Goal: Task Accomplishment & Management: Complete application form

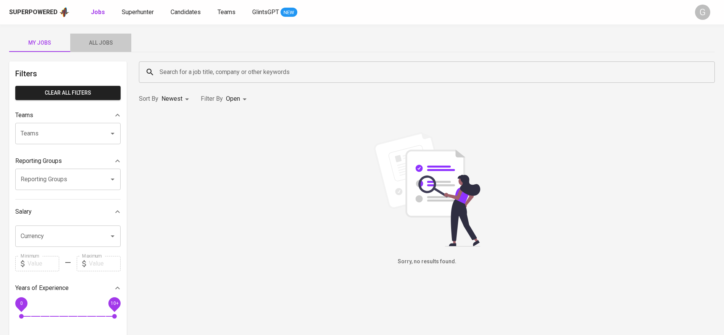
click at [108, 40] on span "All Jobs" at bounding box center [101, 43] width 52 height 10
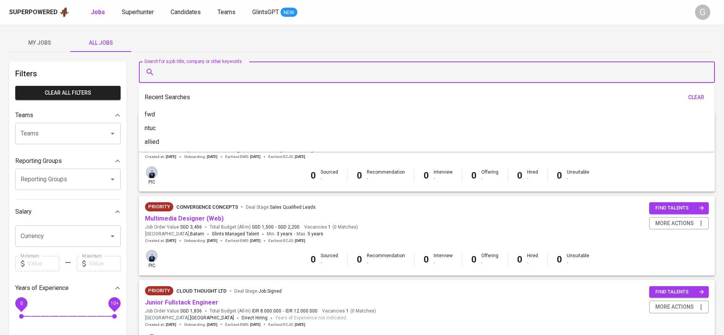
click at [176, 72] on input "Search for a job title, company or other keywords" at bounding box center [429, 72] width 542 height 15
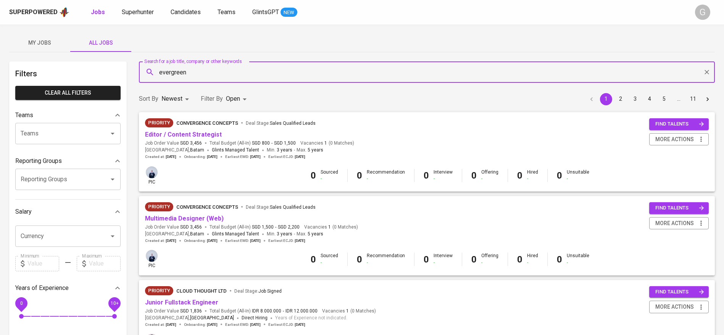
type input "evergreen"
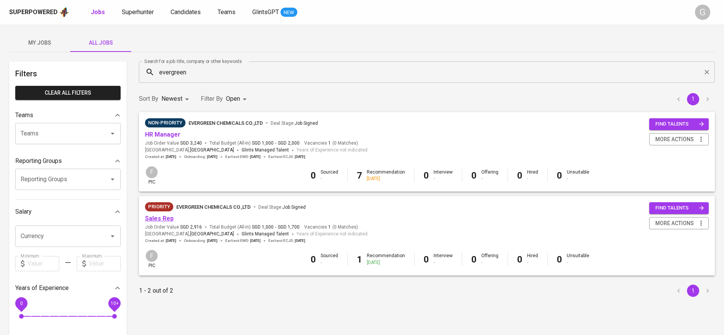
click at [160, 221] on link "Sales Rep" at bounding box center [159, 218] width 29 height 7
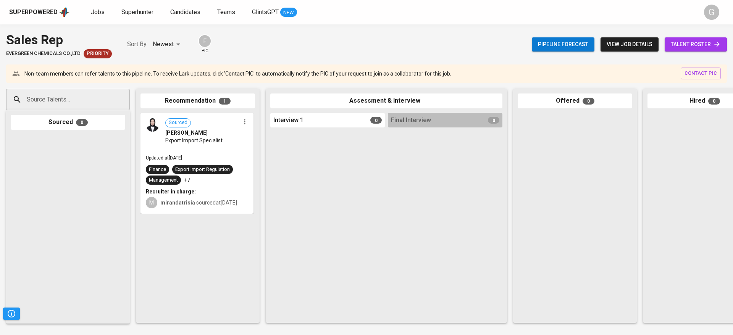
click at [686, 43] on span "talent roster" at bounding box center [696, 45] width 50 height 10
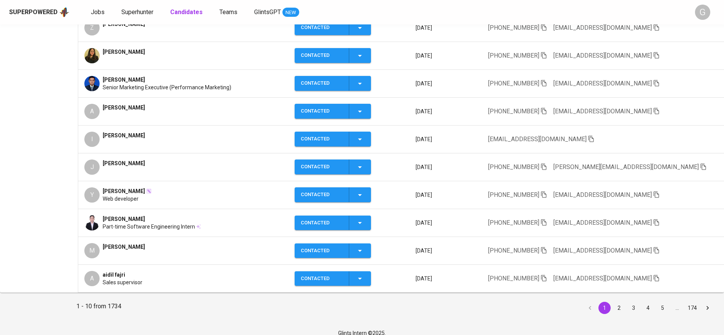
scroll to position [178, 0]
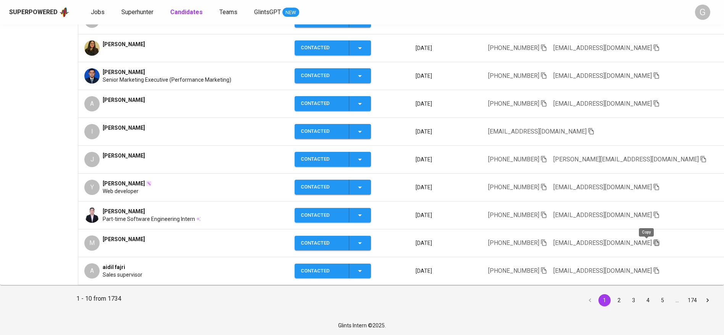
click at [653, 242] on icon "button" at bounding box center [656, 242] width 7 height 7
click at [653, 273] on icon "button" at bounding box center [656, 270] width 7 height 7
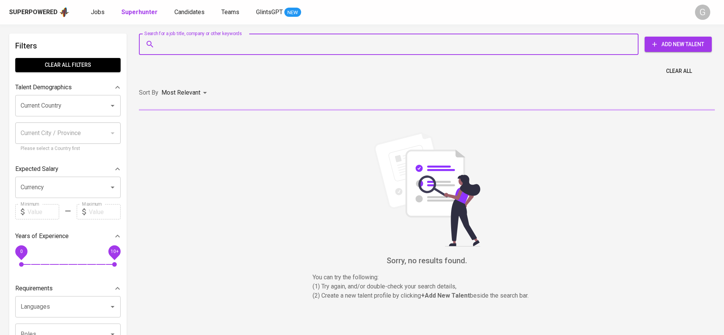
click at [193, 50] on input "Search for a job title, company or other keywords" at bounding box center [391, 44] width 466 height 15
paste input "maulanailyas@outlook.com"
type input "maulanailyas@outlook.com"
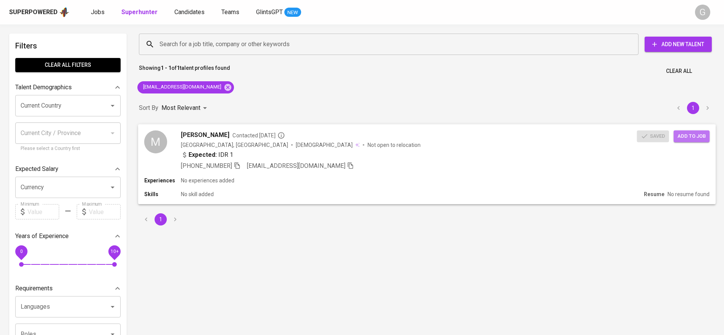
click at [686, 136] on span "Add to job" at bounding box center [692, 136] width 28 height 9
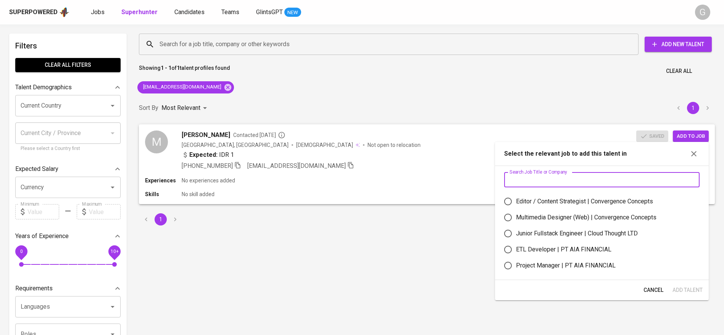
click at [573, 172] on input "text" at bounding box center [601, 179] width 195 height 15
type input "evergreen"
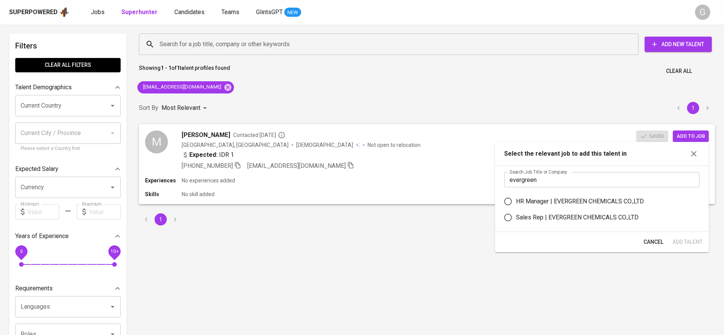
click at [555, 220] on div "Sales Rep | EVERGREEN CHEMICALS CO.,LTD" at bounding box center [577, 217] width 123 height 9
click at [516, 220] on input "Sales Rep | EVERGREEN CHEMICALS CO.,LTD" at bounding box center [508, 218] width 16 height 16
radio input "true"
click at [692, 240] on span "Add Talent" at bounding box center [688, 242] width 30 height 10
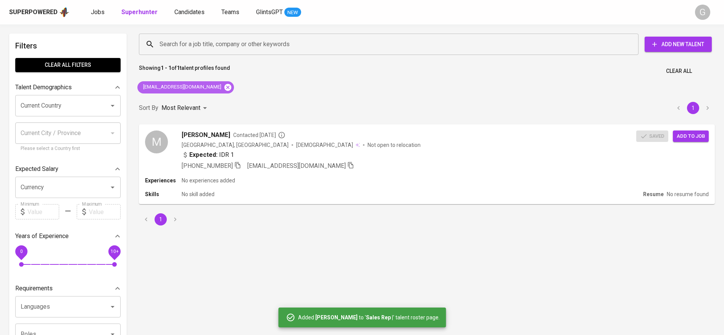
click at [224, 90] on icon at bounding box center [227, 87] width 7 height 7
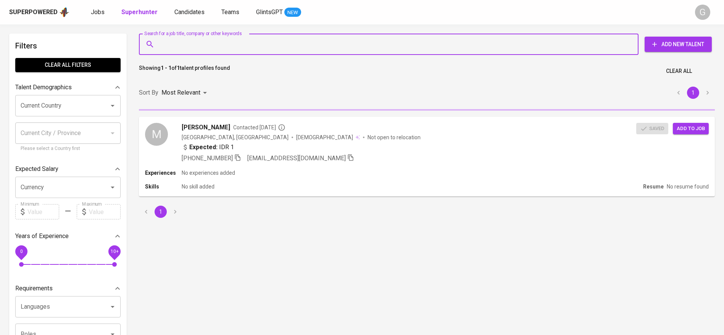
click at [256, 47] on input "Search for a job title, company or other keywords" at bounding box center [391, 44] width 466 height 15
paste input "[EMAIL_ADDRESS][DOMAIN_NAME]"
type input "[EMAIL_ADDRESS][DOMAIN_NAME]"
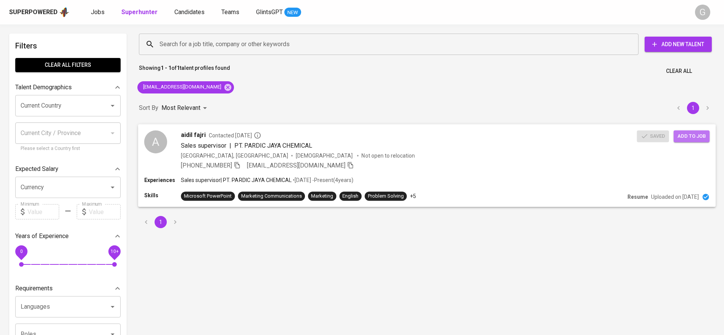
click at [687, 134] on span "Add to job" at bounding box center [692, 136] width 28 height 9
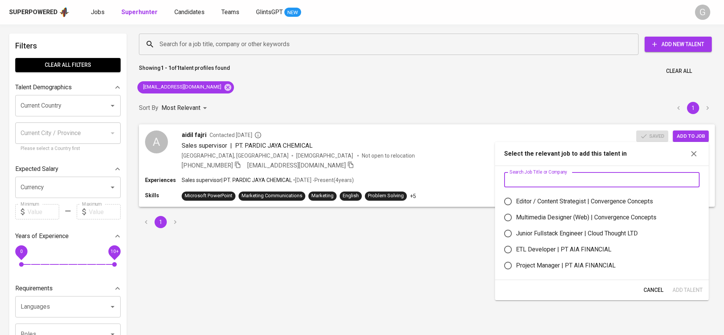
click at [560, 178] on input "text" at bounding box center [601, 179] width 195 height 15
type input "evergreen"
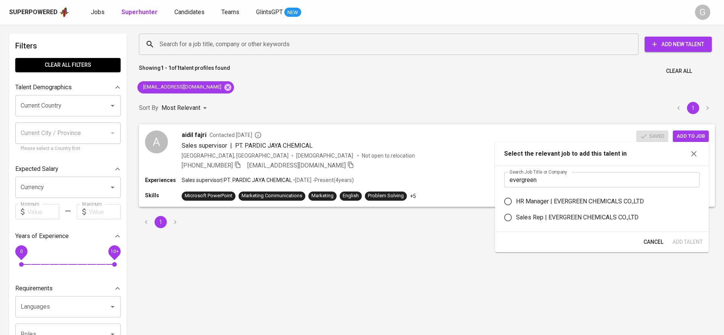
click at [562, 215] on div "Sales Rep | EVERGREEN CHEMICALS CO.,LTD" at bounding box center [577, 217] width 123 height 9
click at [516, 215] on input "Sales Rep | EVERGREEN CHEMICALS CO.,LTD" at bounding box center [508, 218] width 16 height 16
radio input "true"
click at [683, 243] on span "Add Talent" at bounding box center [688, 242] width 30 height 10
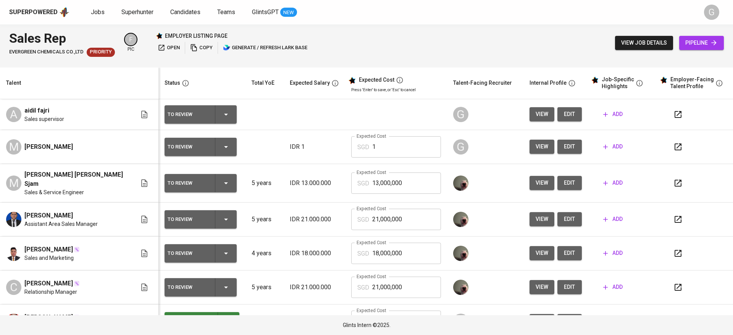
click at [557, 140] on button "edit" at bounding box center [569, 147] width 24 height 14
click at [562, 119] on button "edit" at bounding box center [569, 114] width 24 height 14
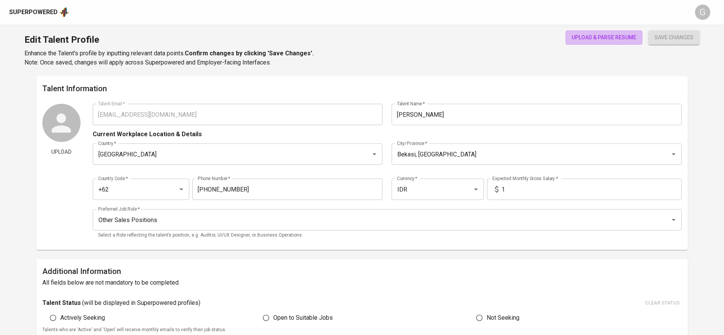
click at [592, 42] on button "upload & parse resume" at bounding box center [604, 38] width 77 height 14
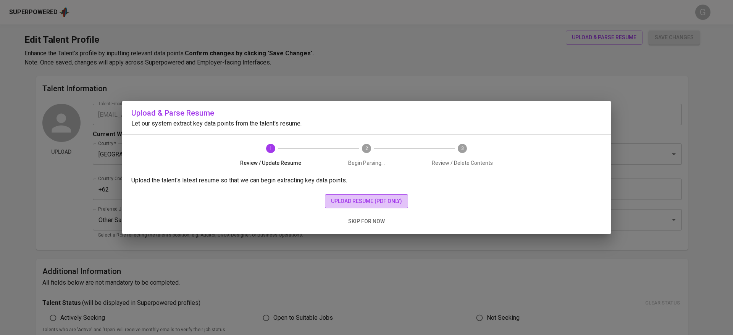
click at [391, 198] on span "upload resume (pdf only)" at bounding box center [366, 202] width 71 height 10
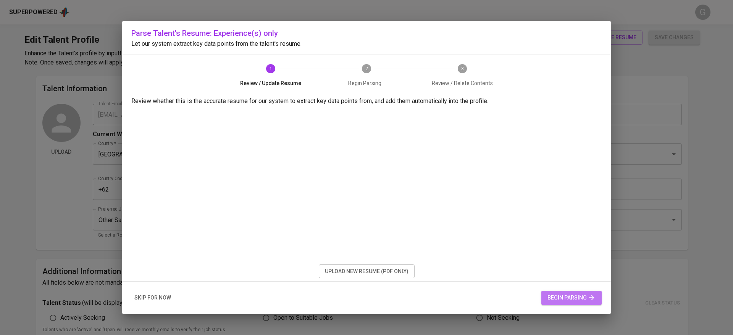
click at [578, 293] on span "begin parsing" at bounding box center [571, 298] width 48 height 10
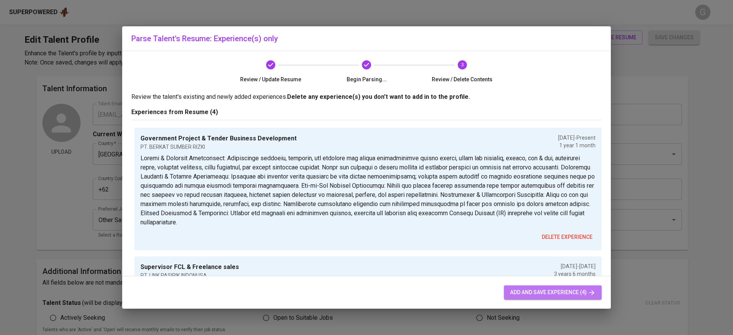
click at [520, 291] on span "add and save experience (4)" at bounding box center [553, 293] width 86 height 10
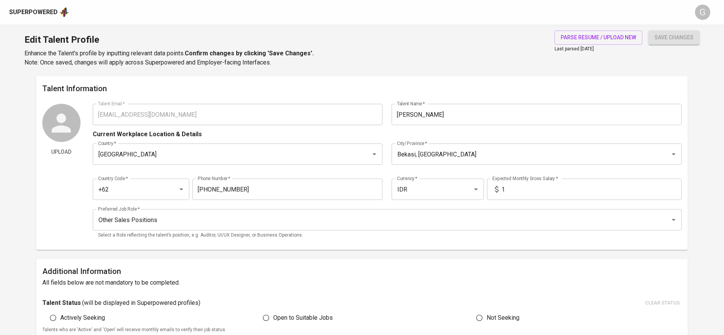
scroll to position [124, 0]
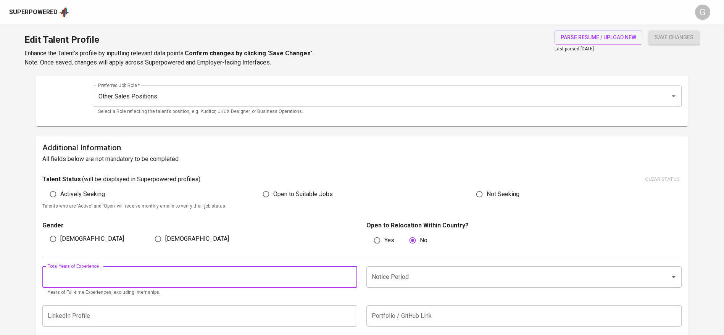
click at [134, 282] on input "number" at bounding box center [199, 276] width 315 height 21
type input "6"
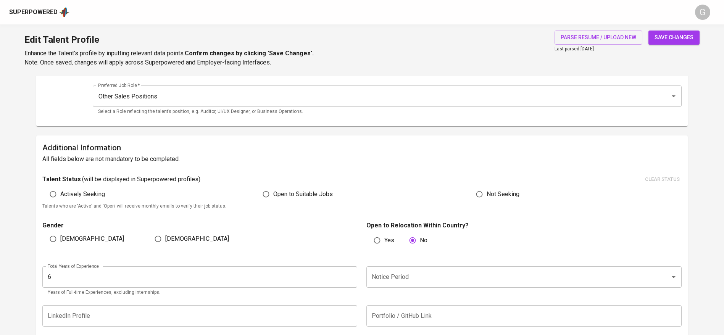
click at [67, 242] on span "[DEMOGRAPHIC_DATA]" at bounding box center [92, 238] width 64 height 9
click at [60, 242] on input "[DEMOGRAPHIC_DATA]" at bounding box center [53, 239] width 15 height 15
radio input "true"
click at [391, 284] on div "Notice Period" at bounding box center [523, 276] width 315 height 21
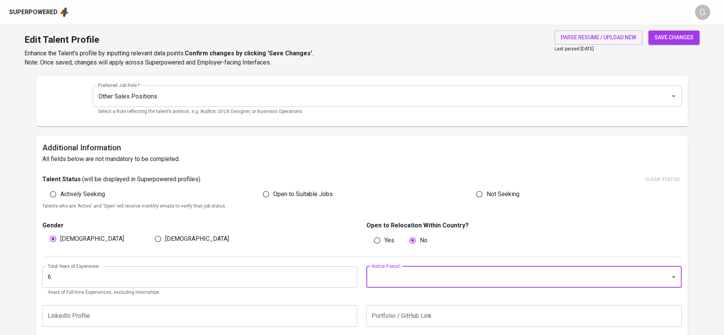
scroll to position [135, 0]
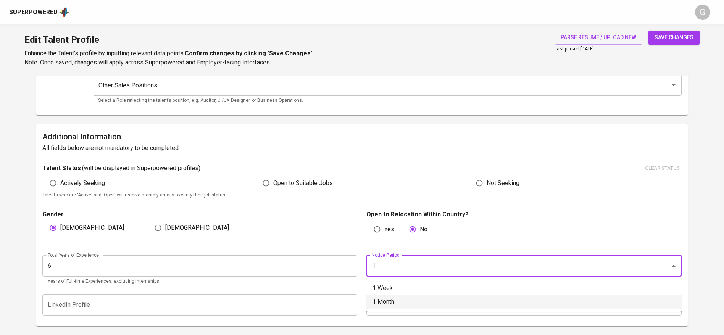
click at [394, 305] on li "1 Month" at bounding box center [523, 302] width 315 height 14
type input "1 Month"
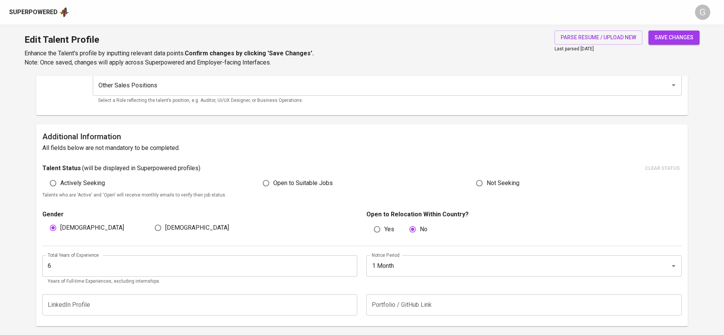
scroll to position [0, 0]
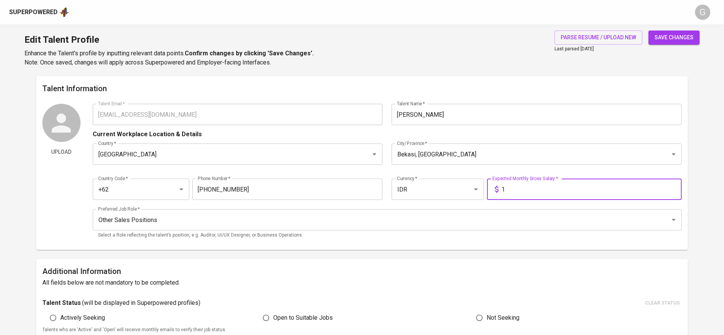
click at [514, 192] on input "1" at bounding box center [592, 189] width 180 height 21
type input "17.000.000"
click at [649, 31] on button "save changes" at bounding box center [674, 38] width 51 height 14
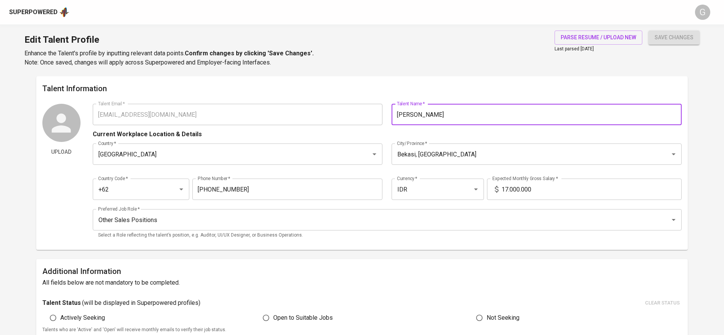
click at [431, 113] on input "Maulana M Ilyas" at bounding box center [537, 114] width 290 height 21
type input "[PERSON_NAME]"
click at [674, 40] on span "save changes" at bounding box center [674, 38] width 39 height 10
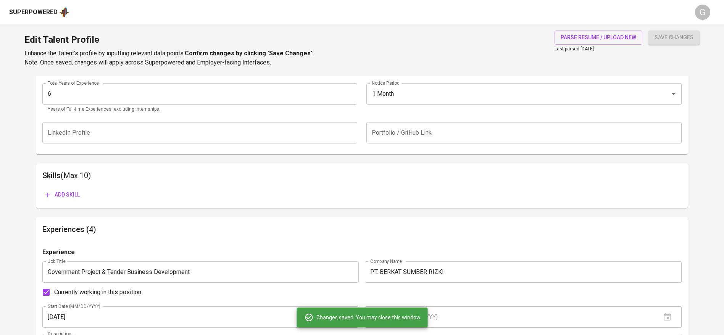
scroll to position [319, 0]
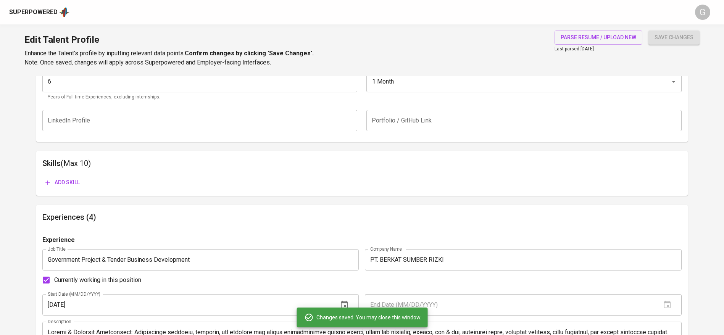
click at [58, 179] on span "Add skill" at bounding box center [62, 183] width 34 height 10
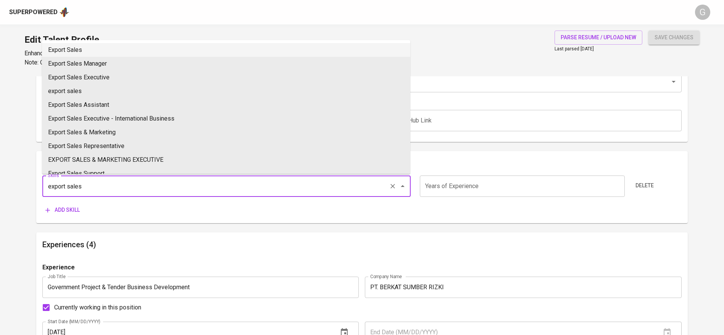
click at [79, 50] on li "Export Sales" at bounding box center [226, 50] width 368 height 14
type input "Export Sales"
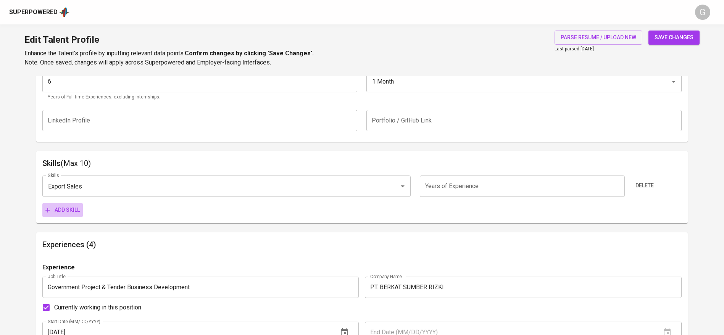
click at [70, 208] on span "Add skill" at bounding box center [62, 210] width 34 height 10
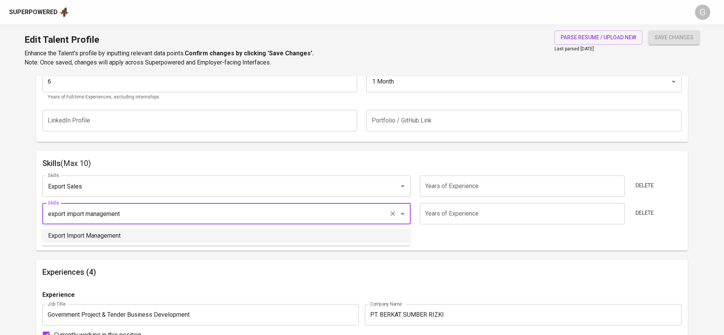
click at [158, 232] on li "Export Import Management" at bounding box center [226, 236] width 368 height 14
type input "Export Import Management"
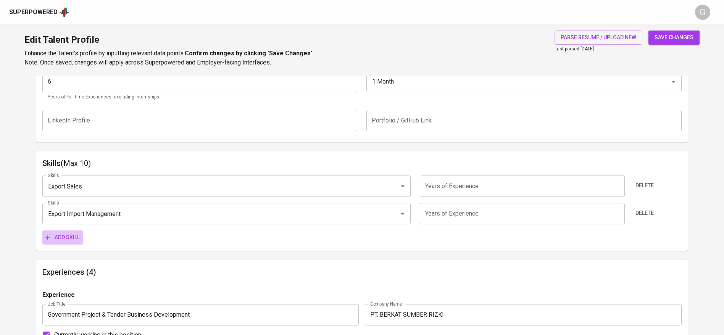
click at [67, 238] on span "Add skill" at bounding box center [62, 238] width 34 height 10
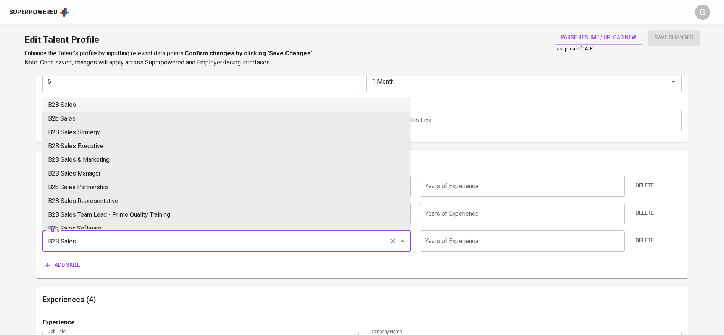
click at [65, 103] on li "B2B Sales" at bounding box center [226, 105] width 368 height 14
type input "B2B Sales"
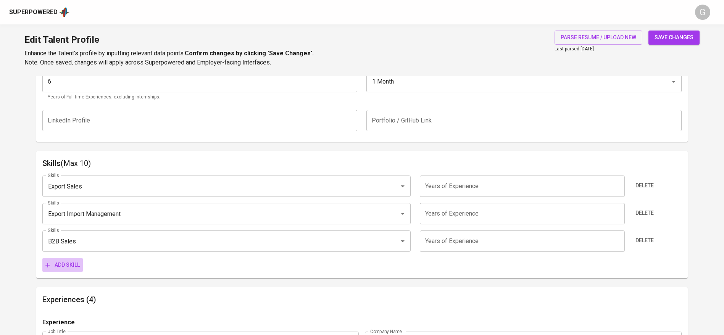
click at [70, 259] on button "Add skill" at bounding box center [62, 265] width 40 height 14
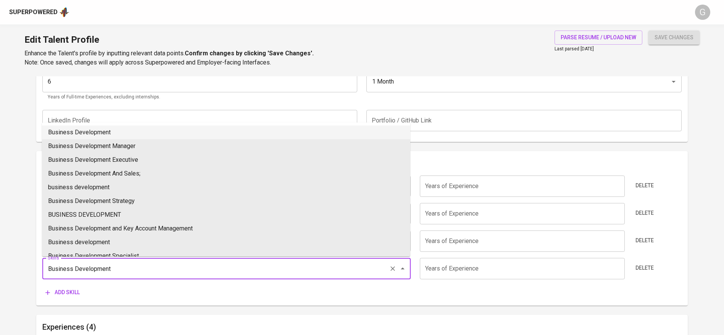
click at [85, 132] on li "Business Development" at bounding box center [226, 133] width 368 height 14
type input "Business Development"
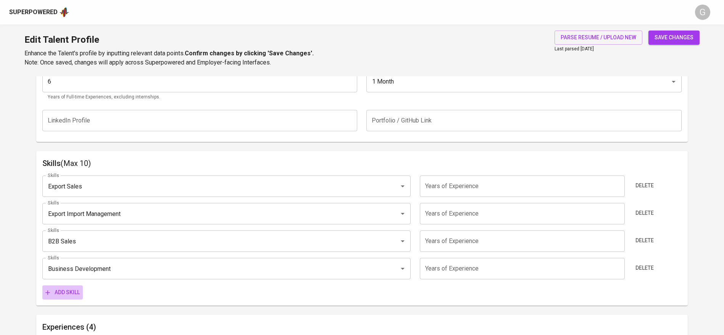
click at [73, 294] on span "Add skill" at bounding box center [62, 293] width 34 height 10
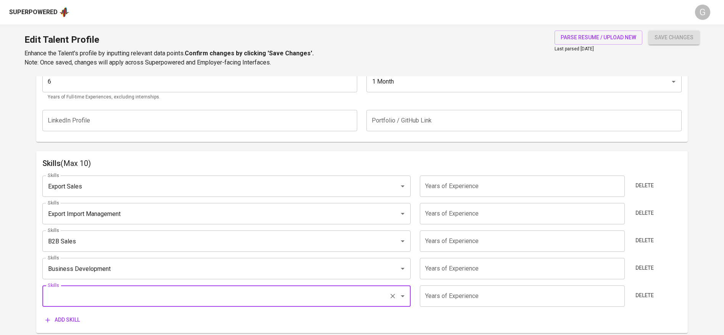
type input "p"
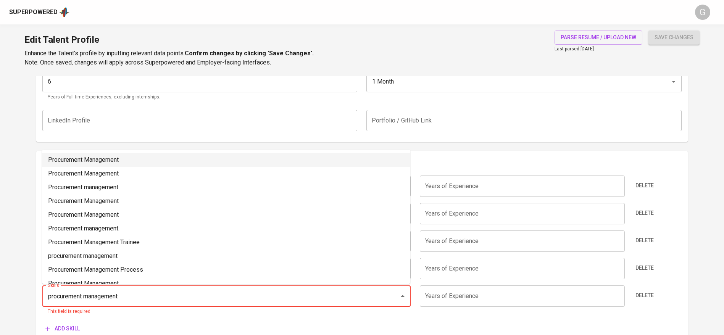
click at [70, 160] on li "Procurement Management" at bounding box center [226, 160] width 368 height 14
type input "Procurement Management"
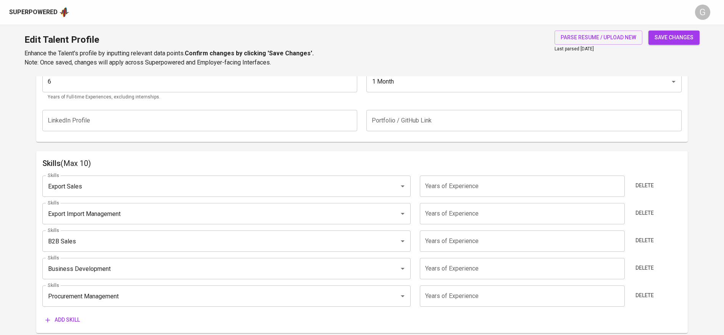
click at [59, 317] on span "Add skill" at bounding box center [62, 320] width 34 height 10
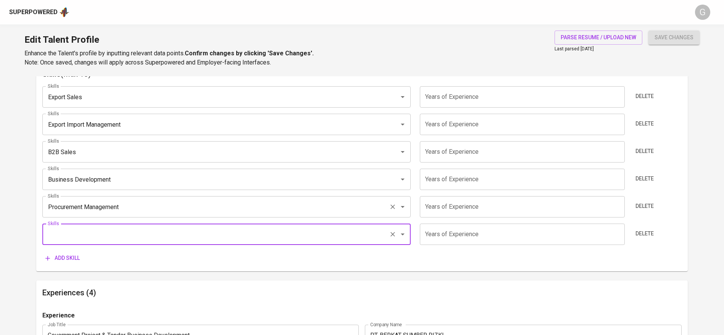
scroll to position [410, 0]
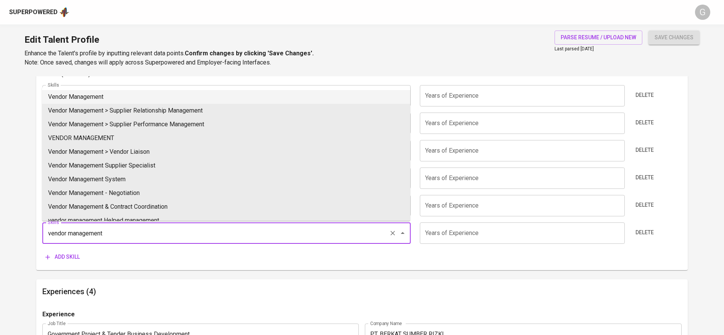
click at [102, 96] on li "Vendor Management" at bounding box center [226, 97] width 368 height 14
type input "Vendor Management"
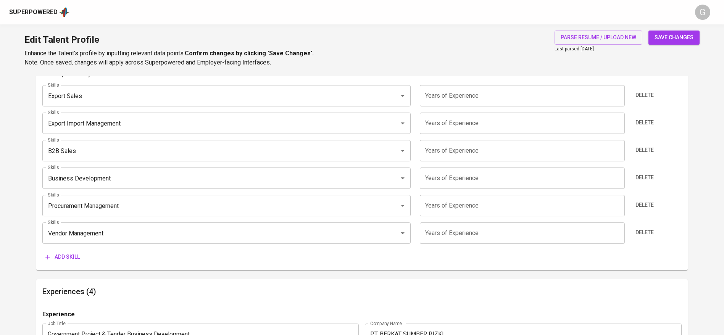
click at [471, 101] on input "number" at bounding box center [522, 95] width 205 height 21
type input "6"
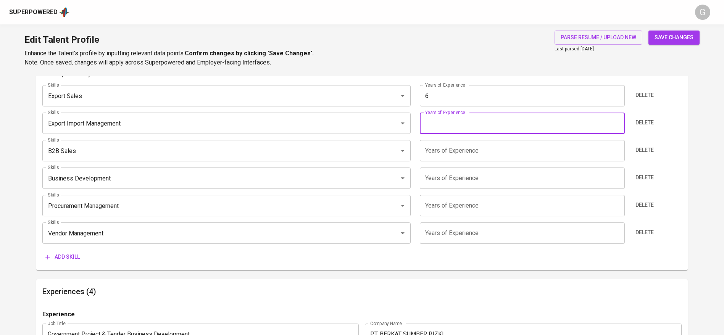
click at [479, 124] on input "number" at bounding box center [522, 123] width 205 height 21
type input "6"
click at [461, 158] on input "number" at bounding box center [522, 150] width 205 height 21
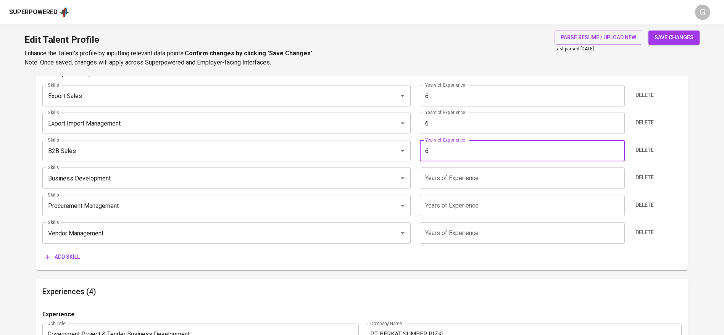
type input "6"
click at [467, 186] on input "number" at bounding box center [522, 178] width 205 height 21
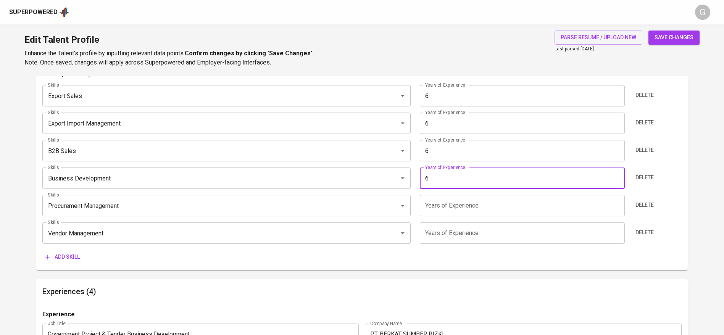
type input "6"
click at [460, 214] on input "number" at bounding box center [522, 205] width 205 height 21
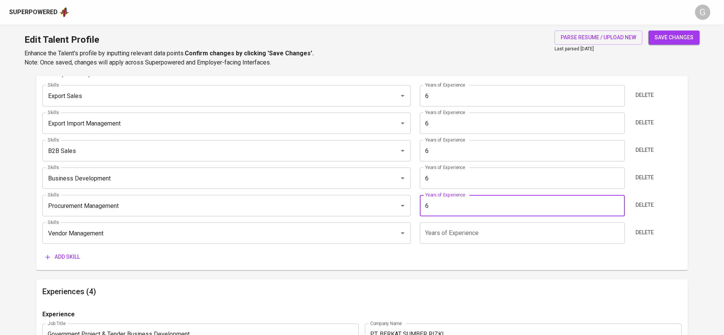
type input "6"
click at [459, 235] on input "number" at bounding box center [522, 233] width 205 height 21
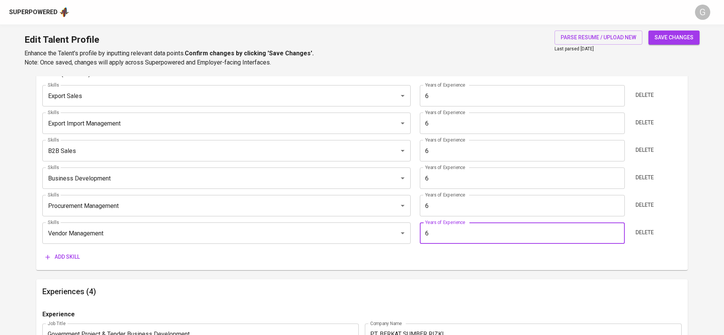
type input "6"
click at [63, 262] on span "Add skill" at bounding box center [62, 257] width 34 height 10
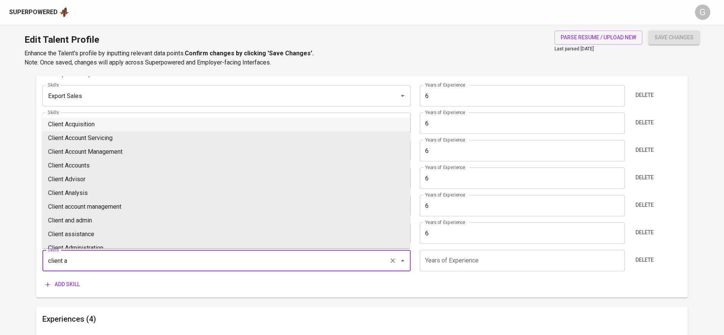
click at [92, 118] on li "Client Acquisition" at bounding box center [226, 125] width 368 height 14
type input "Client Acquisition"
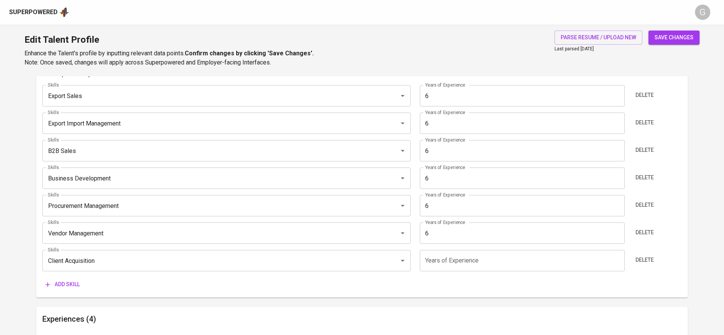
click at [441, 261] on input "number" at bounding box center [522, 260] width 205 height 21
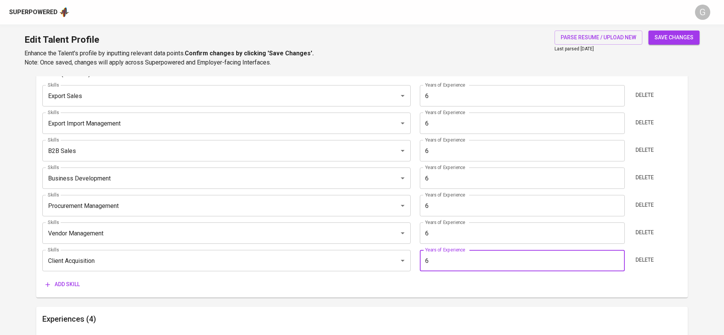
type input "6"
click at [649, 31] on button "save changes" at bounding box center [674, 38] width 51 height 14
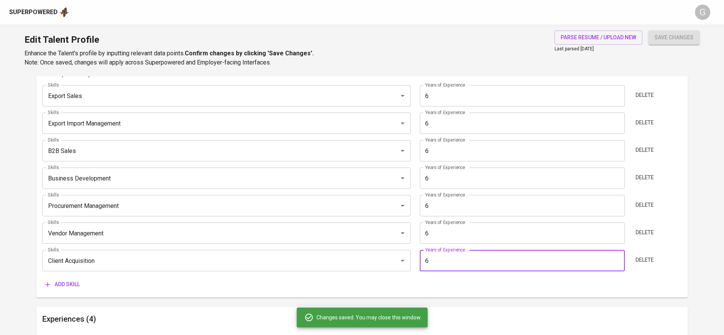
type input "Client Acquisition"
type input "Vendor Management"
type input "Procurement Management"
type input "B2B Sales"
type input "Export Import Management"
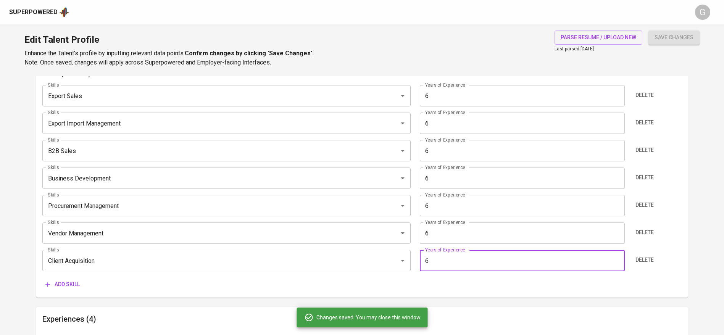
type input "Export Sales"
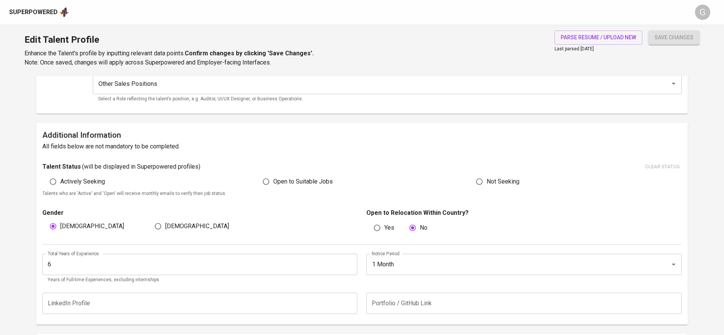
scroll to position [0, 0]
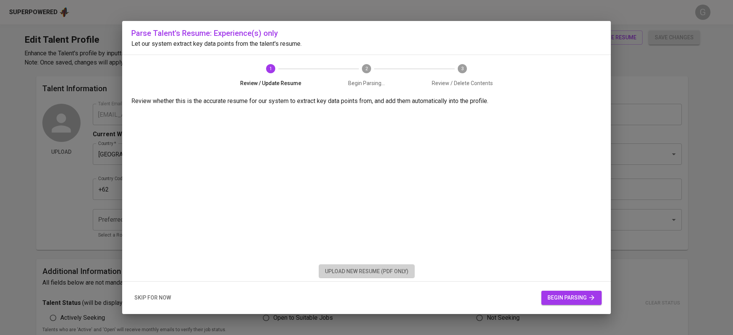
click at [365, 273] on span "upload new resume (pdf only)" at bounding box center [367, 272] width 84 height 10
click at [562, 291] on button "begin parsing" at bounding box center [571, 298] width 60 height 14
click at [566, 300] on span "begin parsing" at bounding box center [571, 298] width 48 height 10
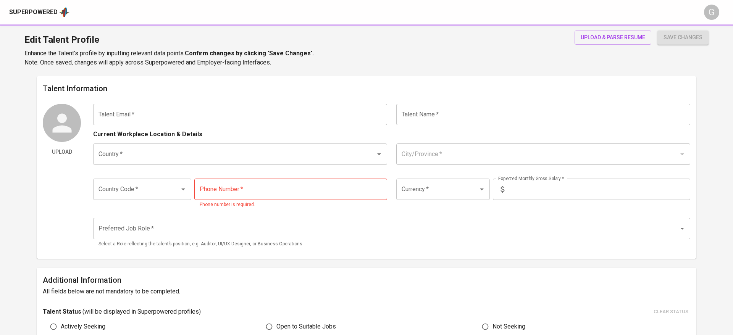
type input "aidilfajri26@gmail.com"
type input "aidil fajri"
type input "[GEOGRAPHIC_DATA]"
type input "[GEOGRAPHIC_DATA], [GEOGRAPHIC_DATA]"
type input "+62"
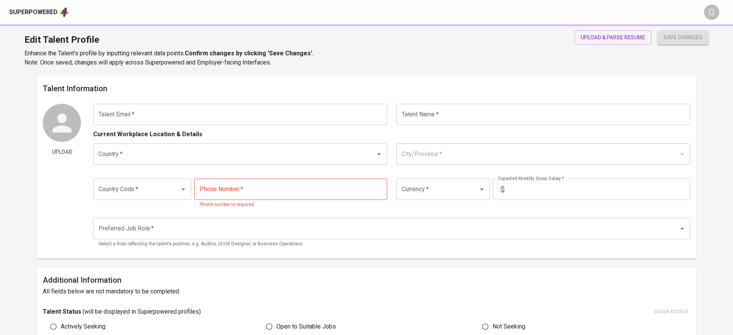
type input "[PHONE_NUMBER]"
type input "IDR"
radio input "true"
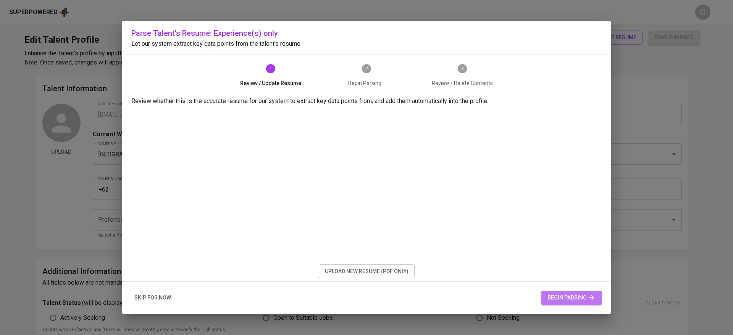
click at [565, 296] on span "begin parsing" at bounding box center [571, 298] width 48 height 10
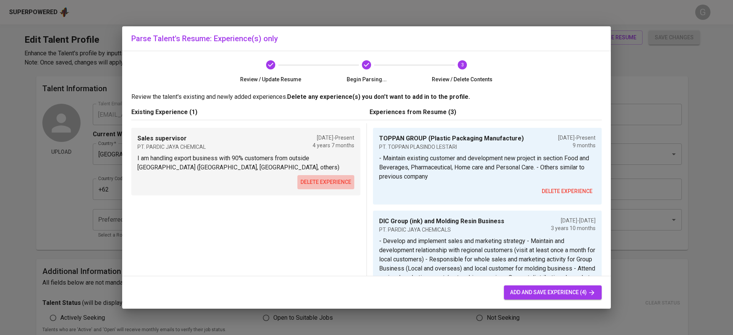
click at [315, 189] on button "delete experience" at bounding box center [325, 182] width 57 height 14
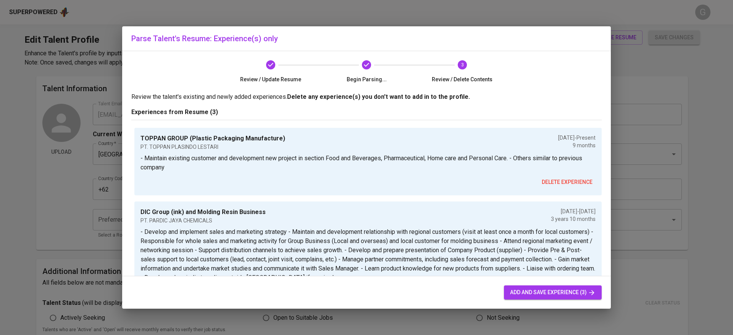
scroll to position [91, 0]
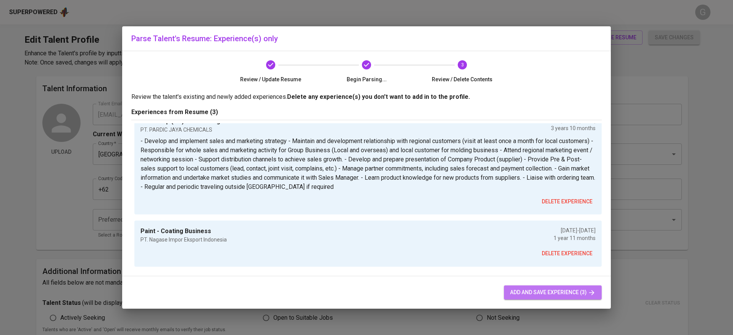
click at [529, 288] on span "add and save experience (3)" at bounding box center [553, 293] width 86 height 10
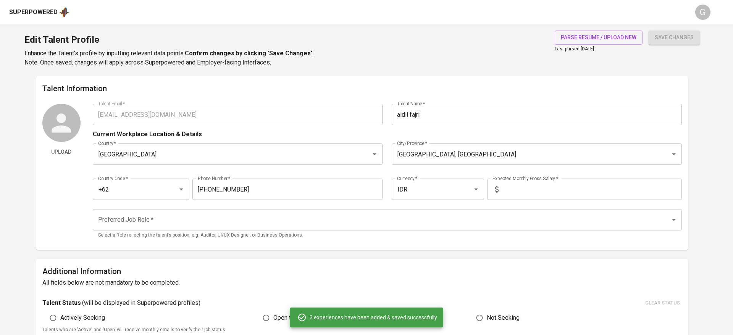
type input "TOPPAN GROUP (Plastic Packaging Manufacture)"
type input "PT. TOPPAN PLASINDO LESTARI"
type input "01/01/2025"
type textarea "- Maintain existing customer and development new project in section Food and Be…"
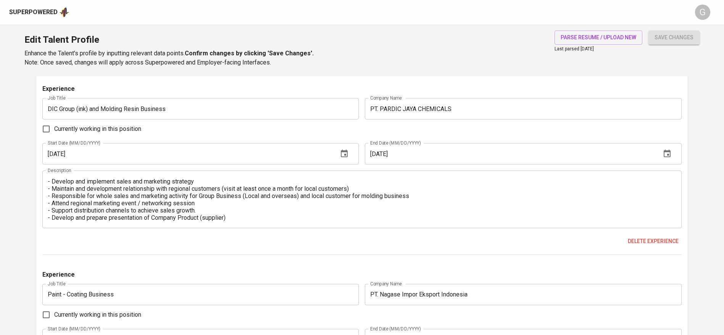
scroll to position [929, 0]
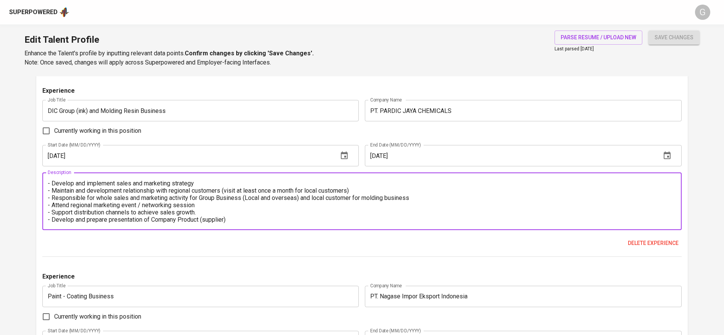
click at [242, 187] on textarea "- Develop and implement sales and marketing strategy - Maintain and development…" at bounding box center [362, 202] width 629 height 44
click at [305, 224] on div "- Develop and implement sales and marketing strategy - Maintain and development…" at bounding box center [361, 202] width 639 height 58
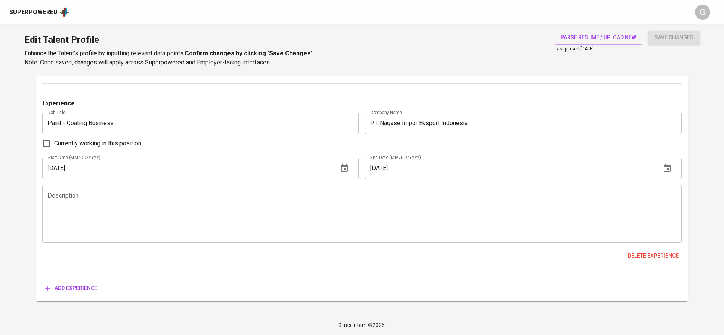
click at [259, 238] on div "Description" at bounding box center [361, 214] width 639 height 58
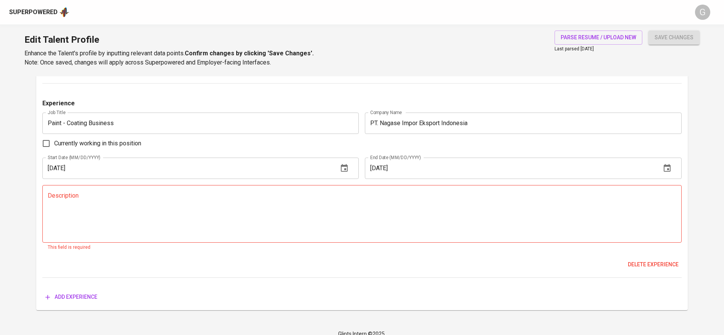
click at [413, 137] on div "Currently working in this position" at bounding box center [361, 144] width 639 height 16
click at [447, 123] on input "PT. Nagase Impor Eksport Indonesia" at bounding box center [523, 123] width 317 height 21
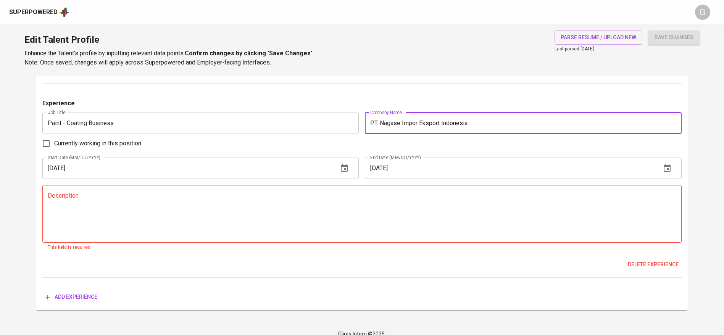
paste textarea "Key Responsibilities: Managed sales and distribution of specialty and commodity…"
click at [249, 218] on textarea at bounding box center [362, 214] width 629 height 44
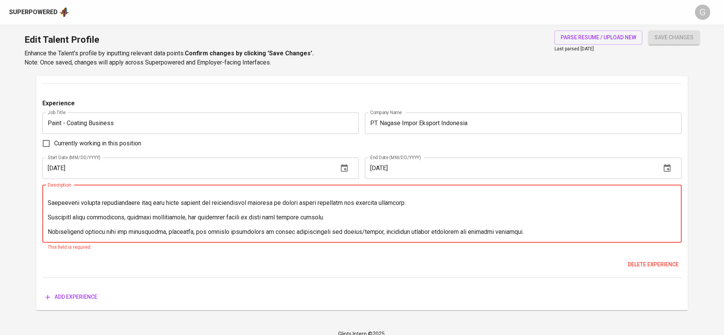
scroll to position [0, 0]
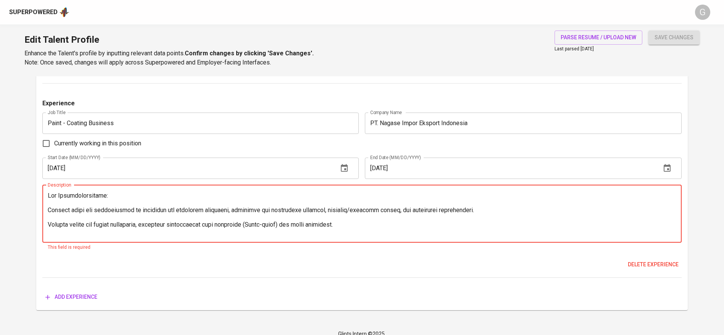
click at [78, 205] on textarea at bounding box center [362, 214] width 629 height 44
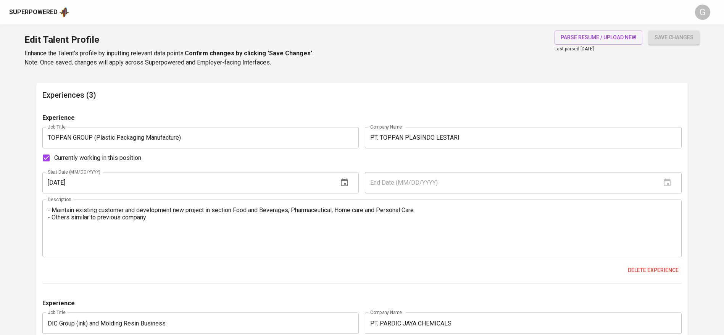
scroll to position [715, 0]
type textarea "- Managed sales and distribution of specialty and commodity chemicals, primaril…"
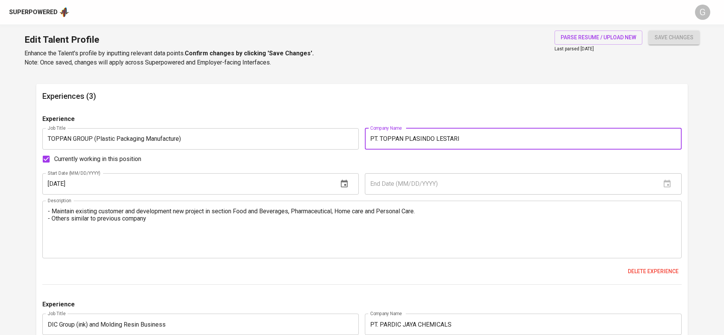
click at [418, 143] on input "PT. TOPPAN PLASINDO LESTARI" at bounding box center [523, 138] width 317 height 21
click at [236, 223] on textarea "- Maintain existing customer and development new project in section Food and Be…" at bounding box center [362, 230] width 629 height 44
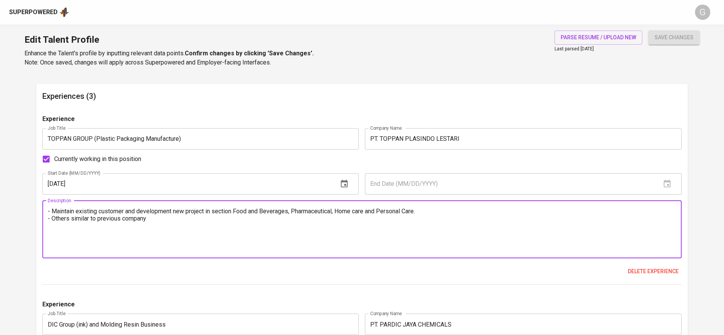
paste textarea "Manage sales activities for plastic packaging products, handling both existing …"
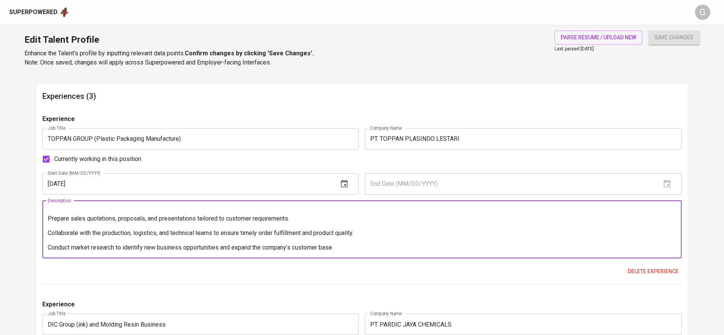
scroll to position [0, 0]
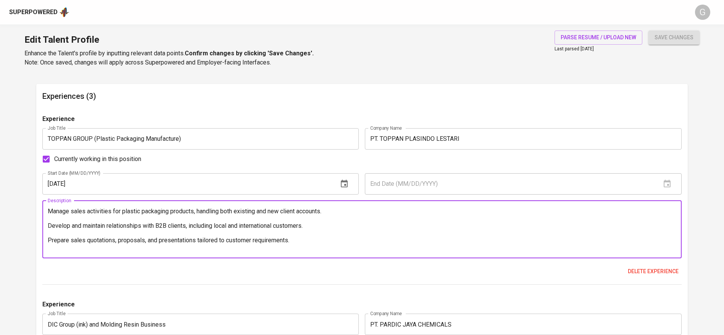
click at [49, 213] on textarea "Manage sales activities for plastic packaging products, handling both existing …" at bounding box center [362, 230] width 629 height 44
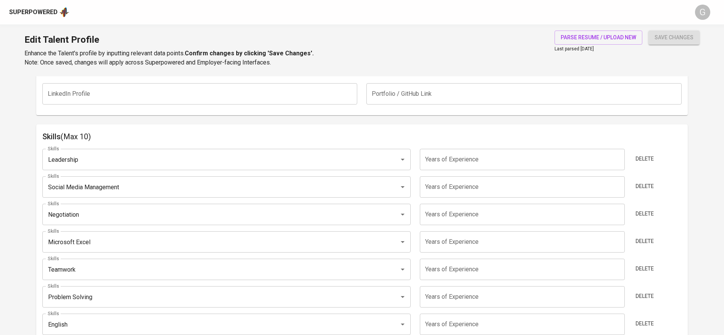
scroll to position [346, 0]
type textarea "- Manage sales activities for plastic packaging products, handling both existin…"
click at [652, 161] on span "Delete" at bounding box center [645, 159] width 18 height 10
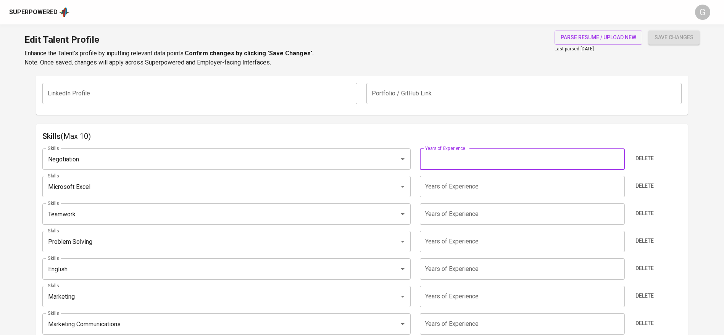
click at [536, 159] on input "number" at bounding box center [522, 159] width 205 height 21
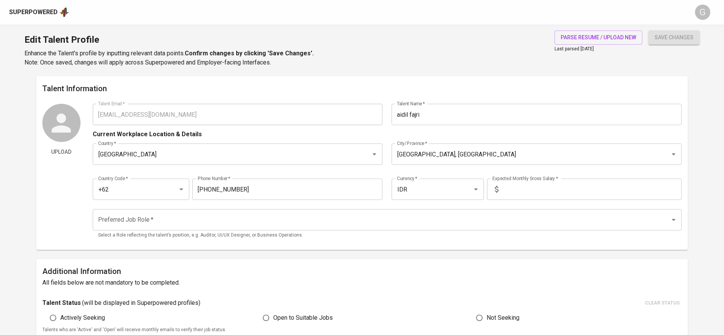
scroll to position [139, 0]
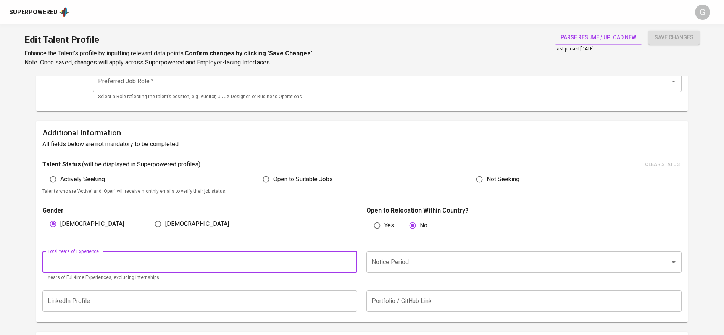
click at [121, 257] on input "number" at bounding box center [199, 262] width 315 height 21
type input "6"
click at [410, 263] on input "Notice Period" at bounding box center [513, 262] width 287 height 15
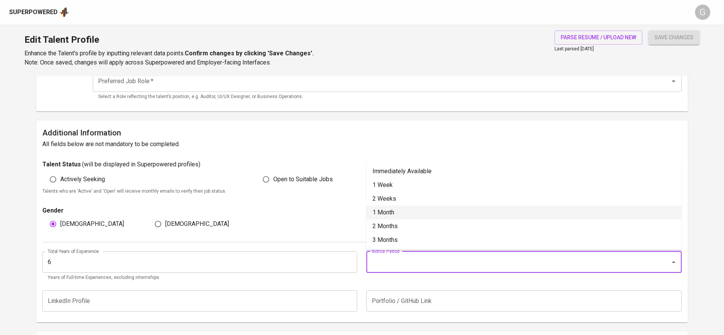
click at [384, 216] on li "1 Month" at bounding box center [523, 213] width 315 height 14
type input "1 Month"
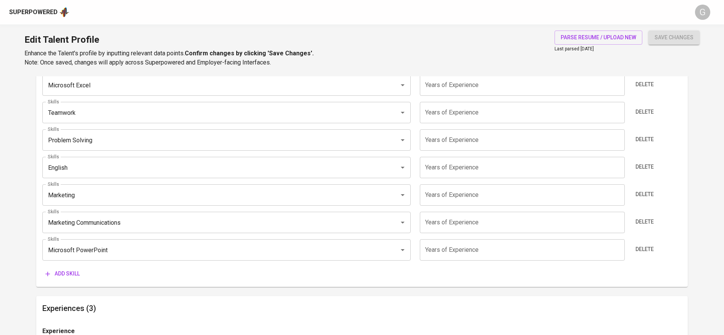
scroll to position [449, 0]
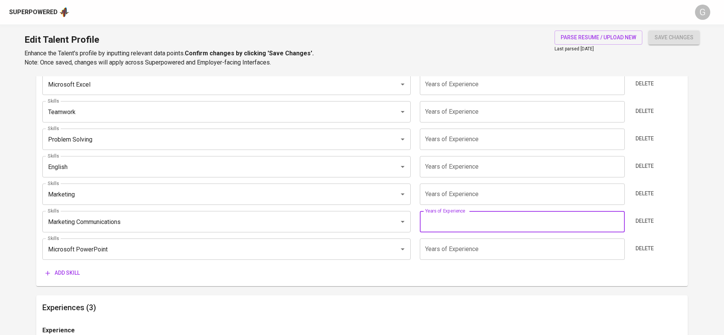
click at [499, 219] on input "number" at bounding box center [522, 221] width 205 height 21
click at [494, 211] on input "6" at bounding box center [522, 221] width 205 height 21
type input "6"
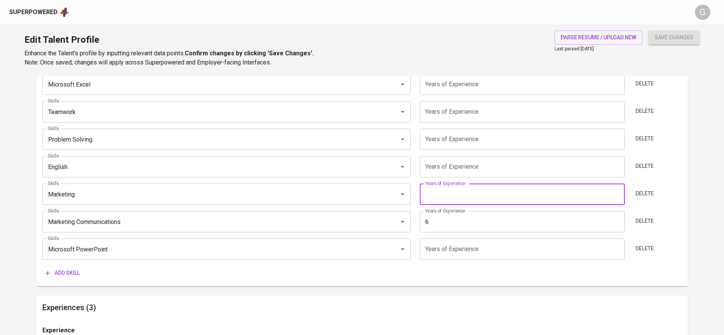
click at [486, 201] on input "number" at bounding box center [522, 194] width 205 height 21
type input "6"
click at [483, 144] on input "number" at bounding box center [522, 139] width 205 height 21
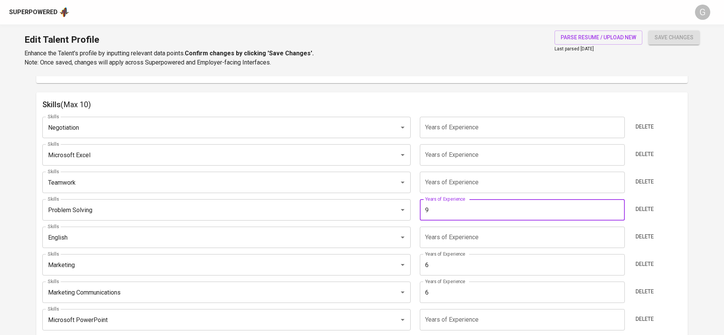
scroll to position [378, 0]
type input "9"
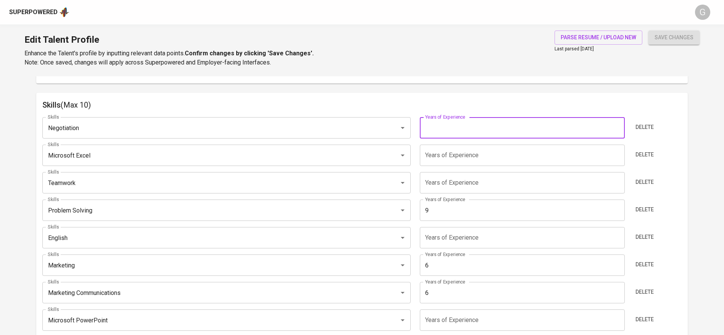
click at [492, 119] on input "number" at bounding box center [522, 127] width 205 height 21
type input "6"
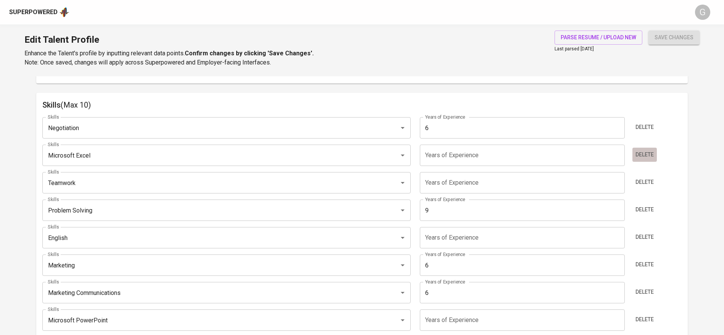
click at [642, 155] on span "Delete" at bounding box center [645, 155] width 18 height 10
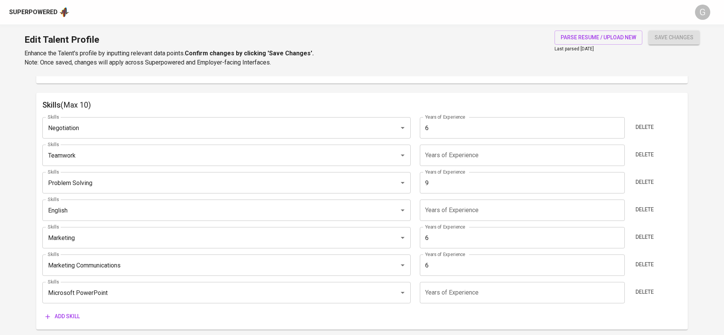
click at [642, 155] on span "Delete" at bounding box center [645, 155] width 18 height 10
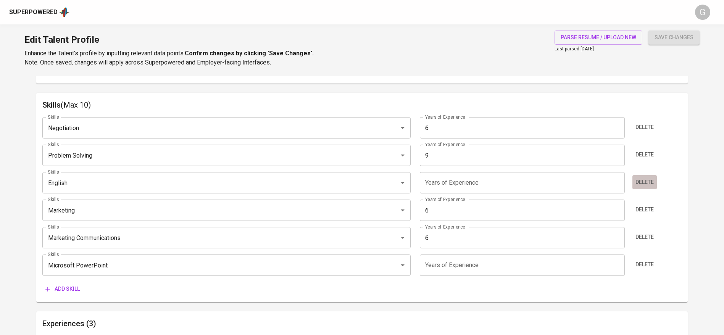
click at [648, 179] on span "Delete" at bounding box center [645, 183] width 18 height 10
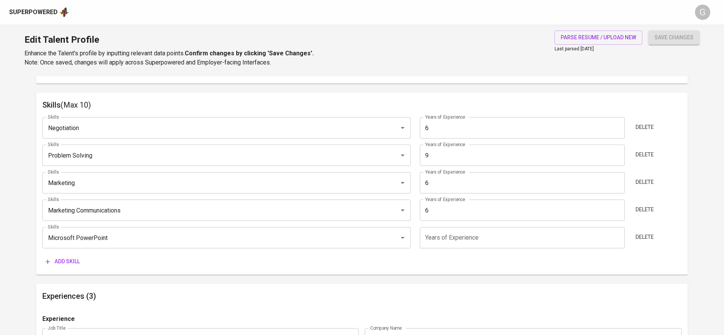
click at [502, 146] on input "9" at bounding box center [522, 155] width 205 height 21
type input "6"
click at [260, 262] on div "Add skill" at bounding box center [361, 262] width 639 height 14
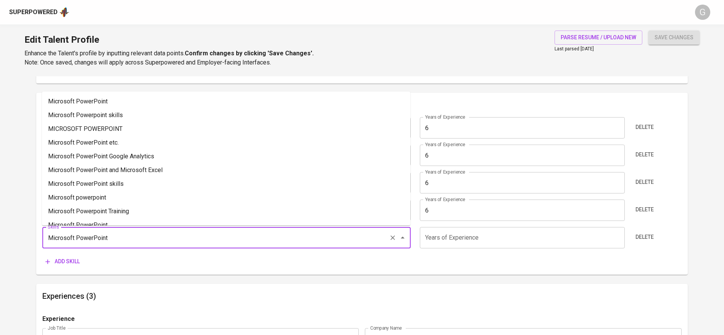
click at [216, 235] on input "Microsoft PowerPoint" at bounding box center [216, 238] width 340 height 15
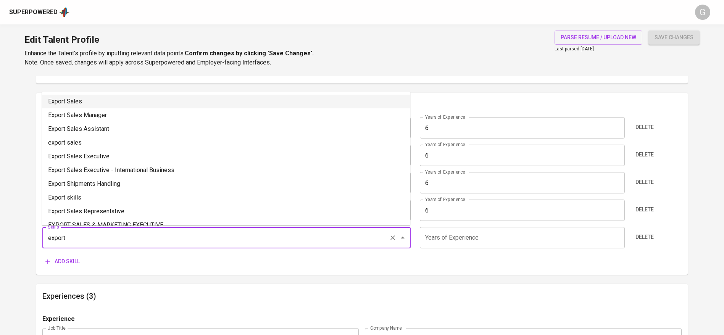
click at [130, 108] on li "Export Sales" at bounding box center [226, 102] width 368 height 14
type input "Export Sales"
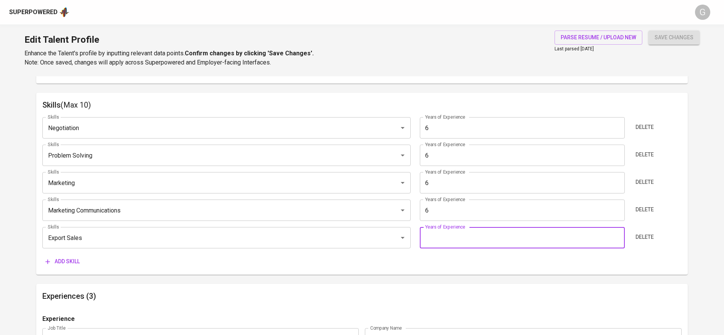
click at [476, 238] on input "number" at bounding box center [522, 237] width 205 height 21
type input "6"
click at [649, 31] on button "save changes" at bounding box center [674, 38] width 51 height 14
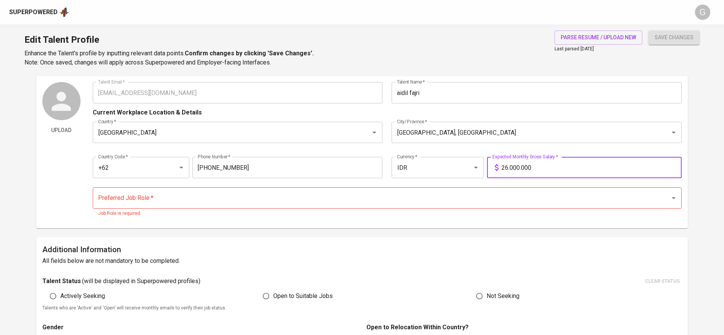
type input "26.000.000"
click at [649, 31] on button "save changes" at bounding box center [674, 38] width 51 height 14
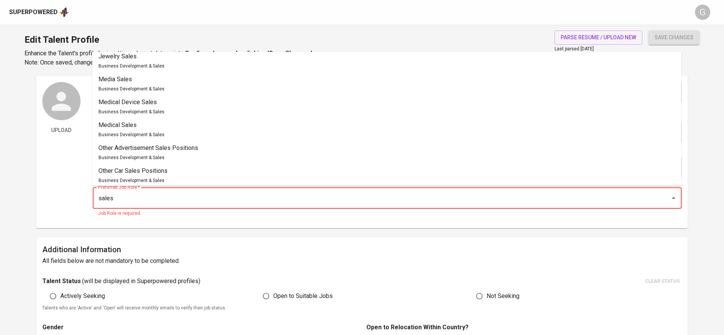
scroll to position [318, 0]
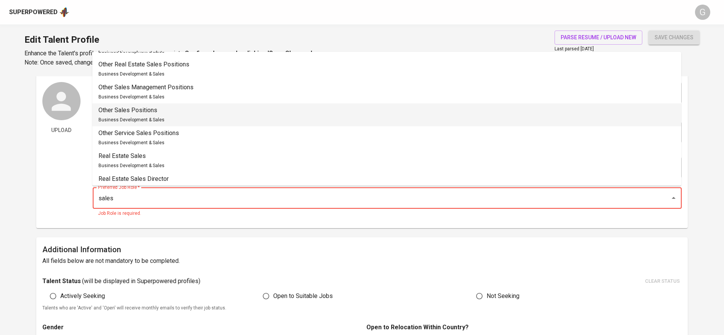
click at [176, 111] on li "Other Sales Positions Business Development & Sales" at bounding box center [386, 114] width 589 height 23
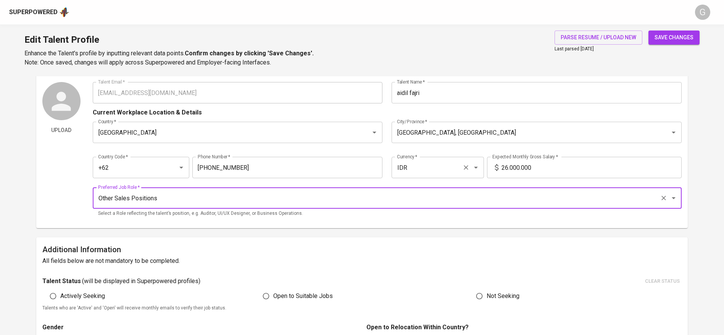
scroll to position [0, 0]
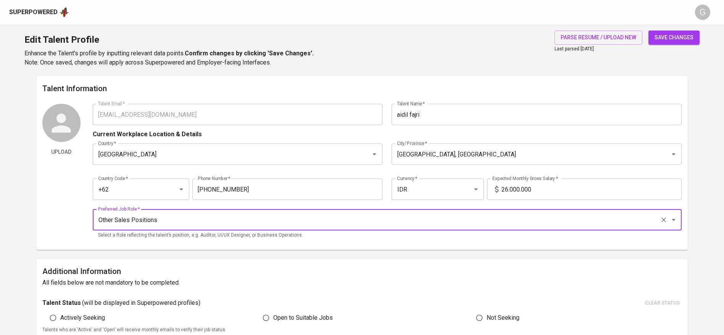
type input "Other Sales Positions"
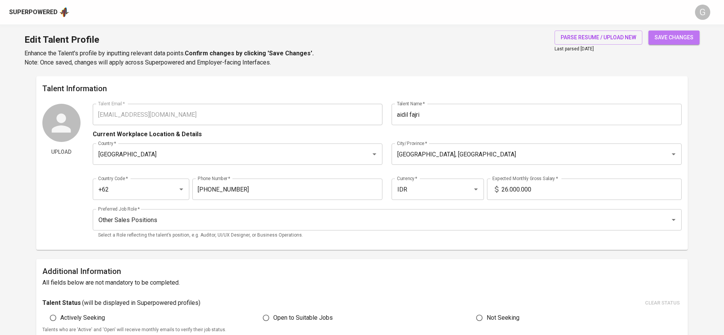
click at [659, 40] on span "save changes" at bounding box center [674, 38] width 39 height 10
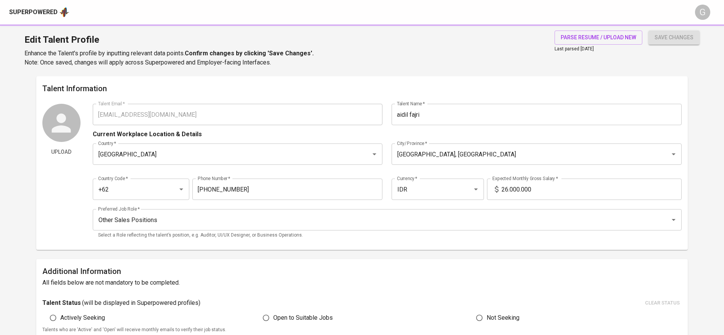
type input "Export Sales"
type input "Marketing Communications"
type input "Problem Solving"
type input "Negotiation"
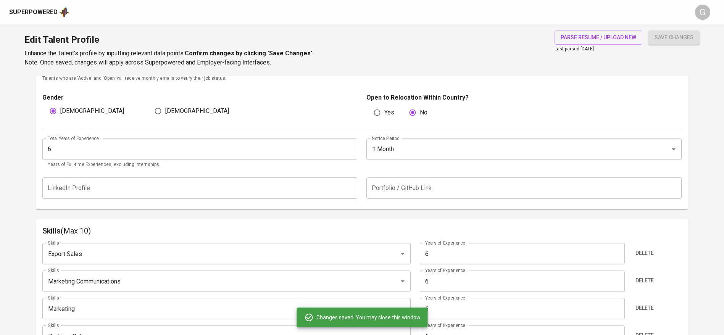
scroll to position [282, 0]
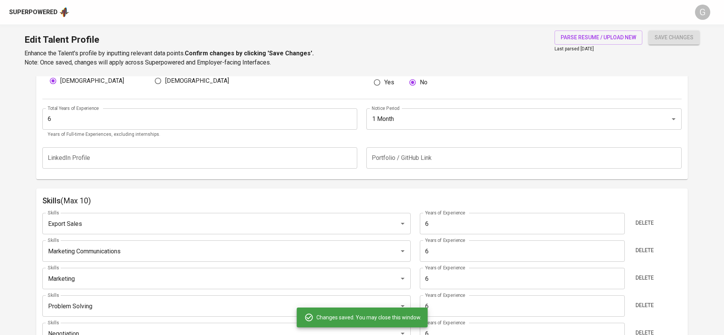
click at [149, 55] on p "Enhance the Talent's profile by inputting relevant data points. Confirm changes…" at bounding box center [168, 58] width 289 height 18
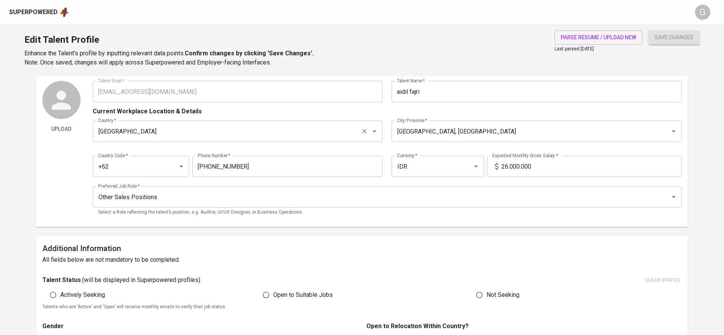
scroll to position [0, 0]
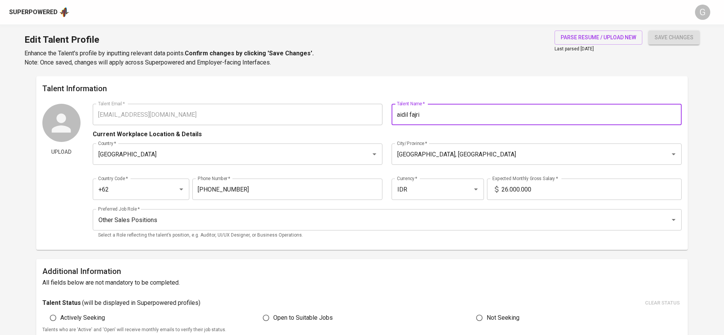
click at [453, 110] on input "aidil fajri" at bounding box center [537, 114] width 290 height 21
type input "Aidil Fajri"
click at [649, 31] on button "save changes" at bounding box center [674, 38] width 51 height 14
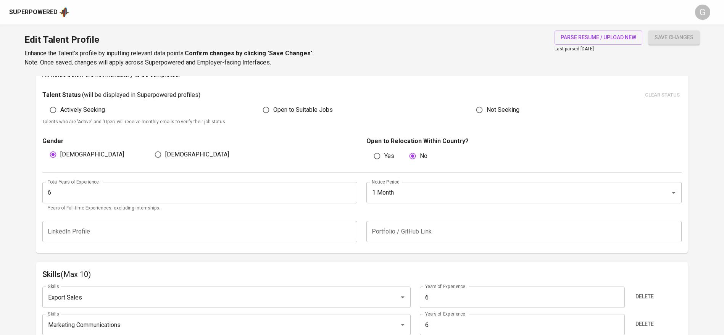
scroll to position [374, 0]
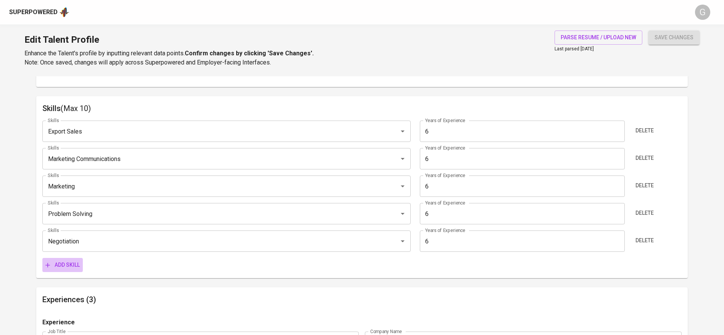
click at [63, 268] on span "Add skill" at bounding box center [62, 265] width 34 height 10
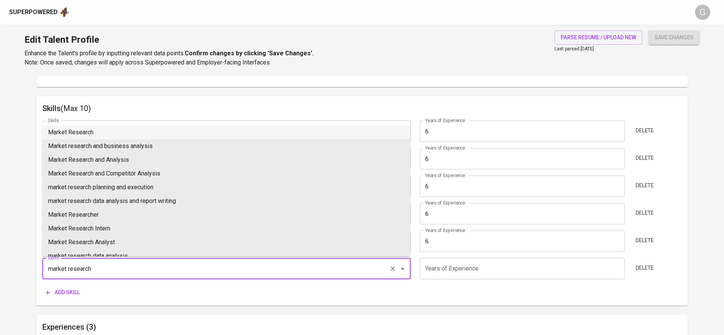
click at [62, 132] on li "Market Research" at bounding box center [226, 133] width 368 height 14
type input "Market Research"
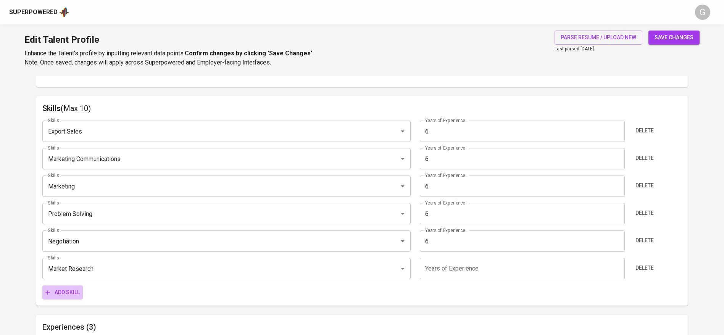
click at [68, 293] on span "Add skill" at bounding box center [62, 293] width 34 height 10
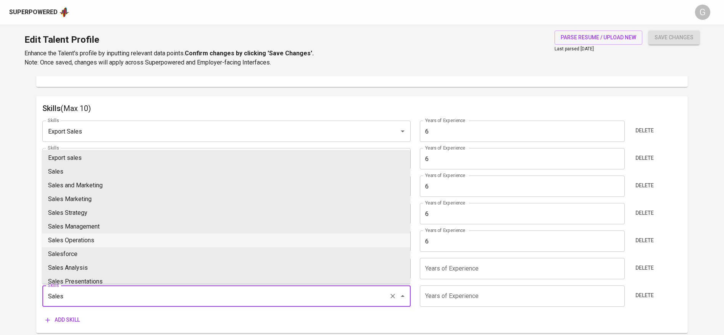
scroll to position [245, 0]
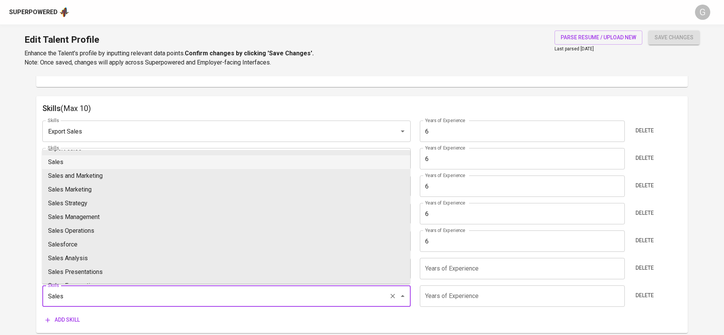
click at [72, 161] on li "Sales" at bounding box center [226, 162] width 368 height 14
type input "Sales"
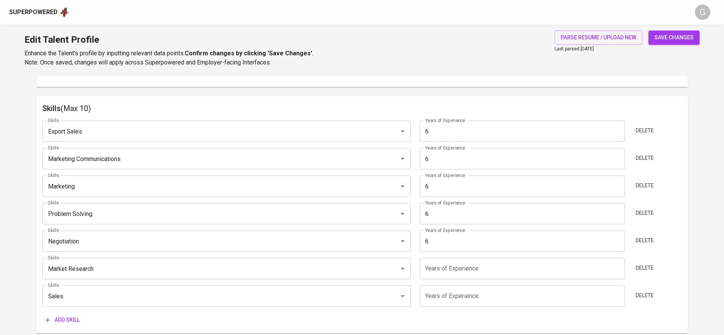
drag, startPoint x: 70, startPoint y: 312, endPoint x: 75, endPoint y: 316, distance: 6.5
click at [75, 316] on div "Skills Export Sales Skills Years of Experience 6 Years of Experience Delete Ski…" at bounding box center [361, 221] width 639 height 213
click at [75, 316] on span "Add skill" at bounding box center [62, 320] width 34 height 10
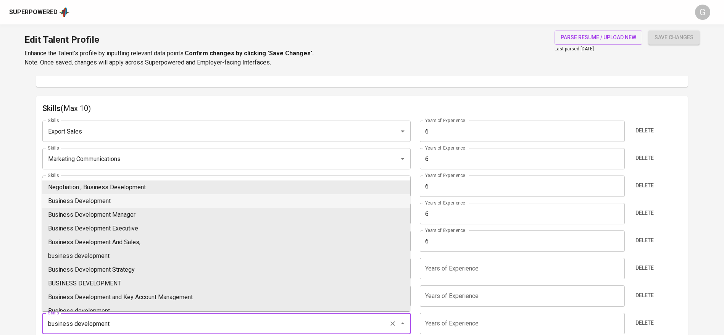
click at [97, 203] on li "Business Development" at bounding box center [226, 201] width 368 height 14
type input "Business Development"
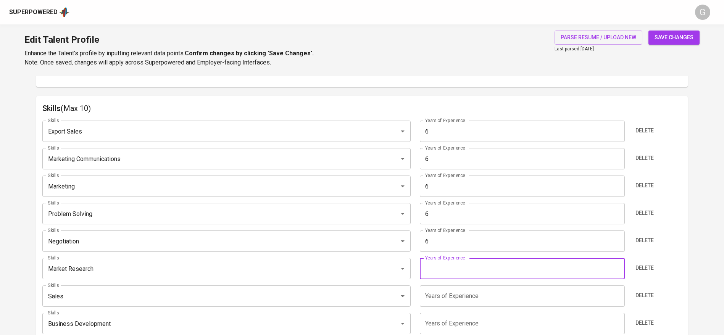
click at [468, 265] on input "number" at bounding box center [522, 268] width 205 height 21
type input "6"
click at [469, 294] on input "number" at bounding box center [522, 296] width 205 height 21
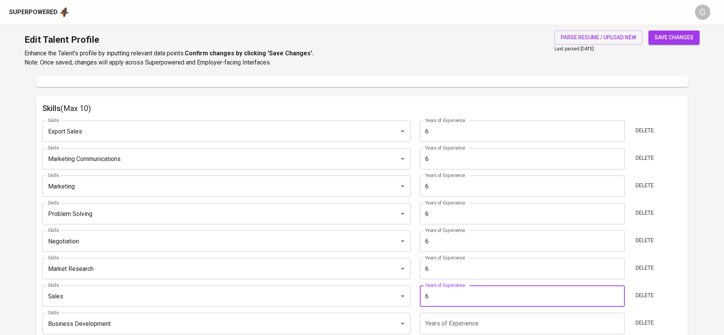
type input "6"
click at [462, 317] on input "number" at bounding box center [522, 323] width 205 height 21
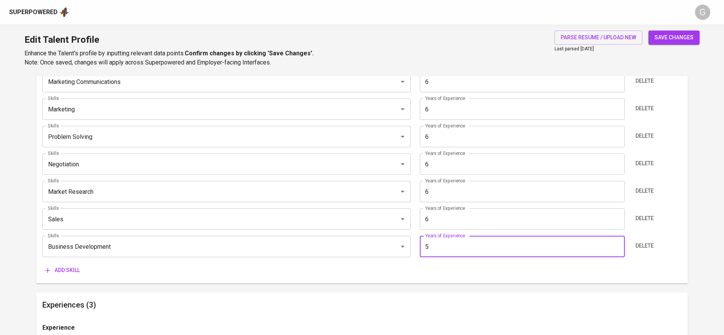
scroll to position [453, 0]
type input "5"
click at [74, 271] on span "Add skill" at bounding box center [62, 269] width 34 height 10
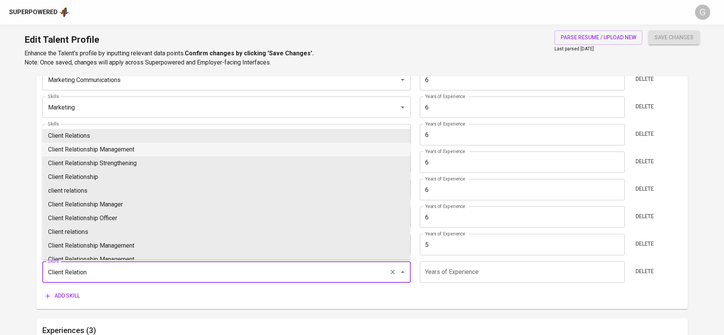
click at [136, 150] on li "Client Relationship Management" at bounding box center [226, 150] width 368 height 14
type input "Client Relationship Management"
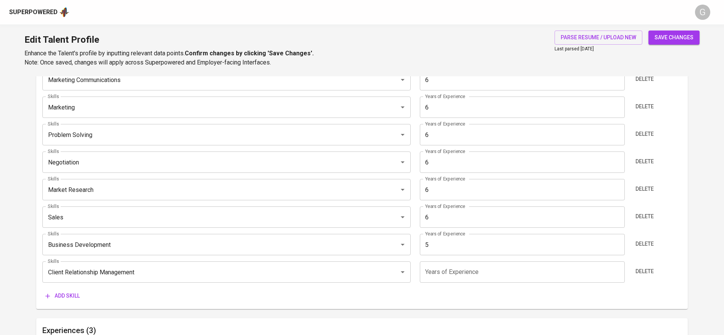
click at [458, 273] on input "number" at bounding box center [522, 272] width 205 height 21
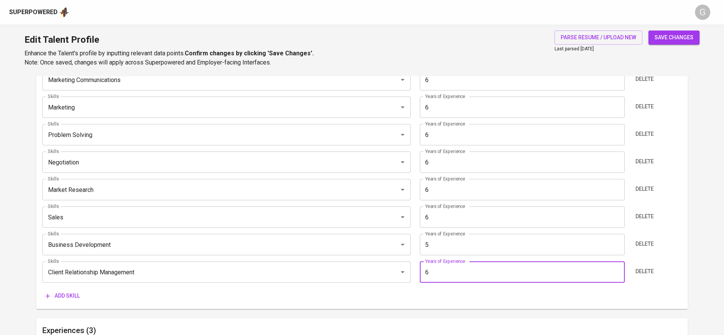
type input "6"
click at [462, 255] on div "Skills Export Sales Skills Years of Experience 6 Years of Experience Delete Ski…" at bounding box center [361, 170] width 639 height 268
click at [446, 243] on input "5" at bounding box center [522, 244] width 205 height 21
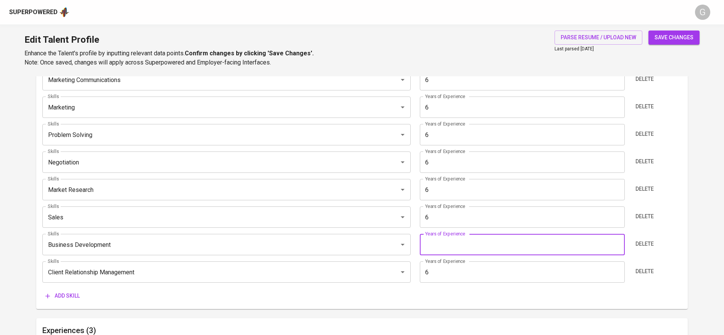
type input "5"
type input "6"
click at [277, 295] on div "Add skill" at bounding box center [361, 296] width 639 height 14
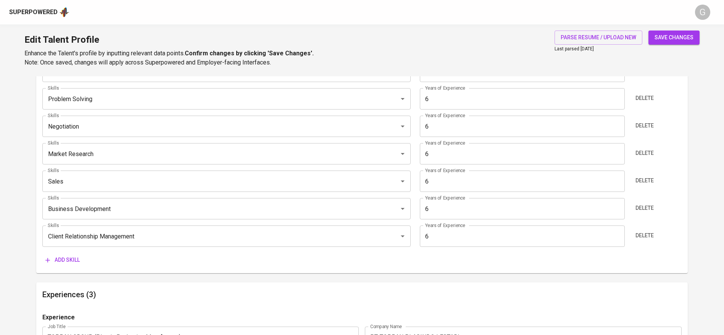
scroll to position [493, 0]
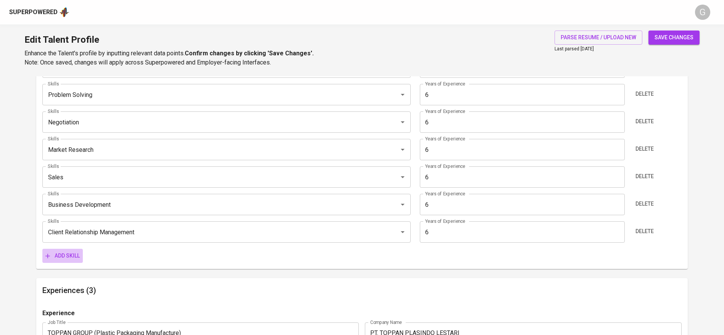
click at [67, 256] on span "Add skill" at bounding box center [62, 256] width 34 height 10
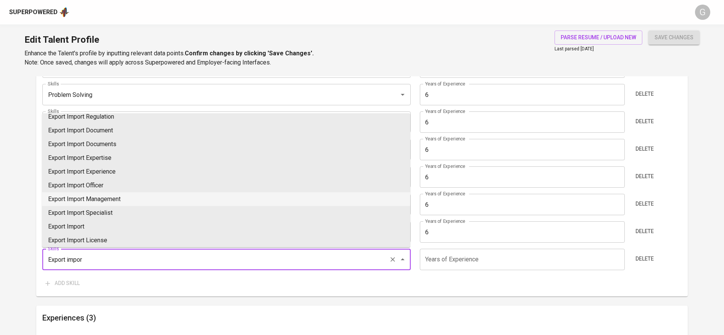
scroll to position [24, 0]
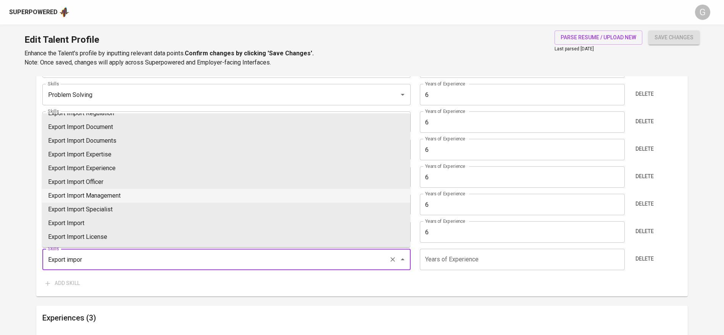
click at [115, 190] on li "Export Import Management" at bounding box center [226, 196] width 368 height 14
type input "Export Import Management"
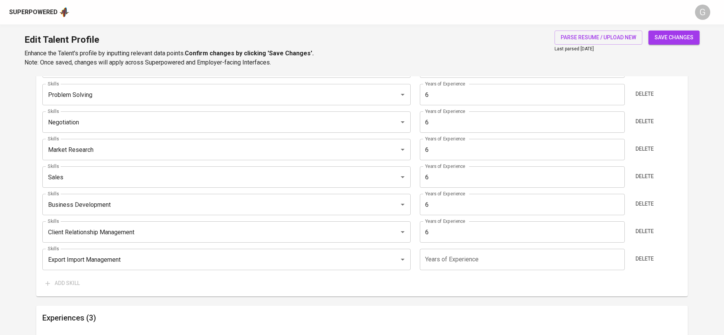
click at [454, 250] on input "number" at bounding box center [522, 259] width 205 height 21
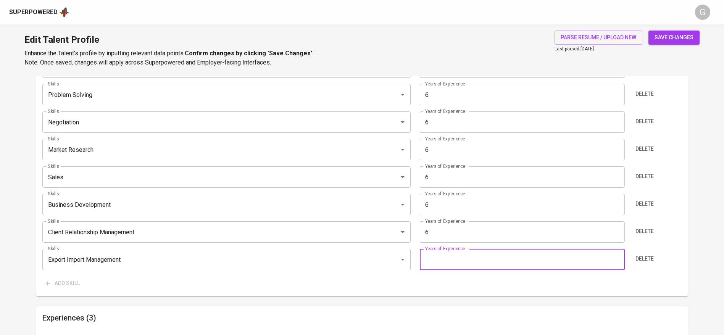
click at [454, 250] on input "number" at bounding box center [522, 259] width 205 height 21
type input "6"
click at [649, 31] on button "save changes" at bounding box center [674, 38] width 51 height 14
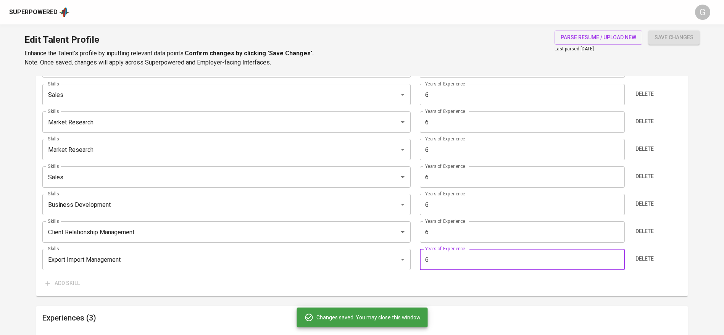
type input "Export Import Management"
type input "Client Relationship Management"
type input "Business Development"
type input "Sales"
type input "Market Research"
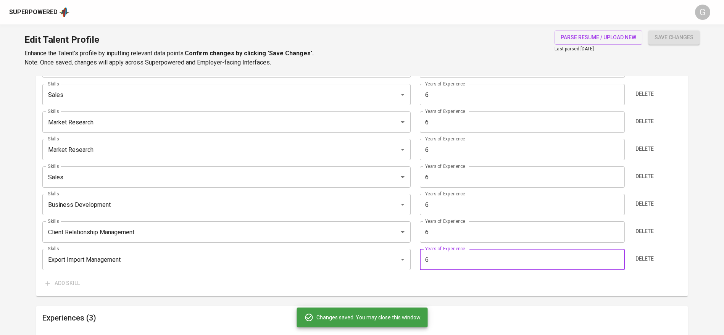
type input "Export Sales"
type input "Marketing Communications"
type input "Marketing"
type input "Problem Solving"
type input "Negotiation"
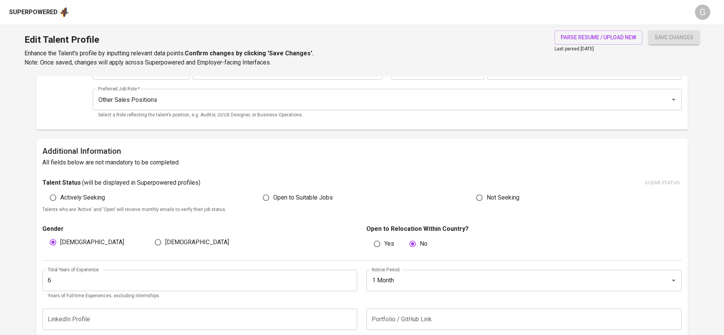
scroll to position [0, 0]
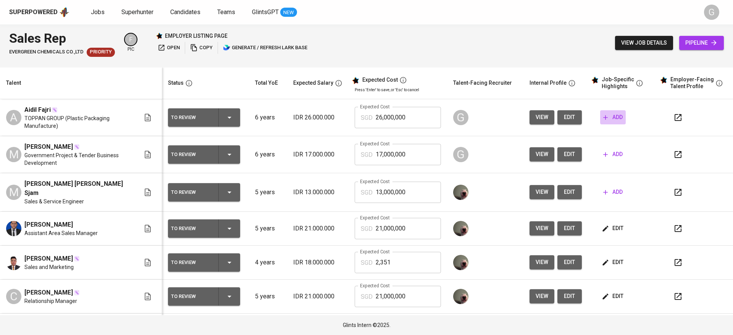
click at [612, 120] on span "add" at bounding box center [612, 118] width 19 height 10
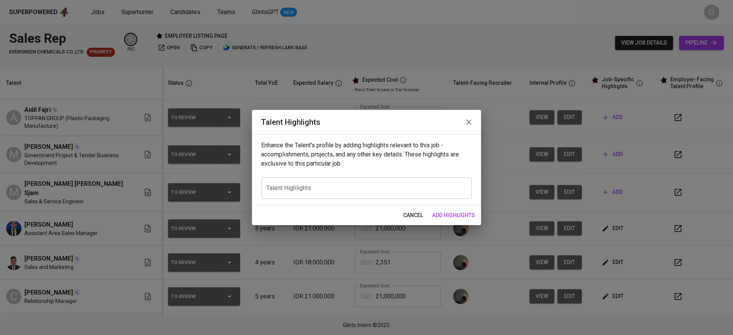
click at [307, 199] on div "Enhance the Talent's profile by adding highlights relevant to this job - accomp…" at bounding box center [366, 169] width 229 height 71
click at [289, 187] on textarea at bounding box center [366, 187] width 200 height 7
paste textarea ""Aidil is a sales professional with over 6 years of experience in the chemical …"
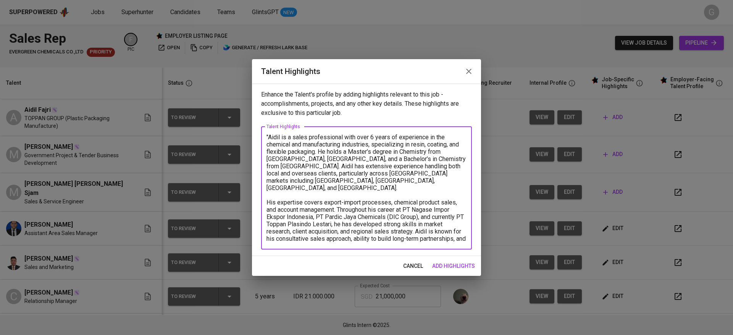
click at [269, 139] on textarea ""Aidil is a sales professional with over 6 years of experience in the chemical …" at bounding box center [366, 188] width 200 height 109
click at [444, 236] on textarea "Aidil is a sales professional with over 6 years of experience in the chemical a…" at bounding box center [366, 188] width 200 height 109
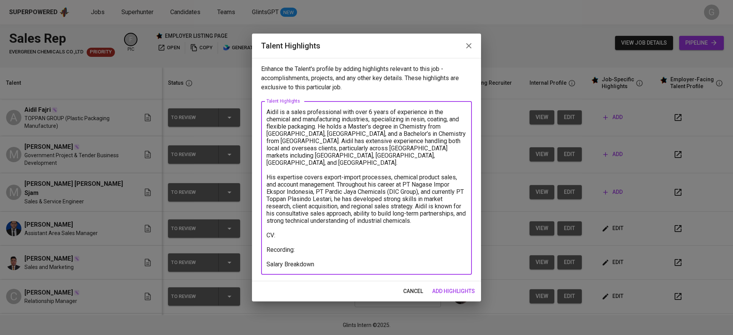
paste textarea ""Total Payroll Cost 3,310.78 SGD Basic Salary 2,570.08 SGD BPJS Health 5% 49.98…"
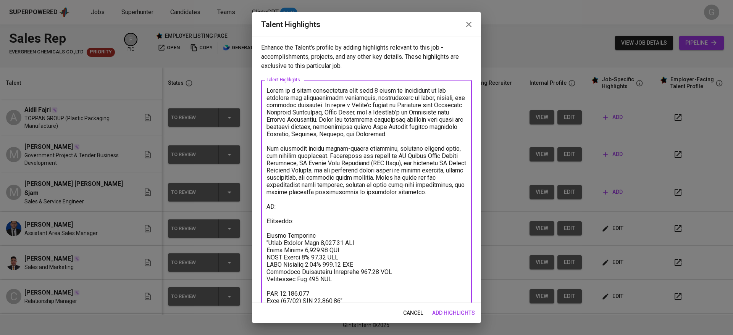
scroll to position [9, 0]
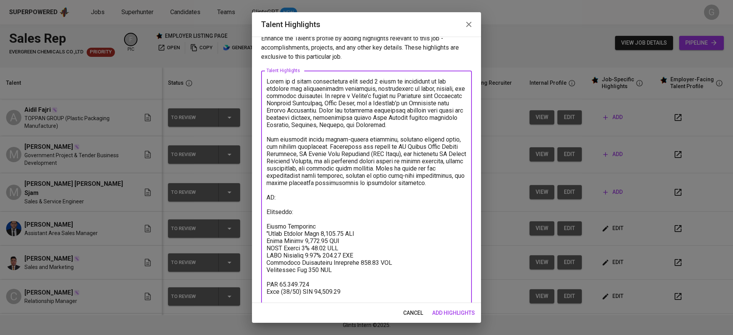
click at [268, 242] on textarea at bounding box center [366, 190] width 200 height 225
click at [312, 232] on textarea at bounding box center [366, 190] width 200 height 225
paste textarea "https://glints.sg.larksuite.com/minutes/obsgct341d948j92xzpy85wg?from=from_copy…"
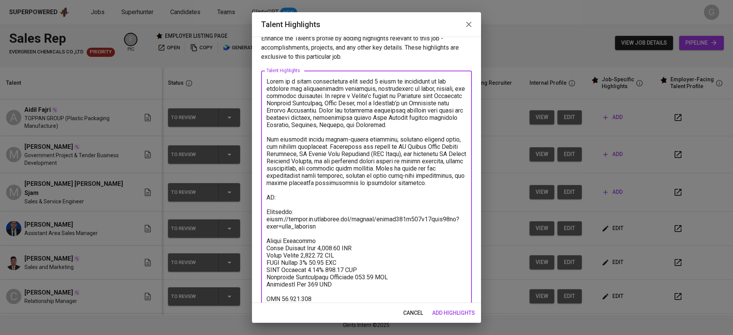
click at [284, 205] on textarea at bounding box center [366, 197] width 200 height 239
paste textarea "https://glints.sg.larksuite.com/file/QXINb2GESoKAIGxI08Hlq7C3gYd"
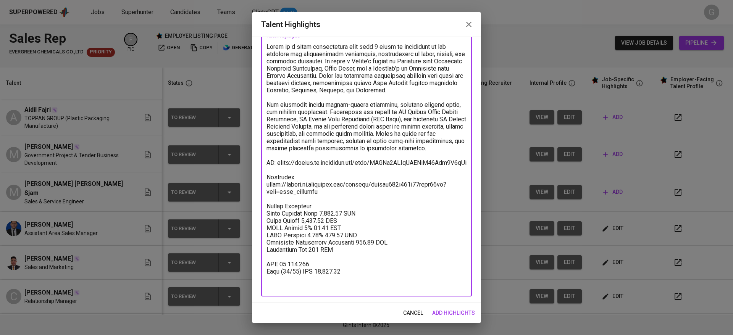
type textarea "Aidil is a sales professional with over 6 years of experience in the chemical a…"
click at [461, 308] on span "add highlights" at bounding box center [453, 313] width 43 height 10
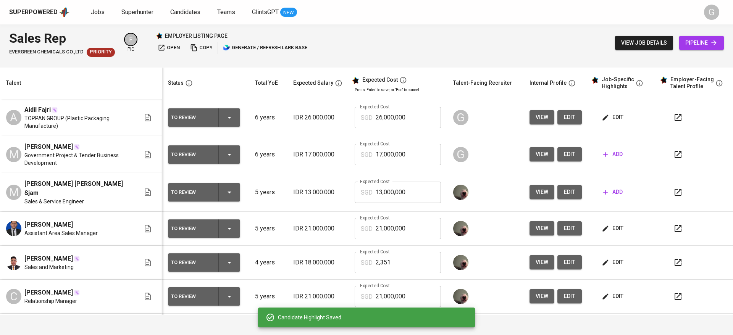
click at [675, 119] on icon "button" at bounding box center [678, 117] width 7 height 7
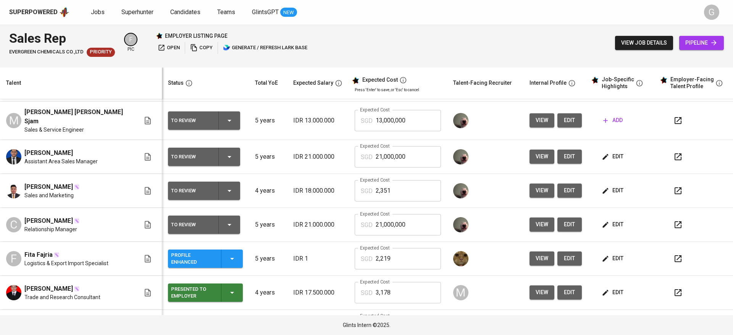
scroll to position [96, 0]
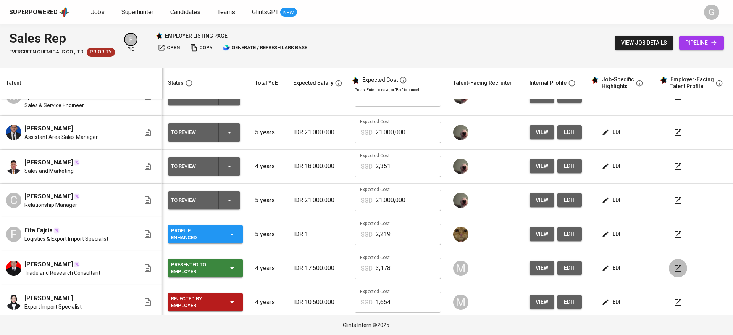
click at [673, 264] on icon "button" at bounding box center [677, 268] width 9 height 9
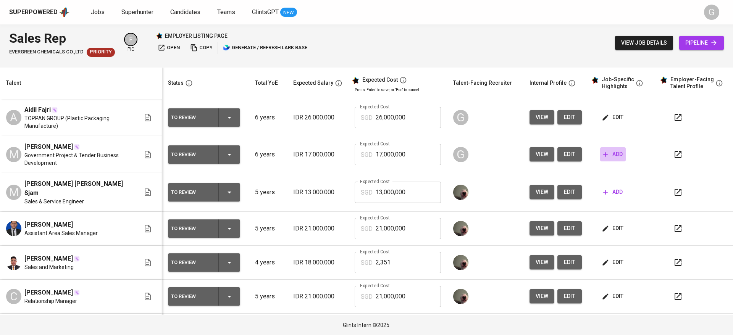
click at [603, 153] on span "add" at bounding box center [612, 155] width 19 height 10
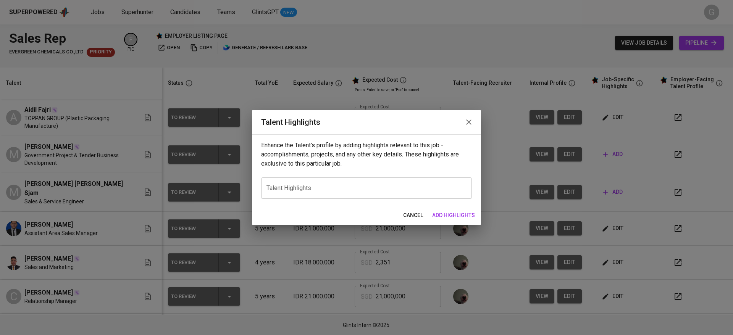
click at [397, 179] on div "x Talent Highlights" at bounding box center [366, 188] width 211 height 21
paste textarea ""Maulana is a Business Development professional with over 5 years of experience…"
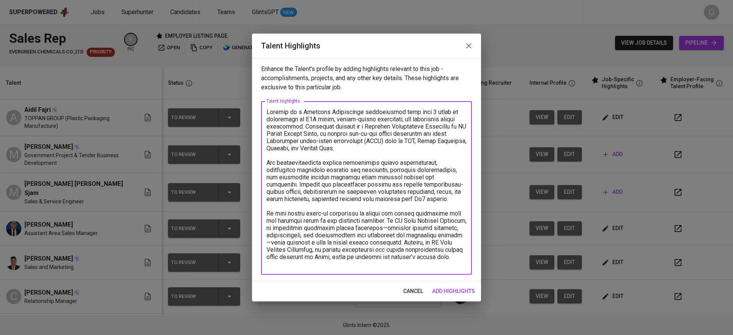
click at [297, 264] on textarea at bounding box center [366, 188] width 200 height 160
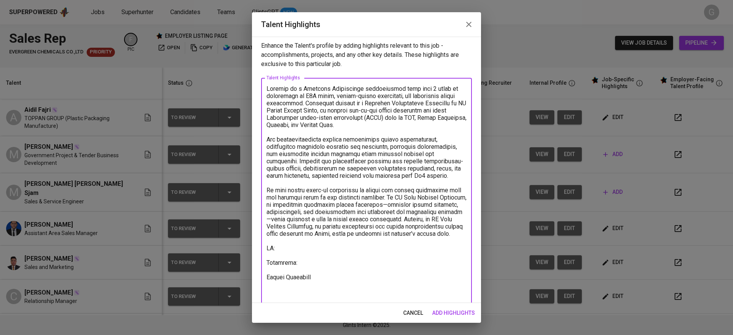
paste textarea ""Total Payroll Cost 2,218.97 SGD Basic Salary 1,600.21 SGD BPJS Health 5% 49.98…"
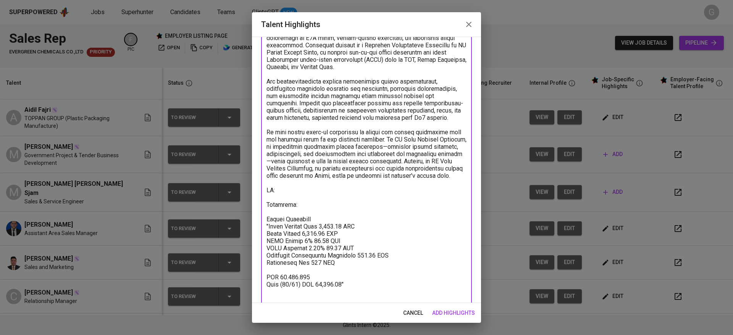
scroll to position [73, 0]
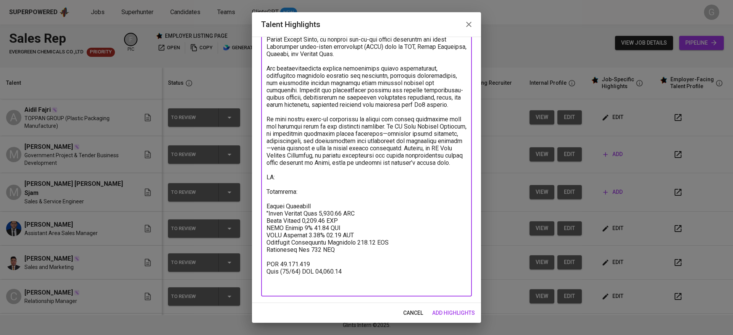
click at [268, 228] on textarea at bounding box center [366, 152] width 200 height 276
click at [318, 194] on textarea at bounding box center [366, 152] width 200 height 276
paste textarea "https://glints.sg.larksuite.com/minutes/obsgdc539o6wk7621y6312y6?from=from_copy…"
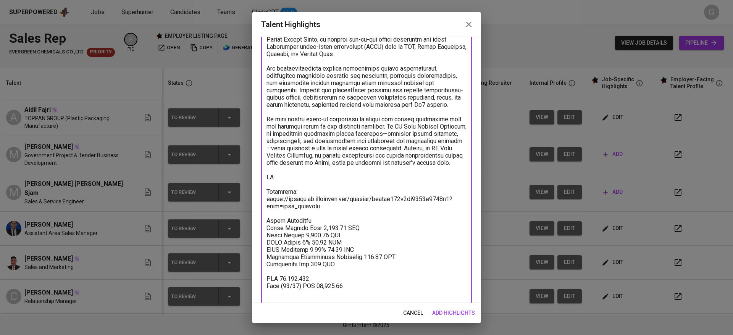
paste textarea "https://glints.sg.larksuite.com/file/VB9kbLPUWoUJg7xQxzalwapBgTh"
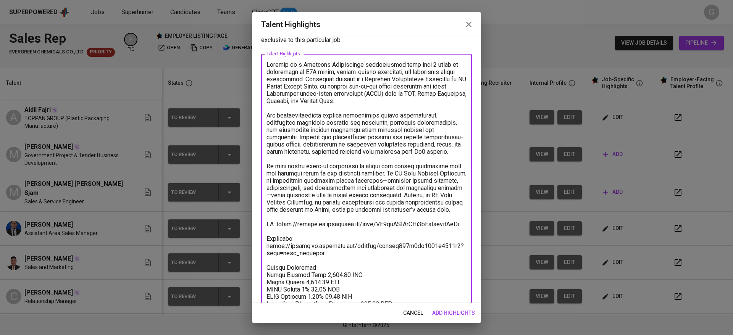
scroll to position [95, 0]
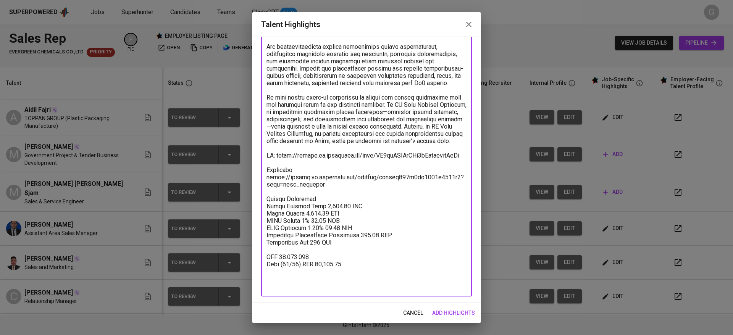
type textarea "Maulana is a Business Development professional with over 5 years of experience …"
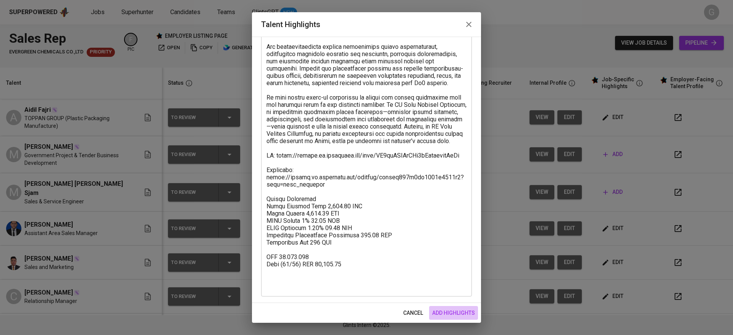
click at [453, 312] on span "add highlights" at bounding box center [453, 313] width 43 height 10
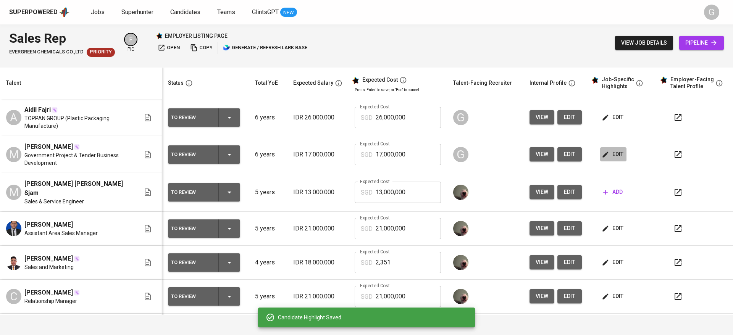
click at [605, 152] on span "edit" at bounding box center [613, 155] width 20 height 10
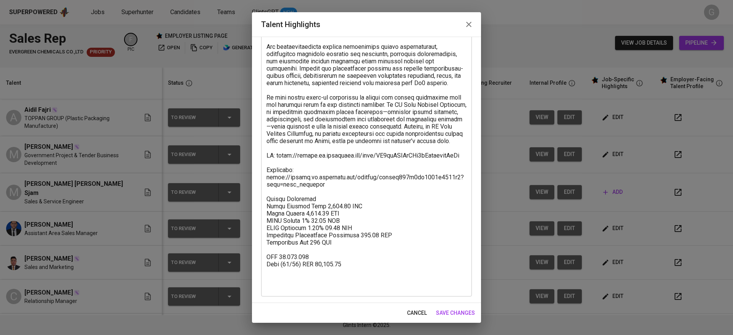
click at [449, 313] on span "save changes" at bounding box center [455, 313] width 39 height 10
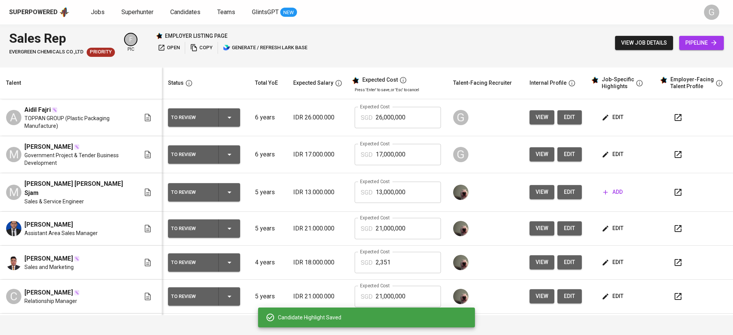
click at [382, 160] on input "17,000,000" at bounding box center [408, 154] width 65 height 21
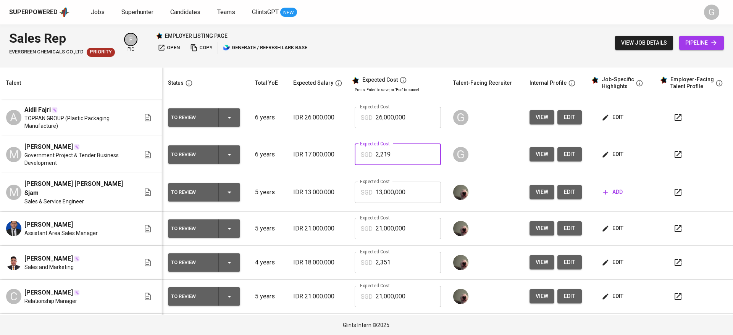
type input "2,219"
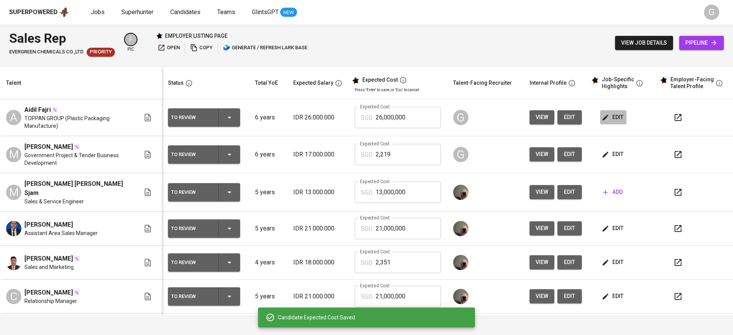
click at [602, 116] on icon "button" at bounding box center [605, 118] width 6 height 6
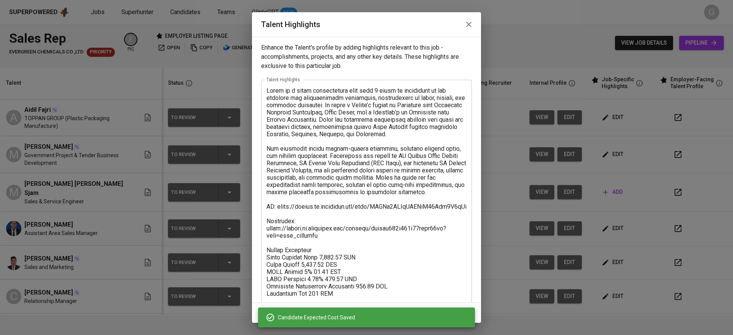
scroll to position [44, 0]
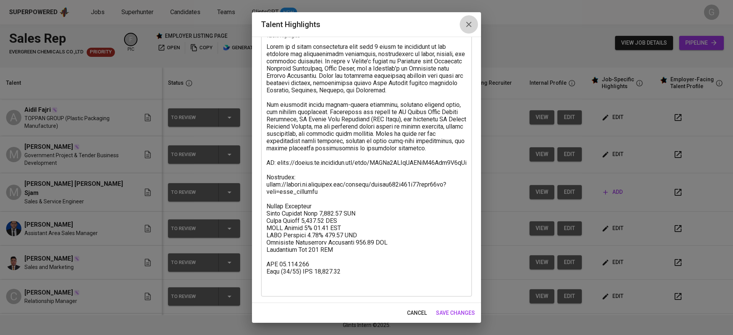
click at [471, 23] on icon "button" at bounding box center [468, 24] width 9 height 9
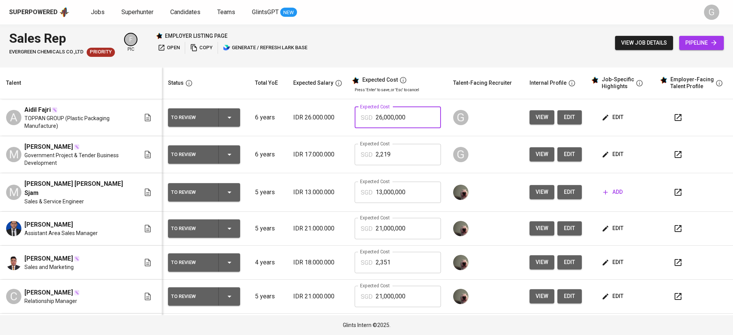
click at [409, 116] on input "26,000,000" at bounding box center [408, 117] width 65 height 21
type input "3,311"
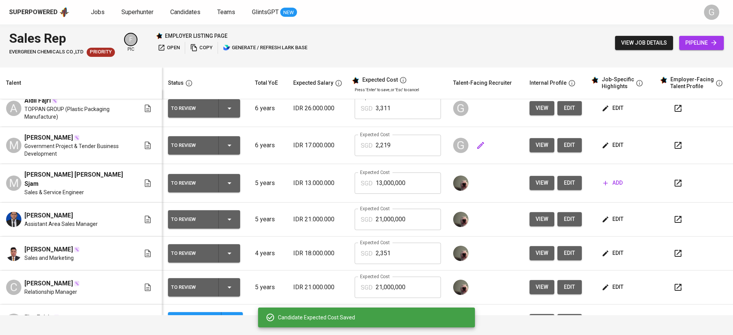
scroll to position [10, 0]
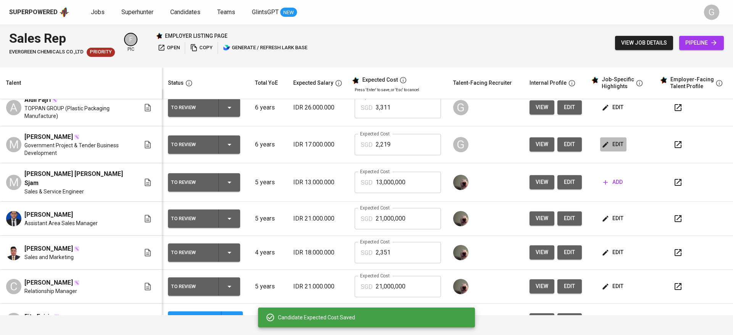
click at [604, 142] on span "edit" at bounding box center [613, 145] width 20 height 10
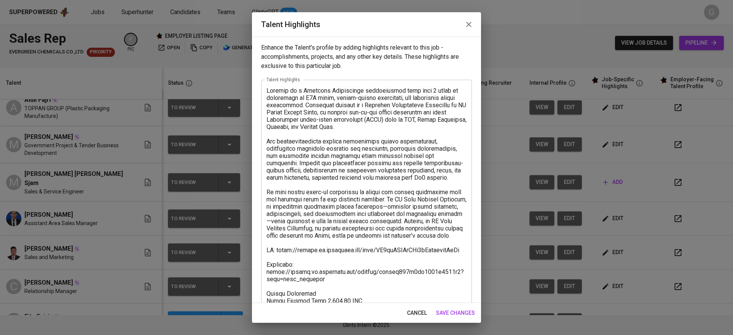
scroll to position [95, 0]
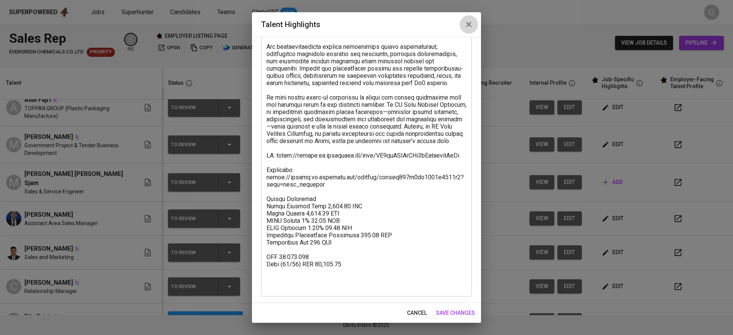
click at [468, 25] on icon "button" at bounding box center [468, 24] width 5 height 5
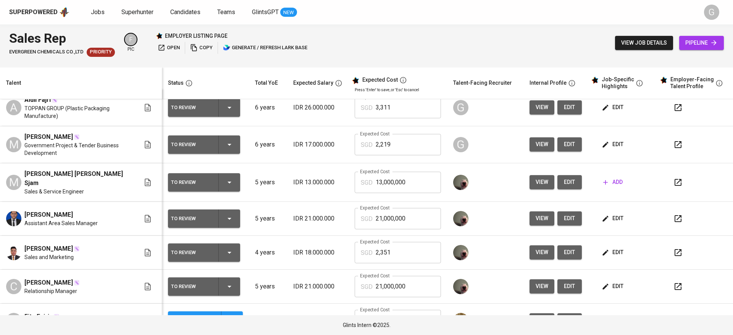
click at [673, 146] on icon "button" at bounding box center [677, 144] width 9 height 9
click at [675, 111] on icon "button" at bounding box center [678, 107] width 7 height 7
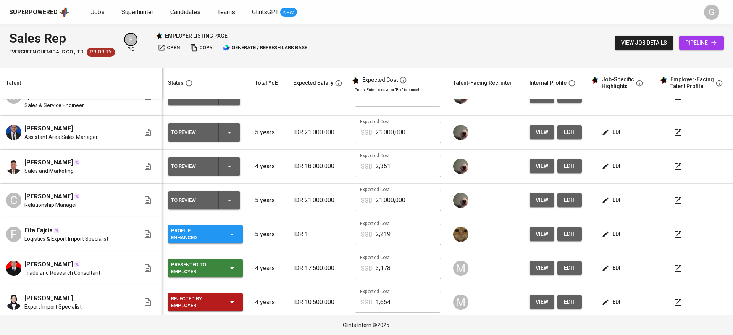
scroll to position [0, 0]
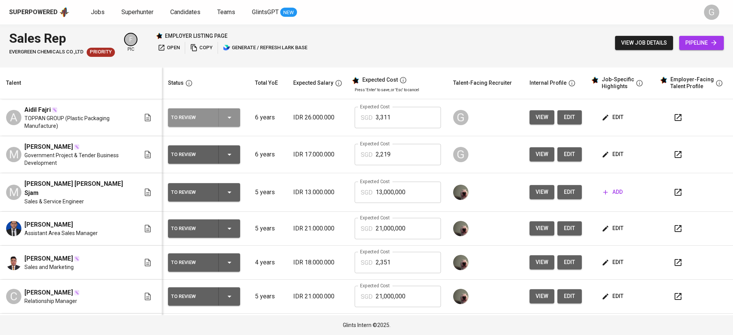
click at [228, 118] on icon "button" at bounding box center [230, 118] width 4 height 2
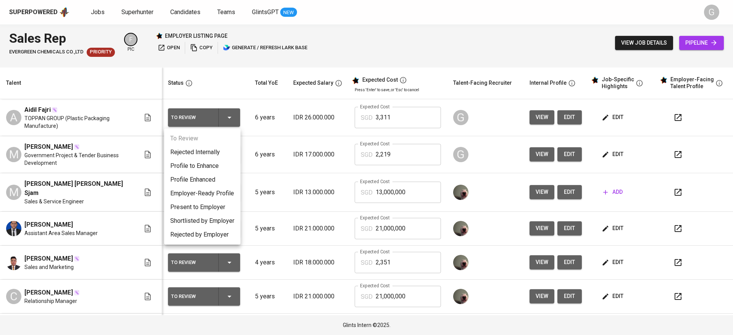
click at [211, 180] on li "Profile Enhanced" at bounding box center [202, 180] width 76 height 14
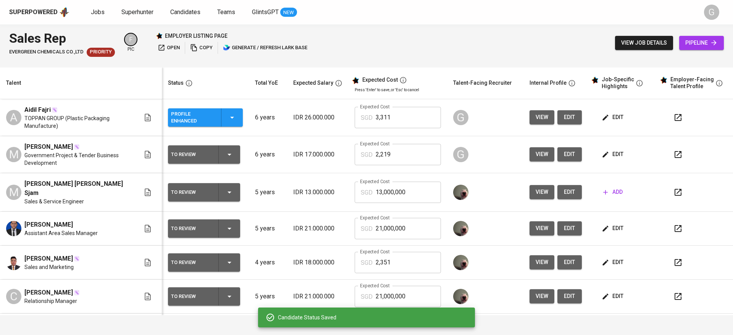
click at [229, 159] on icon "button" at bounding box center [229, 154] width 9 height 9
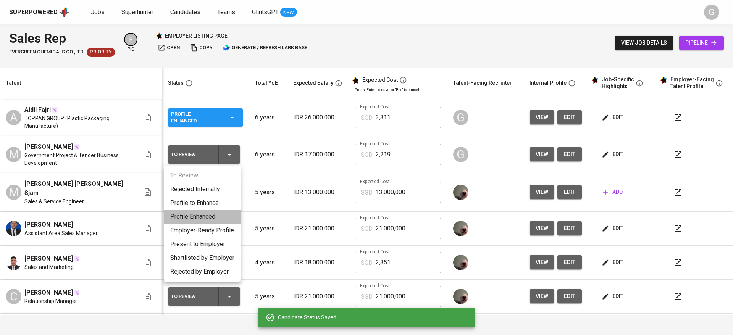
click at [218, 215] on li "Profile Enhanced" at bounding box center [202, 217] width 76 height 14
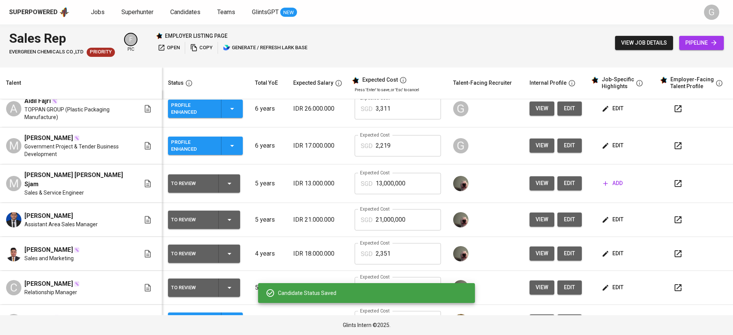
scroll to position [9, 0]
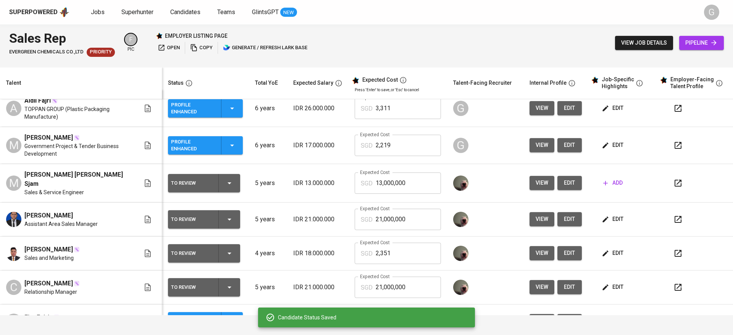
click at [563, 106] on span "edit" at bounding box center [569, 108] width 12 height 10
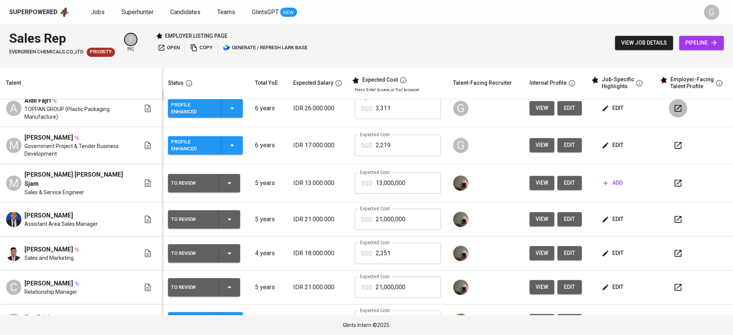
click at [673, 105] on icon "button" at bounding box center [677, 108] width 9 height 9
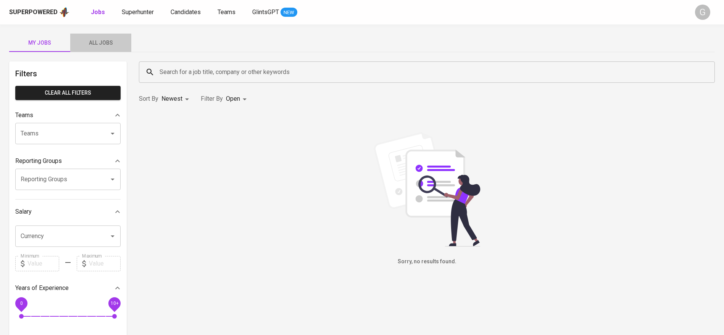
click at [98, 44] on span "All Jobs" at bounding box center [101, 43] width 52 height 10
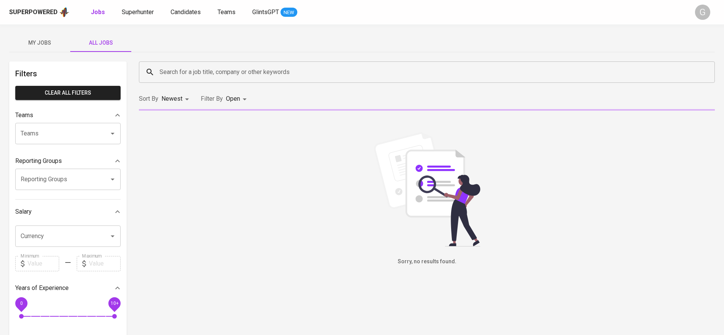
click at [181, 70] on input "Search for a job title, company or other keywords" at bounding box center [429, 72] width 542 height 15
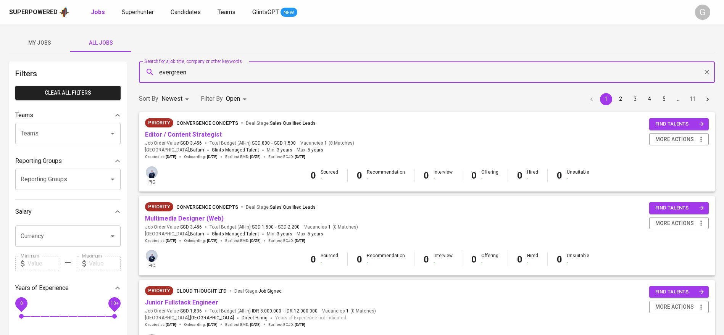
type input "evergreen"
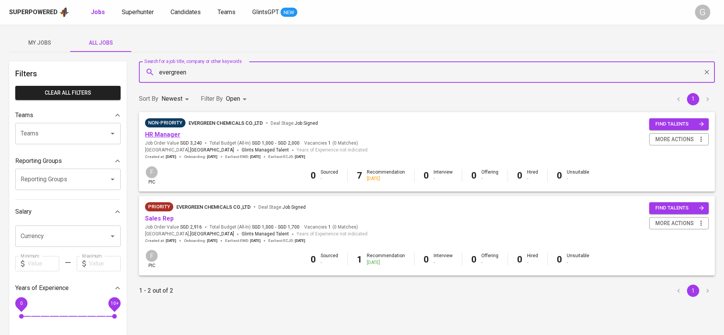
click at [170, 131] on link "HR Manager" at bounding box center [163, 134] width 36 height 7
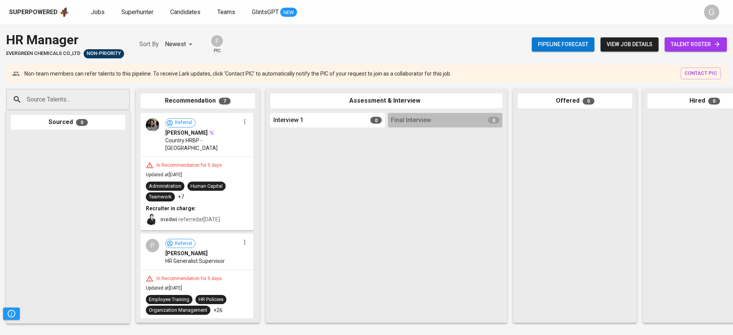
click at [704, 52] on div "Pipeline forecast view job details talent roster" at bounding box center [629, 45] width 195 height 28
click at [694, 48] on span "talent roster" at bounding box center [696, 45] width 50 height 10
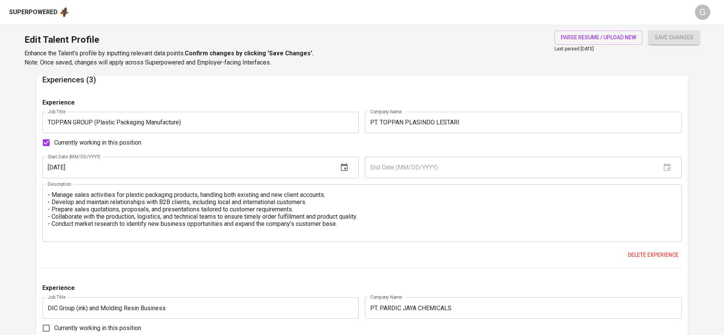
scroll to position [730, 0]
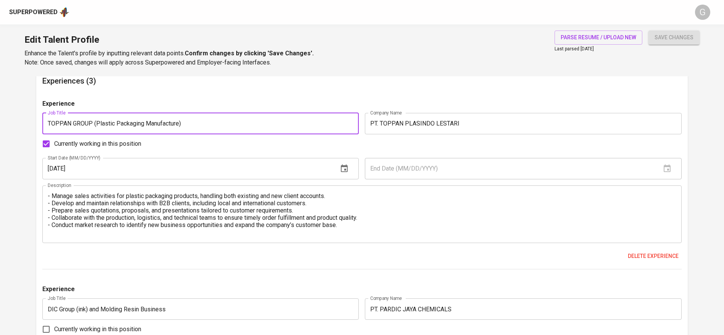
click at [241, 120] on input "TOPPAN GROUP (Plastic Packaging Manufacture)" at bounding box center [200, 123] width 317 height 21
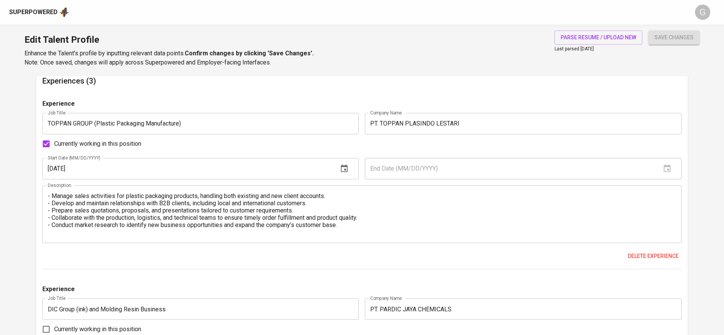
click at [469, 136] on div "Currently working in this position" at bounding box center [361, 144] width 639 height 16
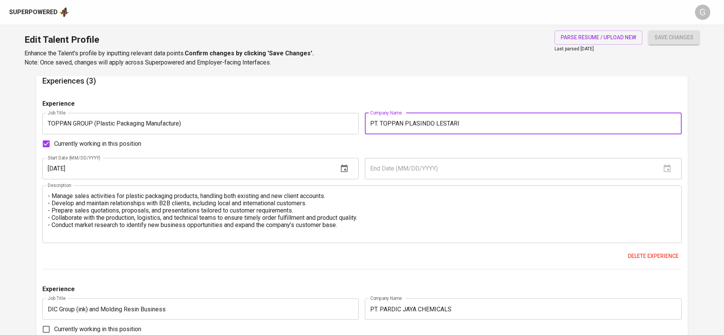
click at [471, 133] on input "PT. TOPPAN PLASINDO LESTARI" at bounding box center [523, 123] width 317 height 21
paste input "(Plastic Packaging Manufacture)"
type input "PT. TOPPAN PLASINDO LESTARI (Plastic Packaging Manufacture)"
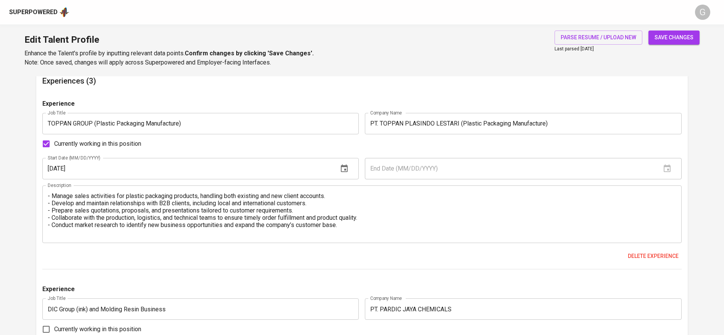
drag, startPoint x: 231, startPoint y: 134, endPoint x: 218, endPoint y: 123, distance: 17.4
click at [218, 123] on div "Experience Job Title TOPPAN GROUP (Plastic Packaging Manufacture) Job Title Com…" at bounding box center [361, 184] width 639 height 171
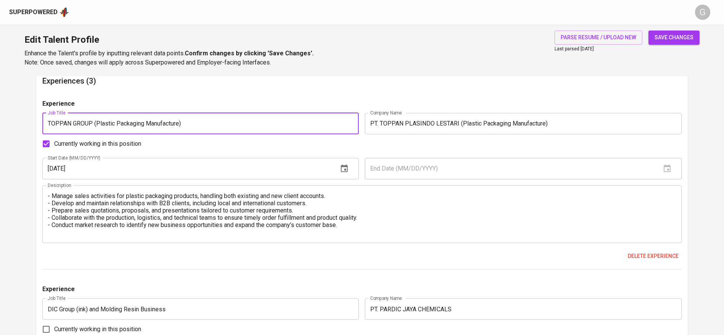
click at [218, 123] on input "TOPPAN GROUP (Plastic Packaging Manufacture)" at bounding box center [200, 123] width 317 height 21
type input "Sales Supervisor"
click at [649, 31] on button "save changes" at bounding box center [674, 38] width 51 height 14
click at [131, 200] on textarea "- Manage sales activities for plastic packaging products, handling both existin…" at bounding box center [362, 214] width 629 height 44
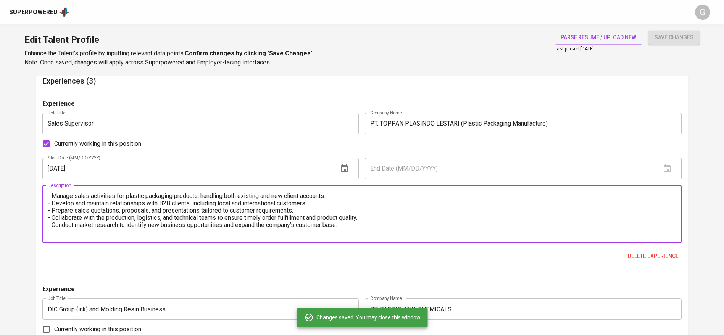
scroll to position [838, 0]
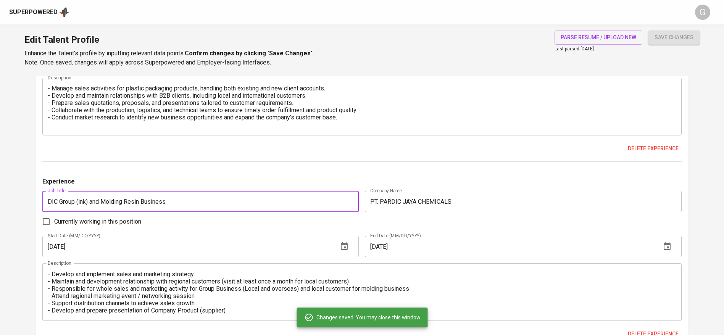
click at [163, 202] on input "DIC Group (ink) and Molding Resin Business" at bounding box center [200, 201] width 317 height 21
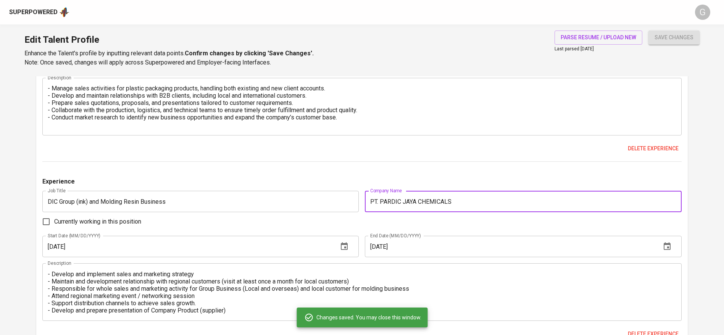
click at [472, 203] on input "PT. PARDIC JAYA CHEMICALS" at bounding box center [523, 201] width 317 height 21
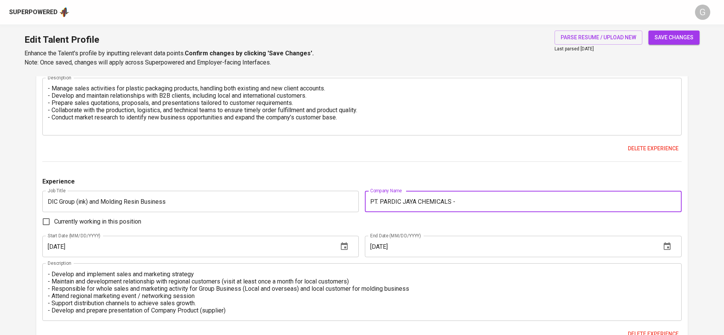
paste input "DIC Group (ink) and Molding Resin Business"
type input "PT. PARDIC JAYA CHEMICALS - DIC Group (ink) and Molding Resin Business"
click at [244, 200] on input "DIC Group (ink) and Molding Resin Business" at bounding box center [200, 201] width 317 height 21
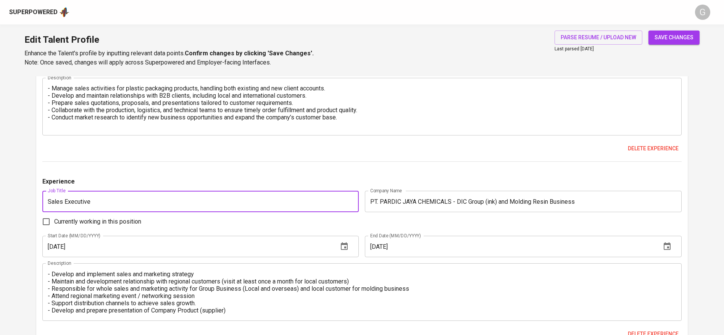
type input "Sales Executive"
click at [649, 31] on button "save changes" at bounding box center [674, 38] width 51 height 14
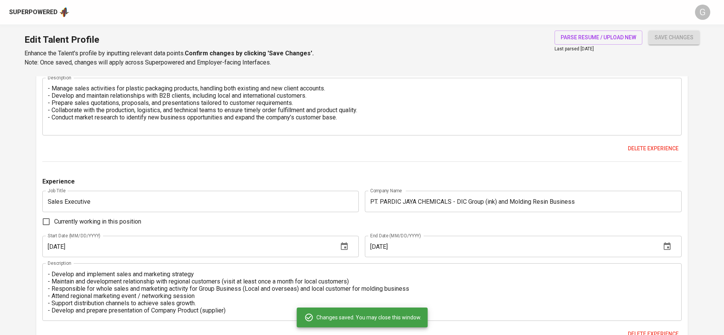
click at [177, 159] on div "Experience Job Title Sales Supervisor Job Title Company Name PT. TOPPAN PLASIND…" at bounding box center [361, 276] width 639 height 568
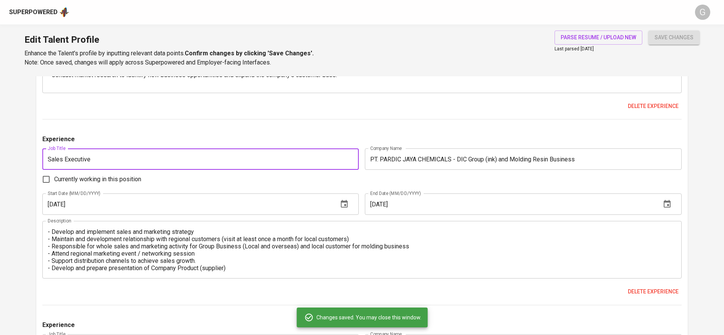
click at [157, 151] on input "Sales Executive" at bounding box center [200, 159] width 317 height 21
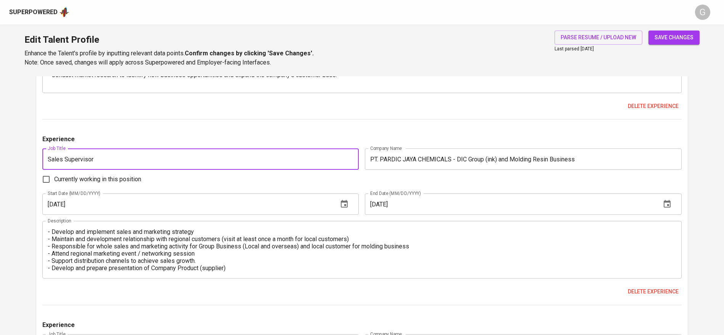
type input "Sales Supervisor"
click at [649, 31] on button "save changes" at bounding box center [674, 38] width 51 height 14
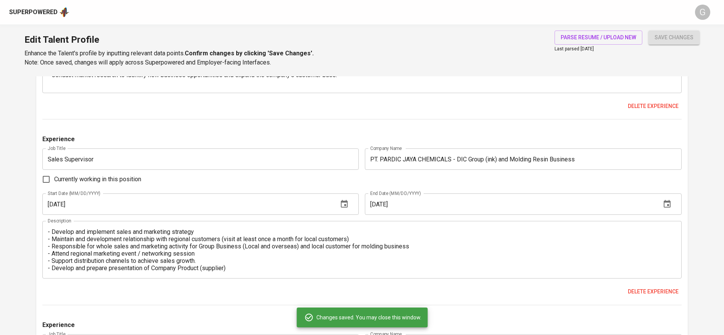
click at [108, 176] on div "Experience Job Title Sales Supervisor Job Title Company Name PT. TOPPAN PLASIND…" at bounding box center [361, 233] width 639 height 568
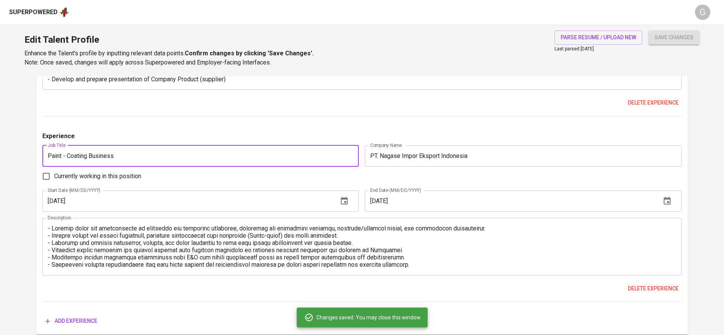
click at [138, 158] on input "Paint - Coating Business" at bounding box center [200, 155] width 317 height 21
click at [502, 162] on input "PT. Nagase Impor Eksport Indonesia" at bounding box center [523, 155] width 317 height 21
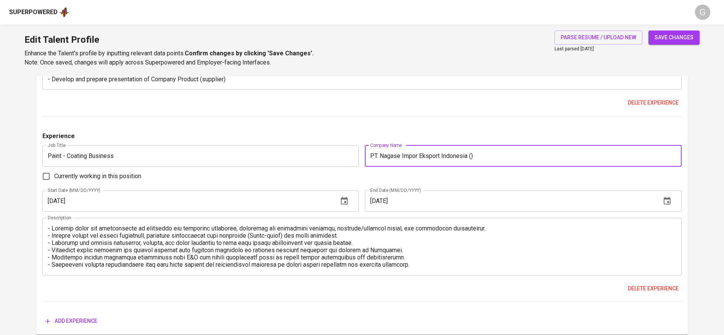
paste input "Paint - Coating Business"
type input "PT. Nagase Impor Eksport Indonesia (Paint - Coating Business)"
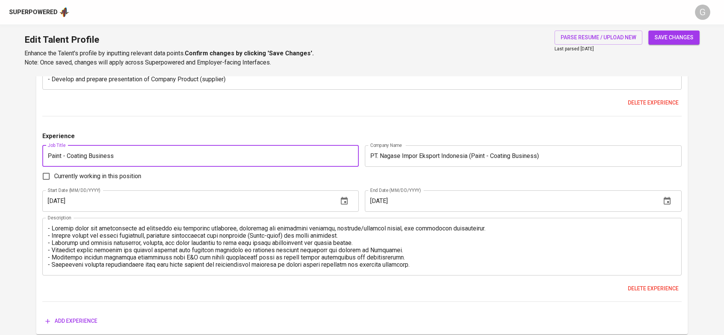
click at [178, 154] on input "Paint - Coating Business" at bounding box center [200, 155] width 317 height 21
type input "Sales Executive"
click at [649, 31] on button "save changes" at bounding box center [674, 38] width 51 height 14
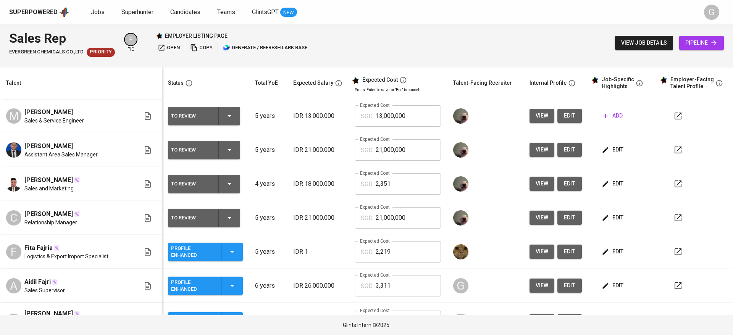
click at [40, 44] on div "Sales Rep" at bounding box center [62, 38] width 106 height 19
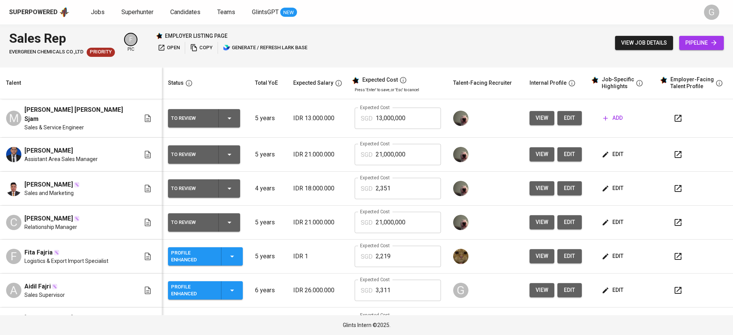
click at [427, 41] on div "Sales Rep EVERGREEN CHEMICALS CO.,LTD Priority F pic employer listing page open…" at bounding box center [366, 42] width 733 height 37
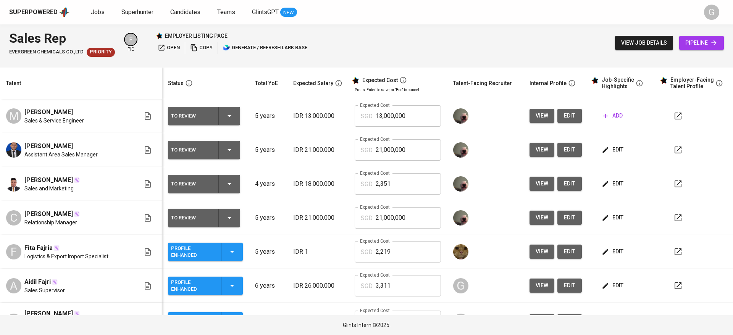
scroll to position [93, 0]
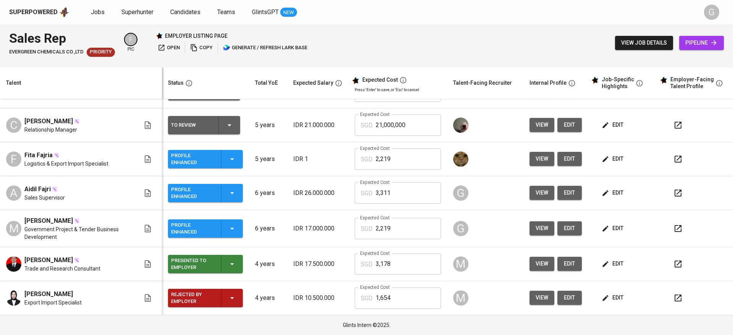
click at [127, 86] on div "Talent" at bounding box center [79, 83] width 153 height 10
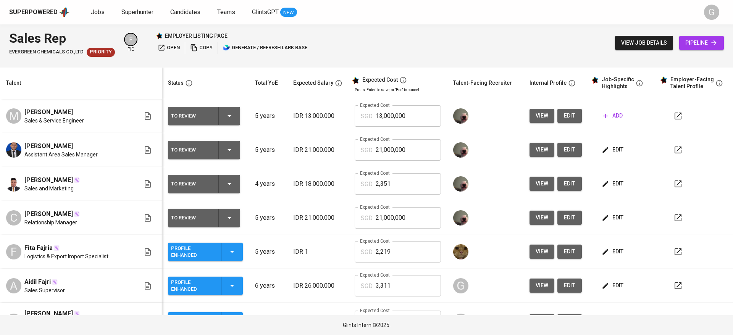
click at [141, 83] on div "Talent" at bounding box center [79, 83] width 153 height 10
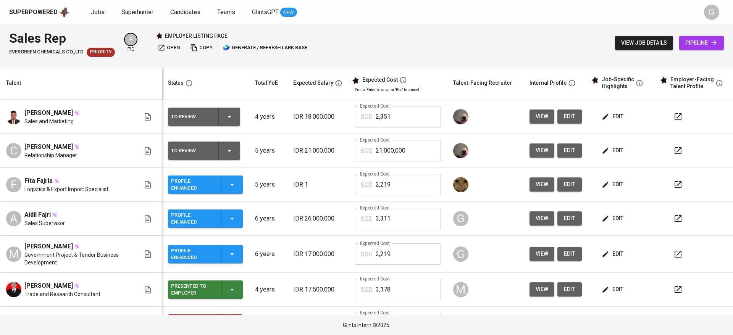
scroll to position [93, 0]
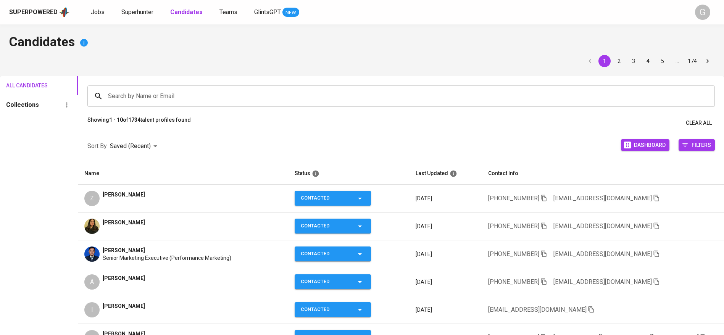
scroll to position [11, 0]
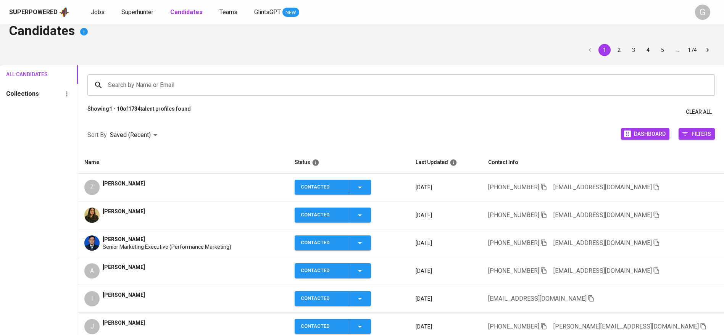
click at [639, 189] on td "+62 896-8216-9754 zulham724@gmail.com" at bounding box center [603, 188] width 242 height 28
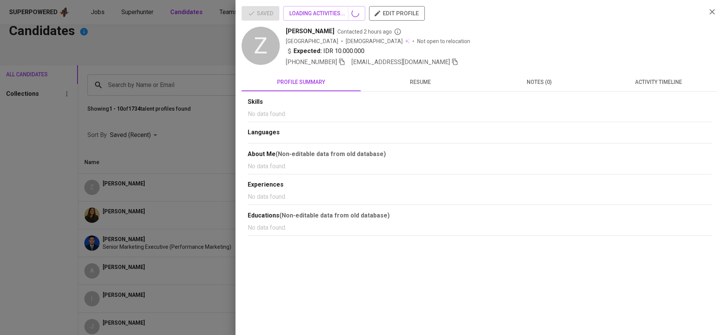
click at [636, 187] on div "Experiences" at bounding box center [480, 185] width 464 height 9
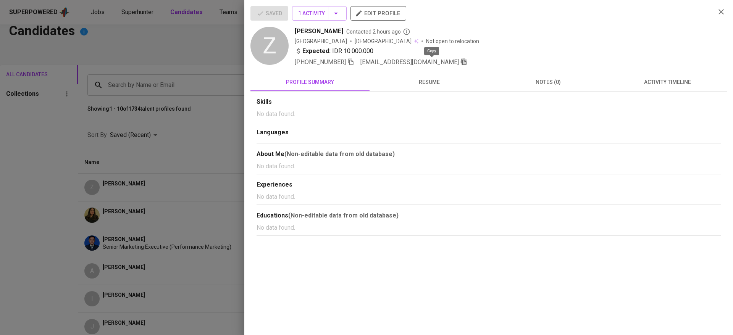
click at [460, 60] on icon "button" at bounding box center [463, 61] width 7 height 7
click at [205, 37] on div at bounding box center [366, 167] width 733 height 335
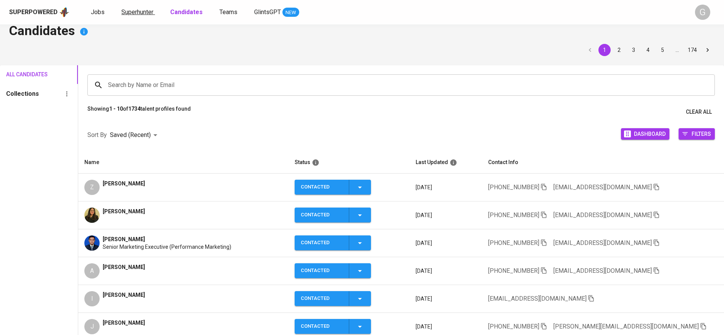
click at [131, 16] on link "Superhunter" at bounding box center [138, 13] width 34 height 10
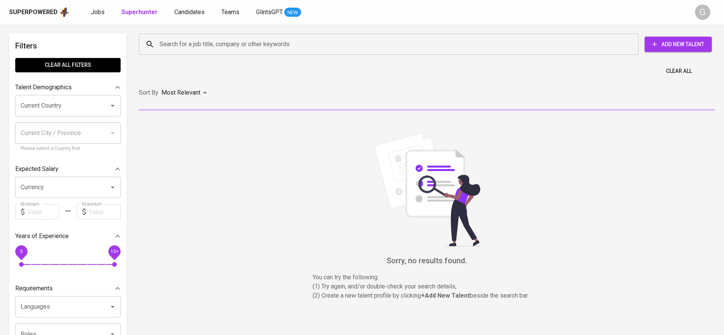
click at [216, 35] on div "Search for a job title, company or other keywords" at bounding box center [389, 44] width 500 height 21
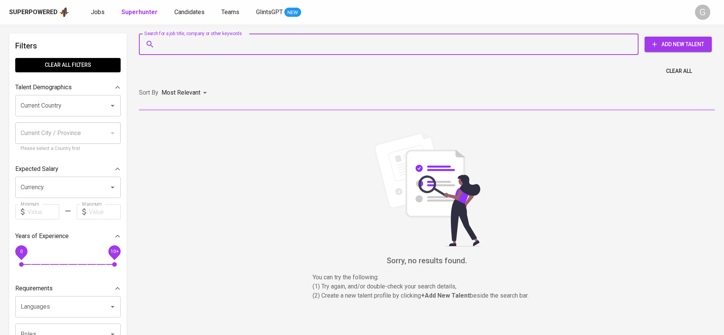
paste input "[EMAIL_ADDRESS][DOMAIN_NAME]"
type input "zulham724@gmail.com"
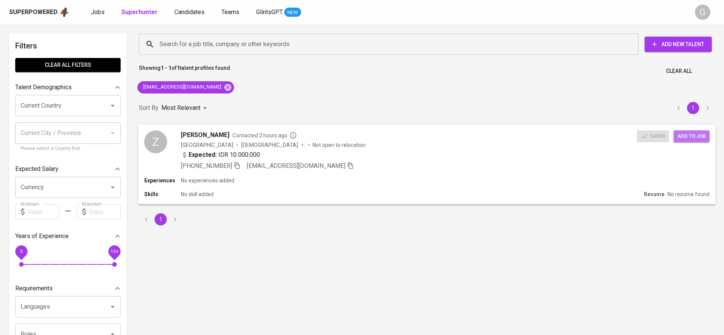
click at [693, 132] on span "Add to job" at bounding box center [692, 136] width 28 height 9
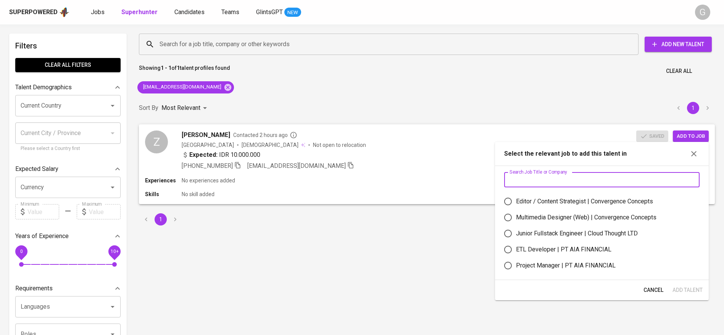
click at [589, 176] on input "text" at bounding box center [601, 179] width 195 height 15
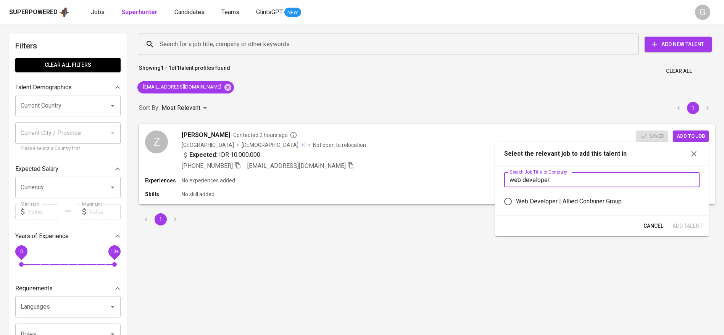
type input "web developer"
click at [552, 208] on label "Web Developer | Allied Container Group" at bounding box center [597, 202] width 194 height 16
click at [516, 208] on input "Web Developer | Allied Container Group" at bounding box center [508, 202] width 16 height 16
radio input "true"
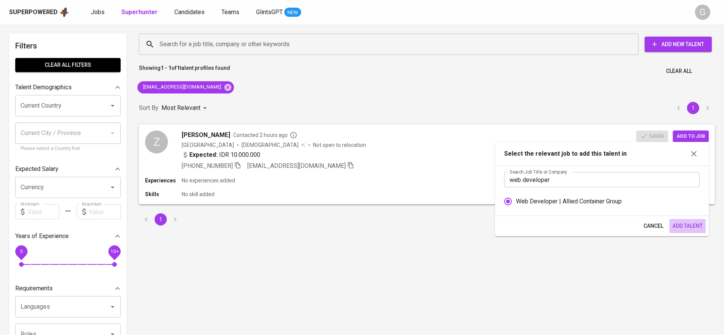
click at [691, 224] on span "Add Talent" at bounding box center [688, 226] width 30 height 10
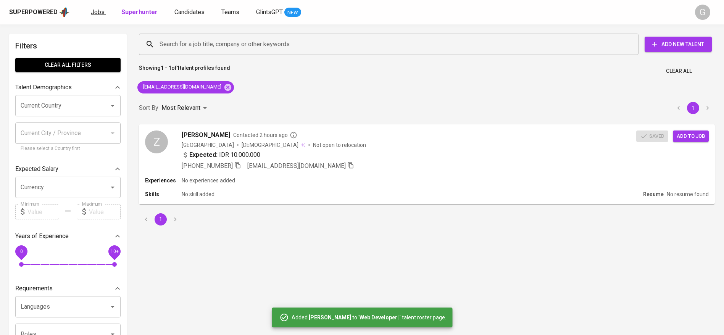
click at [105, 13] on link "Jobs" at bounding box center [98, 13] width 15 height 10
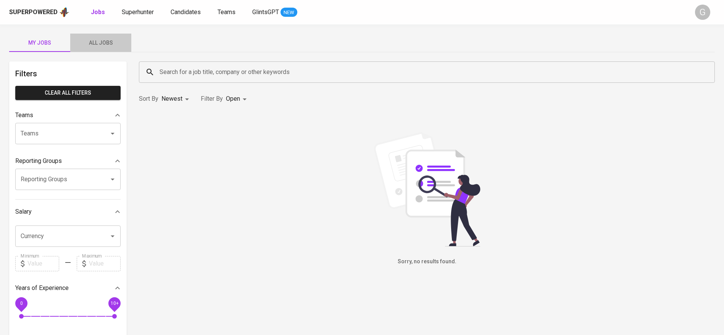
click at [103, 48] on button "All Jobs" at bounding box center [100, 43] width 61 height 18
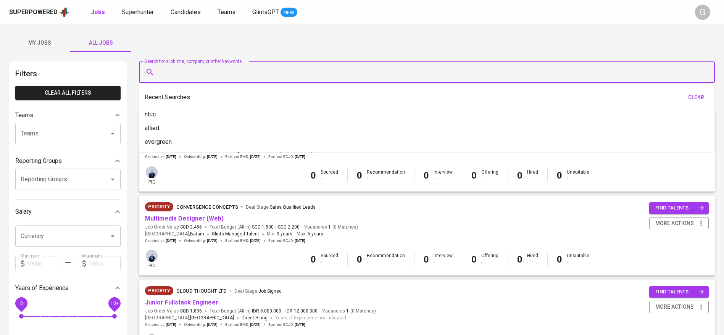
click at [208, 68] on input "Search for a job title, company or other keywords" at bounding box center [429, 72] width 542 height 15
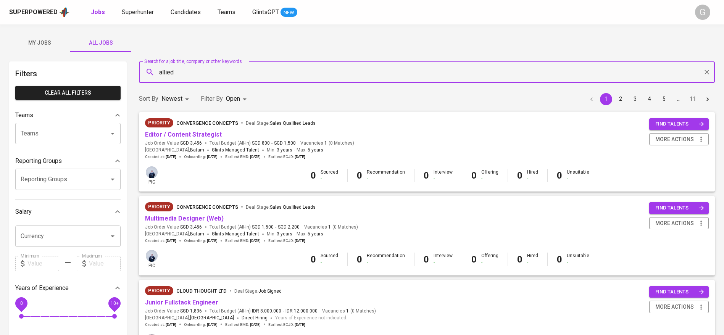
type input "allied"
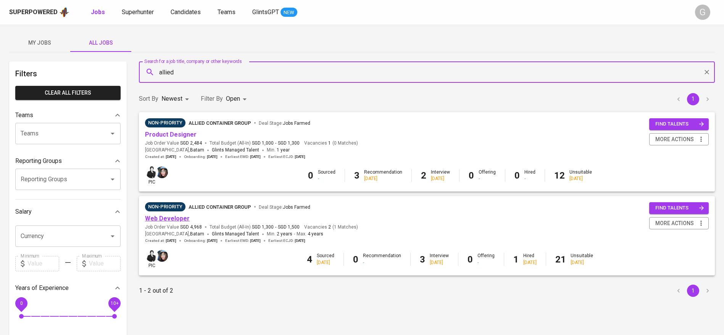
click at [173, 217] on link "Web Developer" at bounding box center [167, 218] width 45 height 7
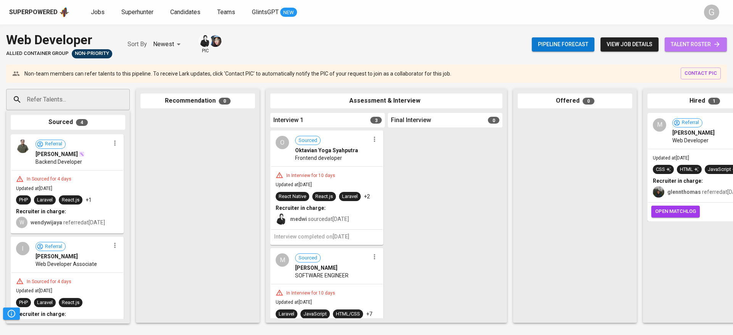
click at [702, 44] on span "talent roster" at bounding box center [696, 45] width 50 height 10
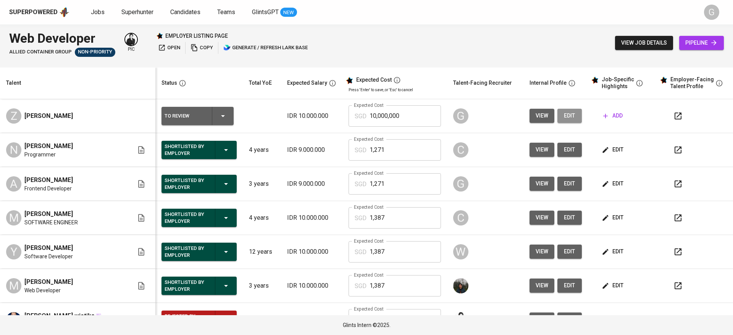
click at [563, 115] on span "edit" at bounding box center [569, 116] width 12 height 10
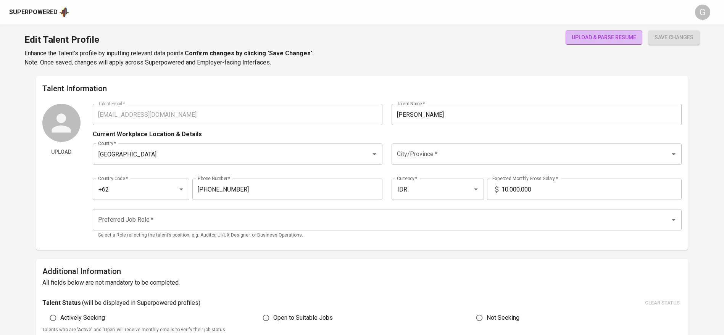
click at [602, 38] on span "upload & parse resume" at bounding box center [604, 38] width 65 height 10
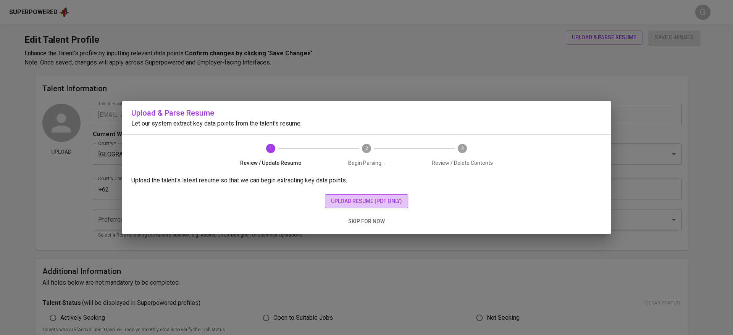
click at [350, 203] on span "upload resume (pdf only)" at bounding box center [366, 202] width 71 height 10
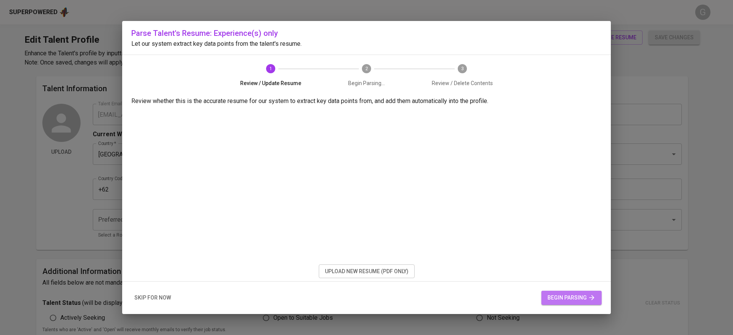
click at [548, 300] on span "begin parsing" at bounding box center [571, 298] width 48 height 10
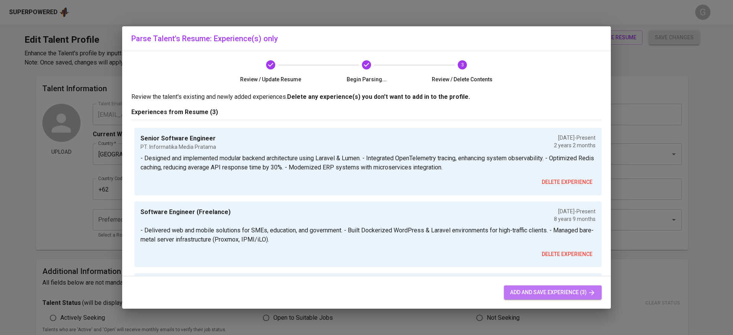
click at [536, 289] on span "add and save experience (3)" at bounding box center [553, 293] width 86 height 10
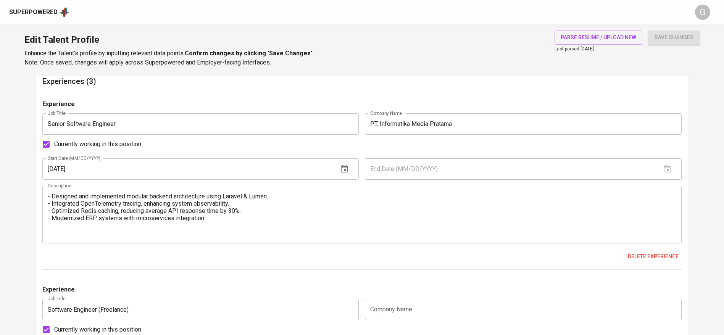
scroll to position [578, 0]
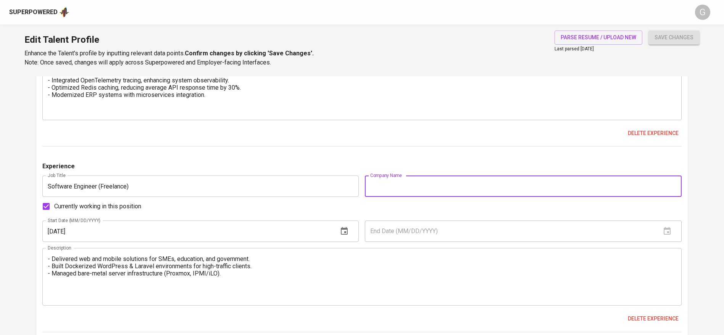
click at [398, 178] on input "text" at bounding box center [523, 186] width 317 height 21
type input "Freelance"
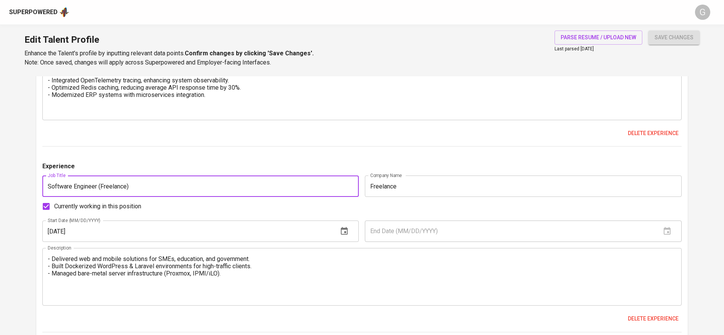
click at [341, 184] on input "Software Engineer (Freelance)" at bounding box center [200, 186] width 317 height 21
type input "Software Engineer"
click at [649, 31] on button "save changes" at bounding box center [674, 38] width 51 height 14
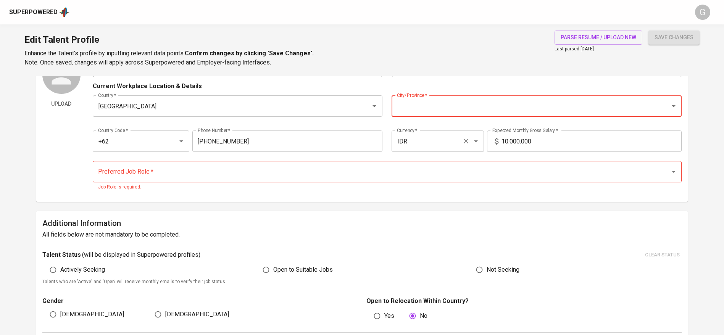
scroll to position [0, 0]
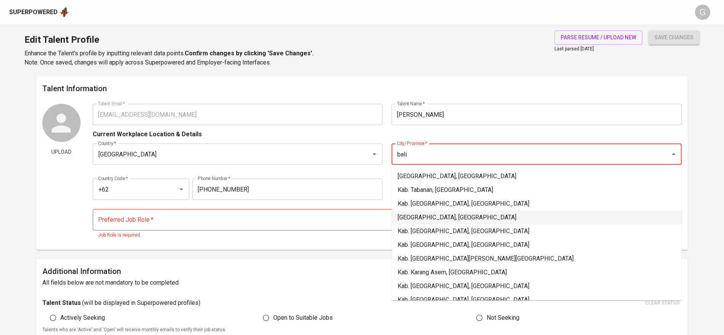
click at [415, 218] on li "[GEOGRAPHIC_DATA], [GEOGRAPHIC_DATA]" at bounding box center [537, 218] width 290 height 14
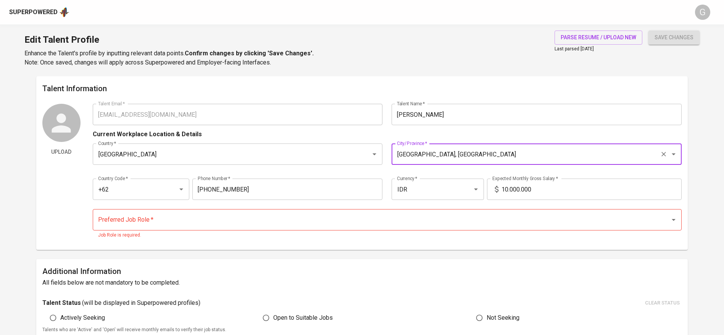
type input "[GEOGRAPHIC_DATA], [GEOGRAPHIC_DATA]"
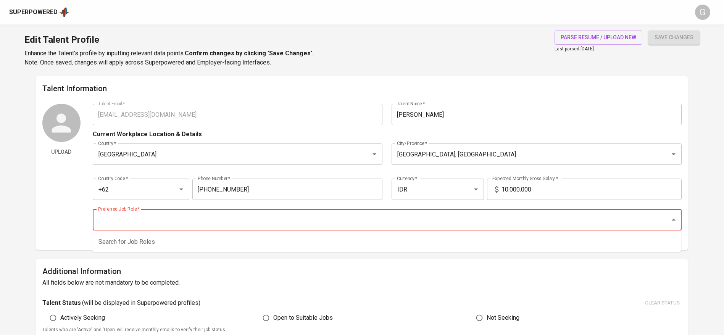
click at [363, 217] on input "Preferred Job Role   *" at bounding box center [376, 220] width 561 height 15
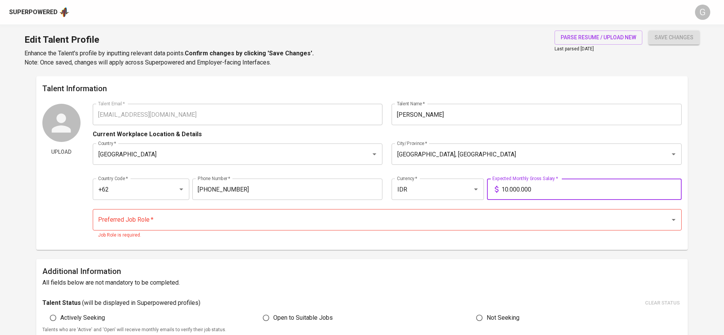
click at [503, 192] on input "10.000.000" at bounding box center [592, 189] width 180 height 21
type input "9.000.000"
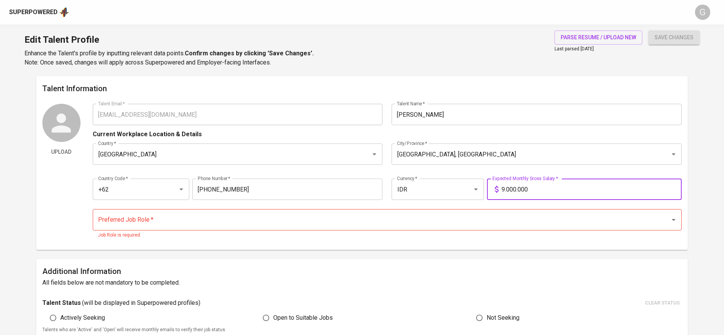
click at [649, 31] on button "save changes" at bounding box center [674, 38] width 51 height 14
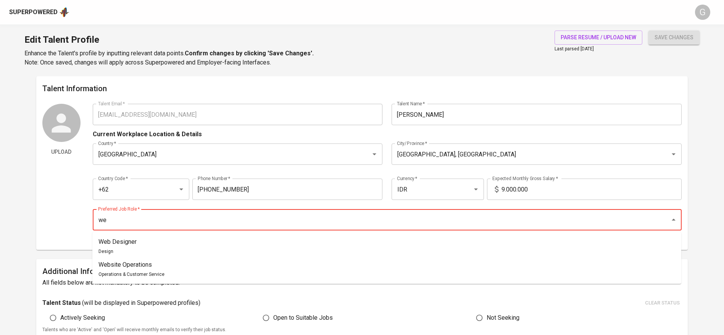
type input "w"
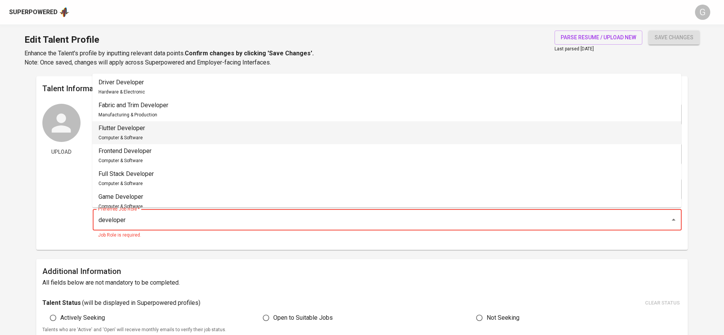
scroll to position [48, 0]
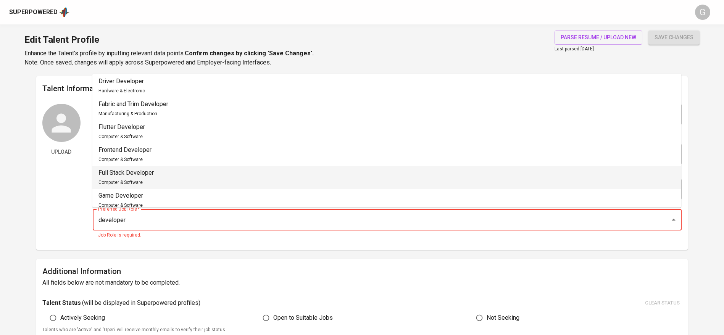
click at [152, 166] on li "Full Stack Developer Computer & Software" at bounding box center [386, 177] width 589 height 23
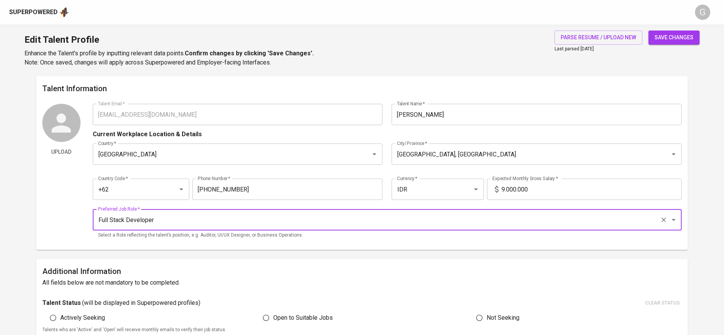
type input "Full Stack Developer"
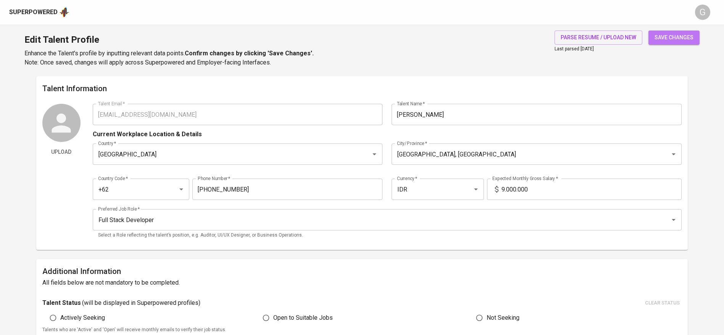
click at [680, 39] on span "save changes" at bounding box center [674, 38] width 39 height 10
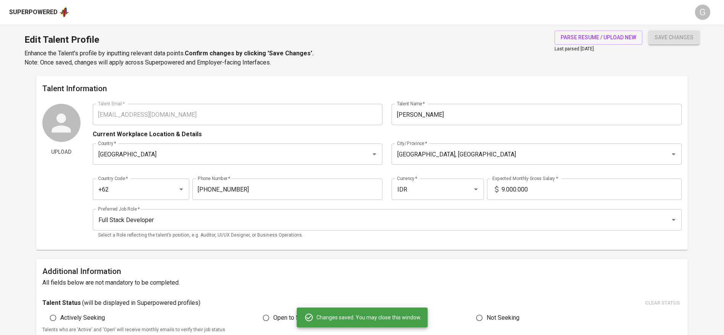
scroll to position [227, 0]
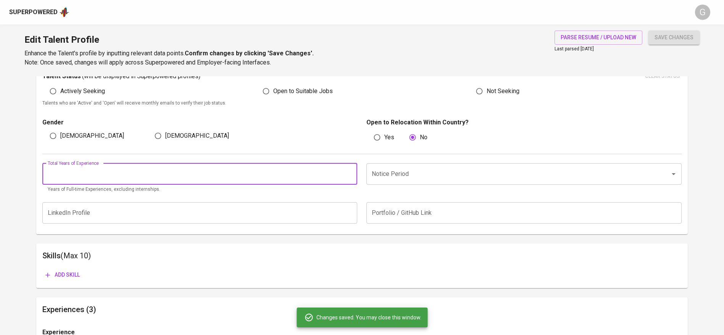
click at [130, 175] on input "number" at bounding box center [199, 173] width 315 height 21
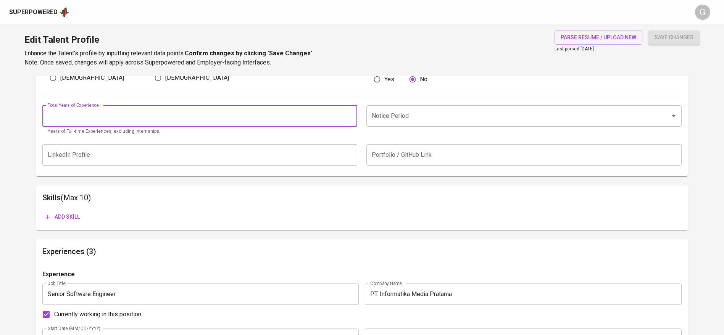
scroll to position [162, 0]
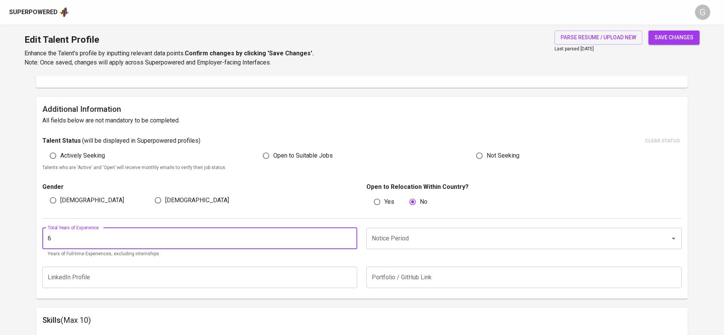
type input "6"
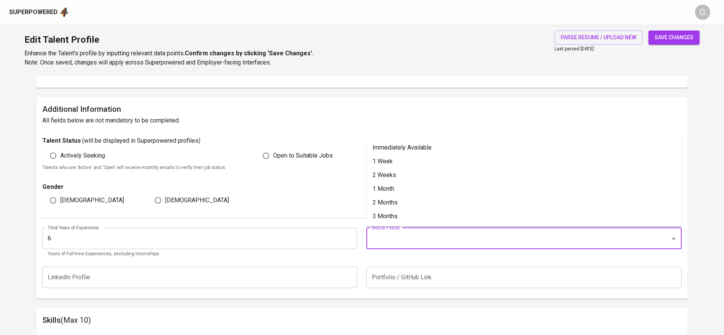
click at [408, 242] on input "Notice Period" at bounding box center [513, 238] width 287 height 15
click at [393, 146] on li "Immediately Available" at bounding box center [523, 148] width 315 height 14
type input "Immediately Available"
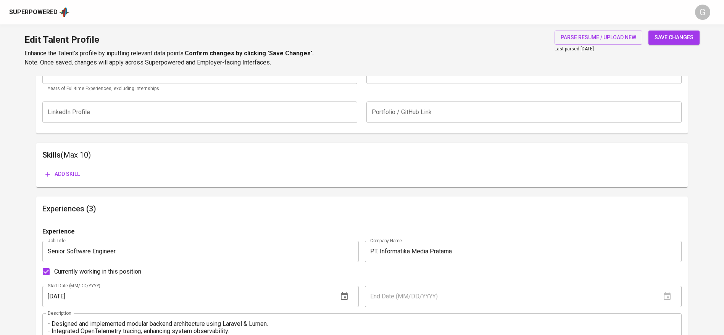
scroll to position [337, 0]
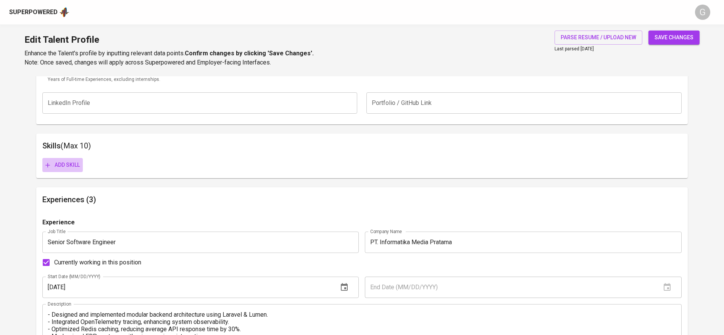
click at [48, 163] on icon "button" at bounding box center [48, 165] width 8 height 8
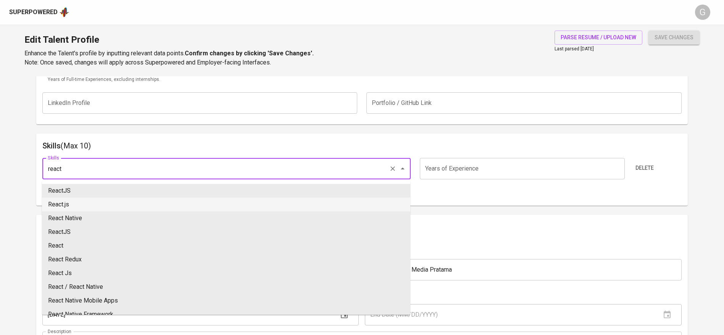
click at [88, 200] on li "React.js" at bounding box center [226, 205] width 368 height 14
type input "React.js"
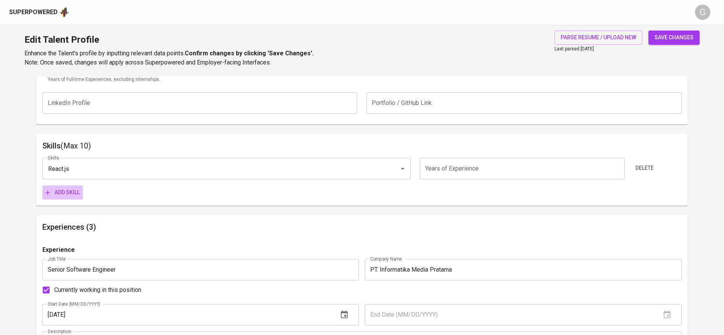
click at [66, 198] on button "Add skill" at bounding box center [62, 193] width 40 height 14
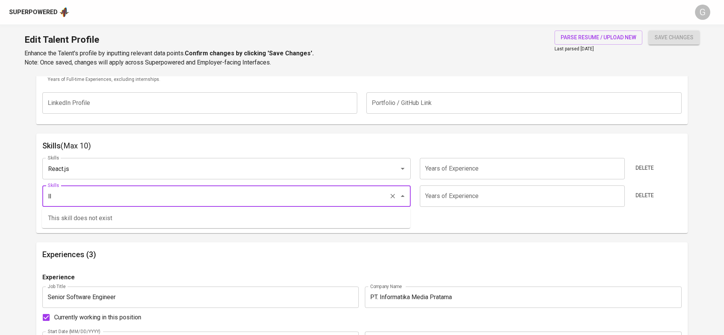
type input "l"
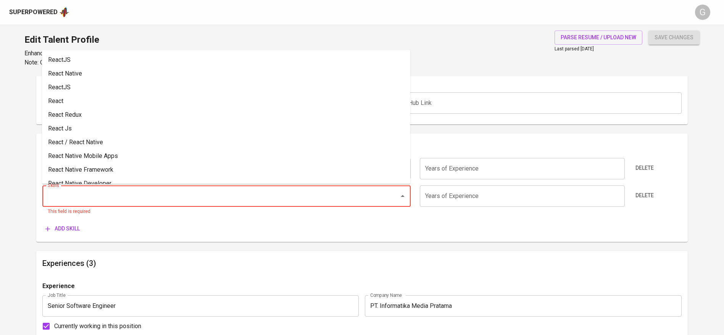
type input "a"
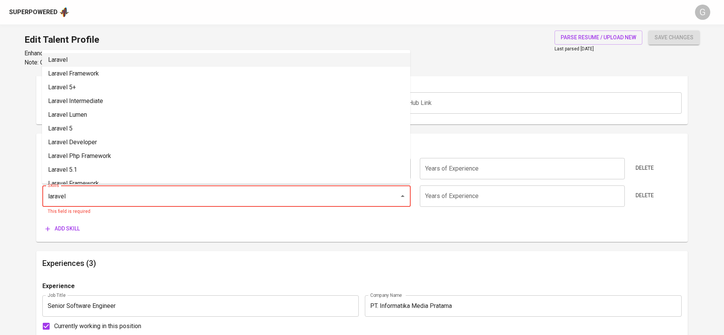
click at [72, 62] on li "Laravel" at bounding box center [226, 60] width 368 height 14
type input "Laravel"
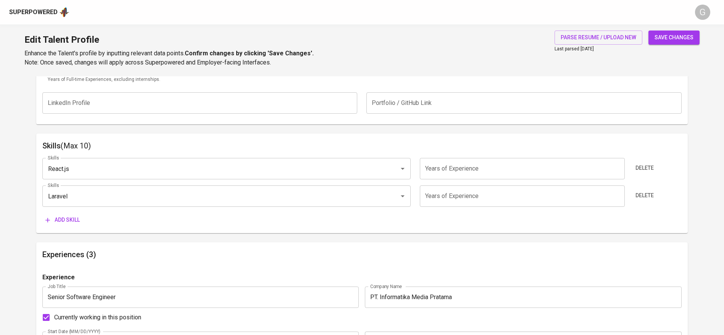
click at [70, 219] on span "Add skill" at bounding box center [62, 220] width 34 height 10
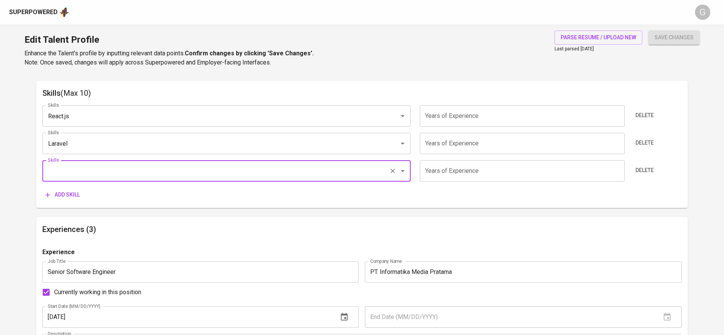
scroll to position [391, 0]
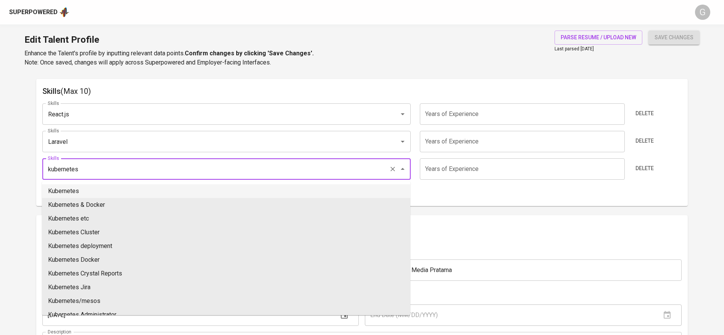
click at [77, 193] on li "Kubernetes" at bounding box center [226, 191] width 368 height 14
type input "Kubernetes"
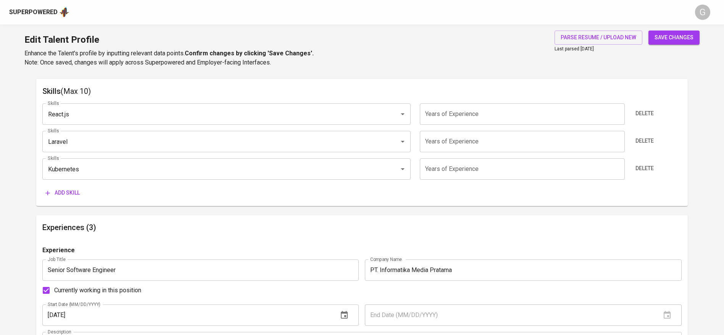
click at [77, 193] on span "Add skill" at bounding box center [62, 193] width 34 height 10
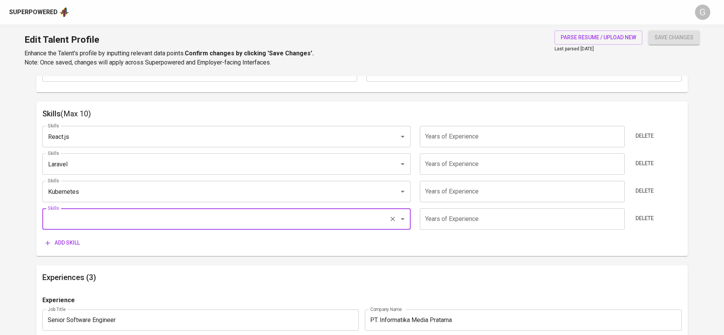
scroll to position [368, 0]
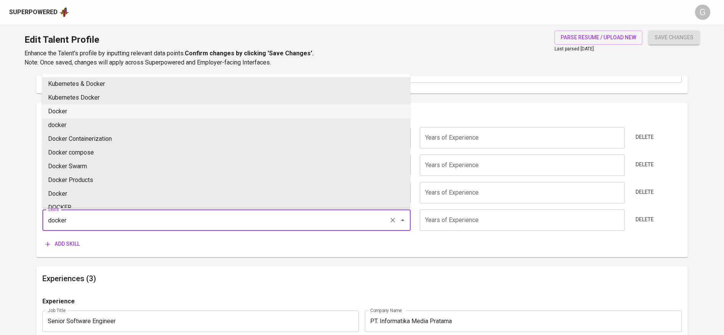
click at [66, 113] on li "Docker" at bounding box center [226, 112] width 368 height 14
type input "Docker"
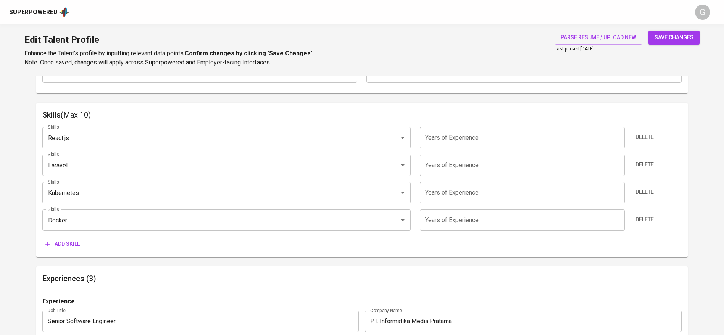
click at [71, 246] on span "Add skill" at bounding box center [62, 244] width 34 height 10
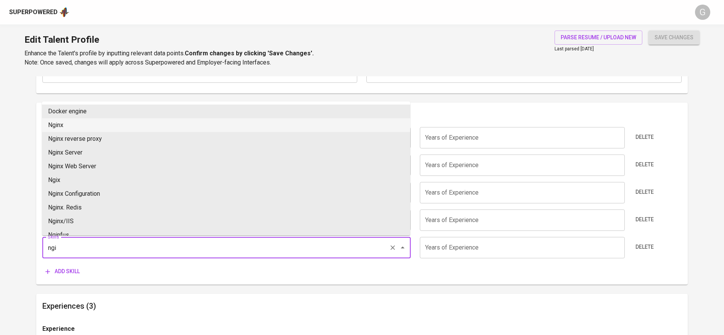
click at [62, 121] on li "Nginx" at bounding box center [226, 125] width 368 height 14
type input "Nginx"
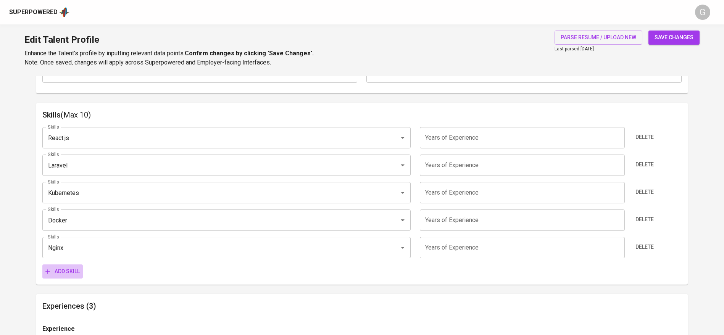
click at [66, 269] on span "Add skill" at bounding box center [62, 272] width 34 height 10
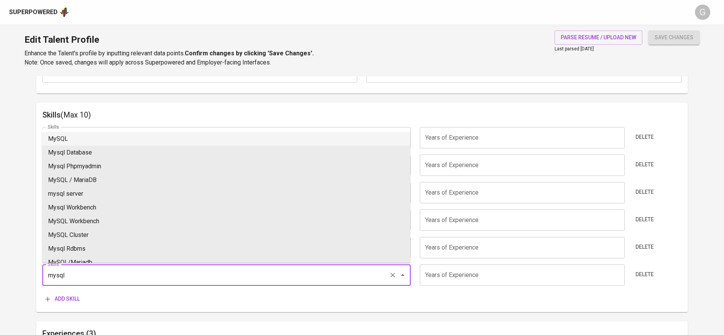
click at [61, 140] on li "MySQL" at bounding box center [226, 139] width 368 height 14
type input "MySQL"
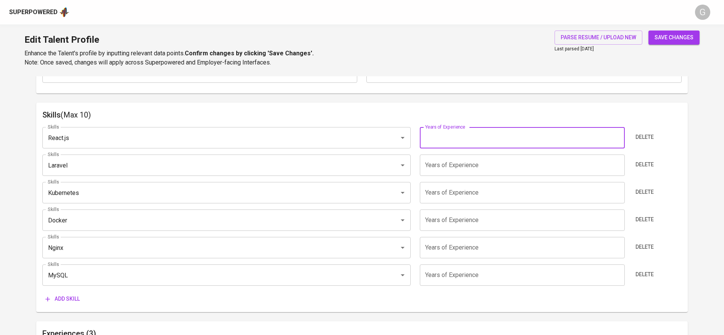
click at [434, 135] on input "number" at bounding box center [522, 137] width 205 height 21
type input "6"
click at [437, 166] on input "number" at bounding box center [522, 165] width 205 height 21
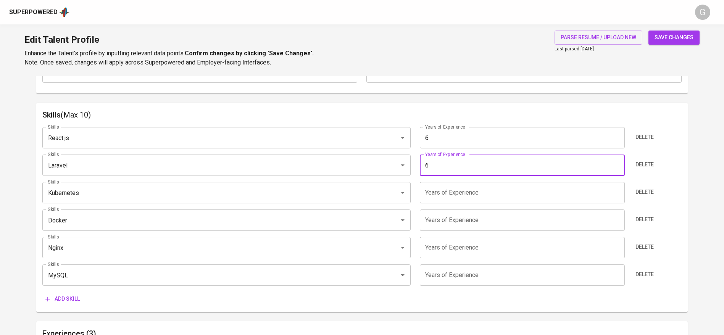
type input "6"
click at [441, 177] on div "Skills React.js Skills Years of Experience 6 Years of Experience Delete Skills …" at bounding box center [361, 213] width 639 height 185
click at [447, 192] on input "number" at bounding box center [522, 192] width 205 height 21
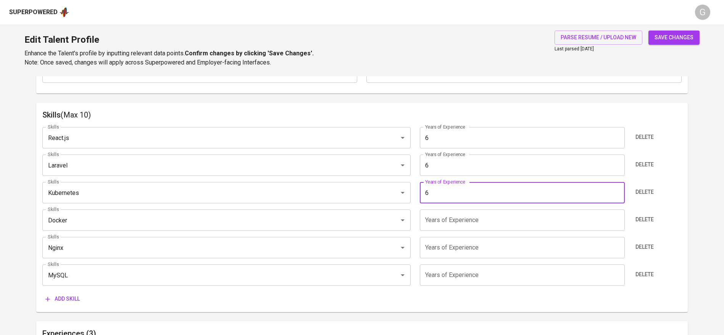
type input "6"
click at [452, 224] on input "number" at bounding box center [522, 220] width 205 height 21
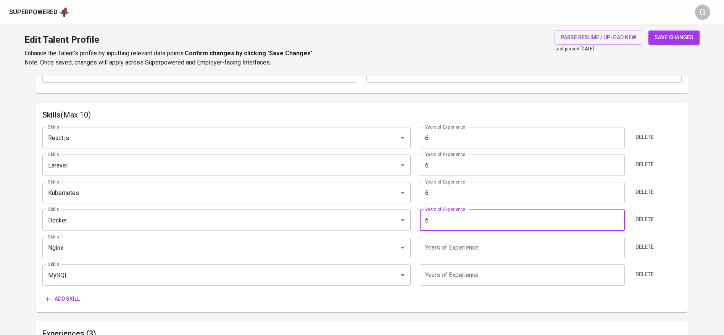
type input "6"
click at [449, 256] on input "number" at bounding box center [522, 247] width 205 height 21
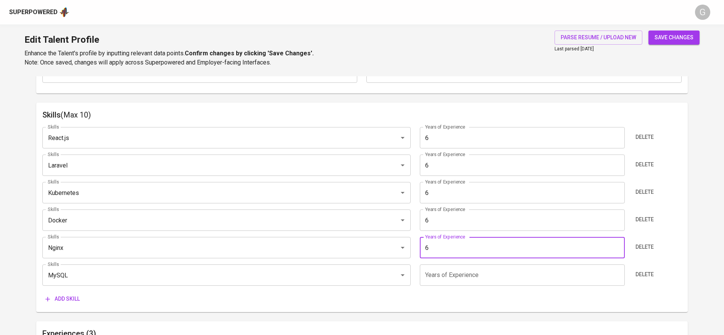
type input "6"
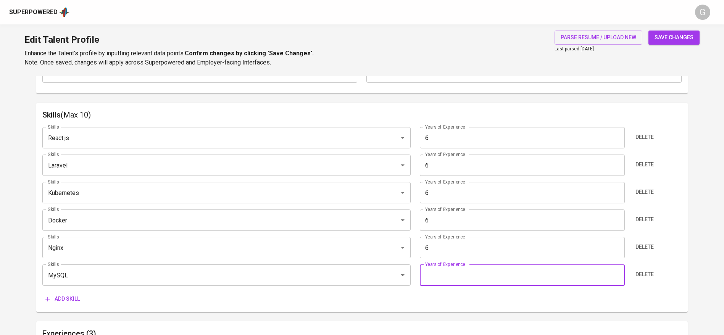
click at [450, 267] on input "number" at bounding box center [522, 275] width 205 height 21
type input "6"
click at [649, 31] on button "save changes" at bounding box center [674, 38] width 51 height 14
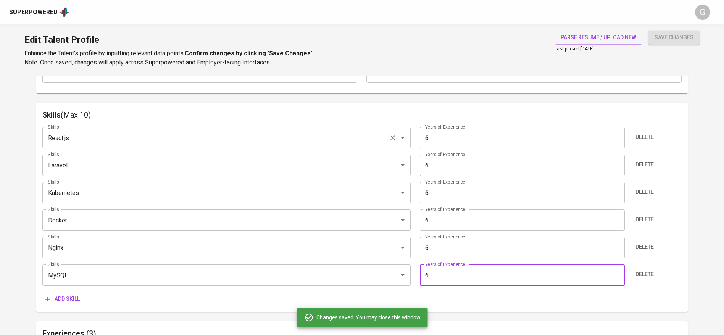
type input "MySQL"
type input "Nginx"
type input "Docker"
type input "Kubernetes"
type input "Laravel"
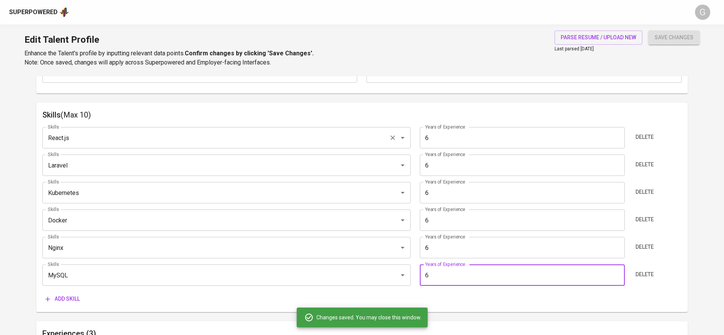
type input "React.js"
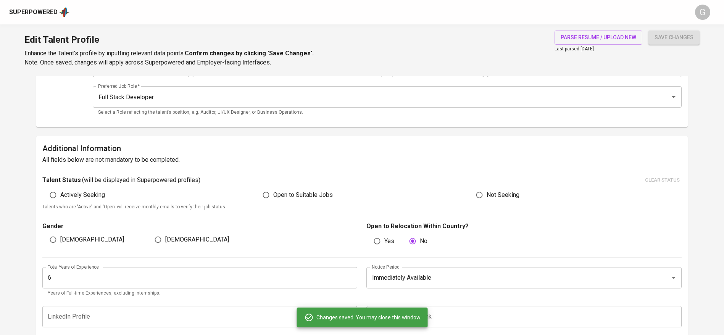
scroll to position [123, 0]
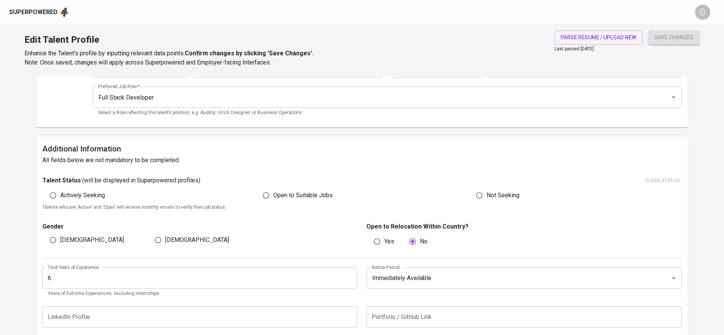
click at [51, 242] on input "Male" at bounding box center [53, 240] width 15 height 15
radio input "true"
click at [649, 31] on button "save changes" at bounding box center [674, 38] width 51 height 14
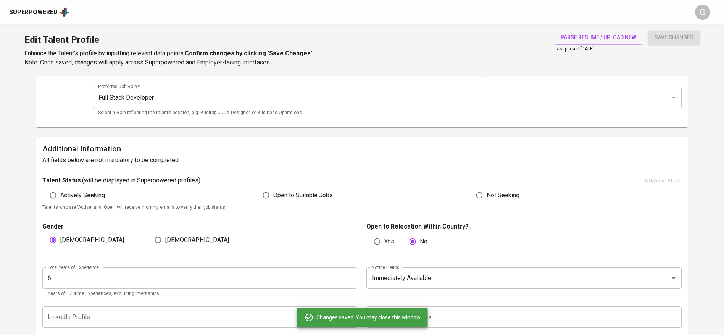
scroll to position [0, 0]
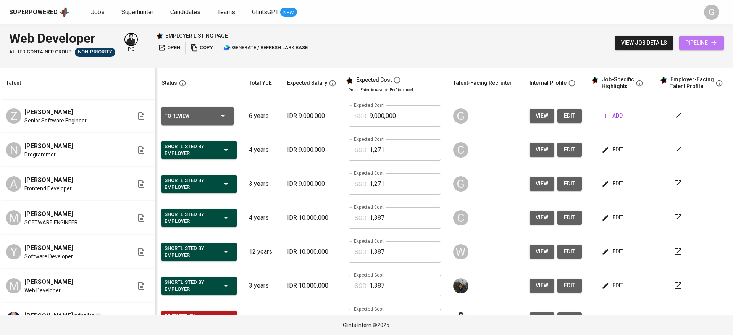
click at [701, 36] on link "pipeline" at bounding box center [701, 43] width 45 height 14
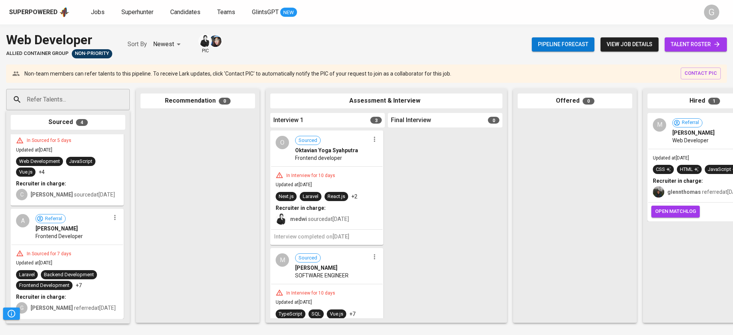
scroll to position [253, 0]
click at [687, 43] on span "talent roster" at bounding box center [696, 45] width 50 height 10
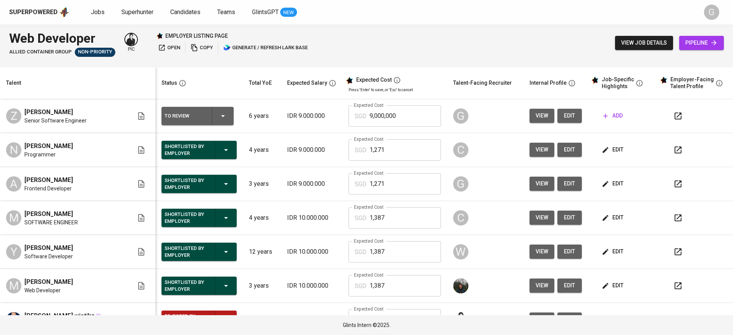
click at [103, 76] on th "Talent" at bounding box center [77, 84] width 155 height 32
click at [691, 51] on div "view job details pipeline" at bounding box center [669, 43] width 109 height 28
click at [694, 46] on span "pipeline" at bounding box center [701, 43] width 32 height 10
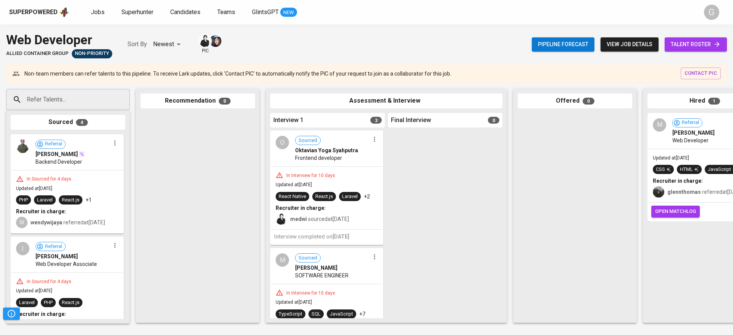
click at [606, 267] on div at bounding box center [575, 216] width 115 height 206
click at [687, 40] on span "talent roster" at bounding box center [696, 45] width 50 height 10
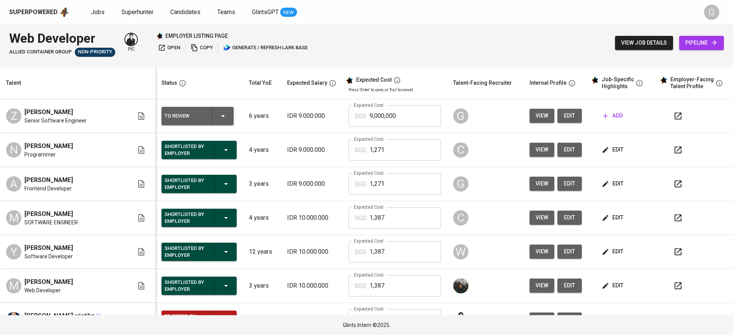
click at [604, 112] on span "add" at bounding box center [612, 116] width 19 height 10
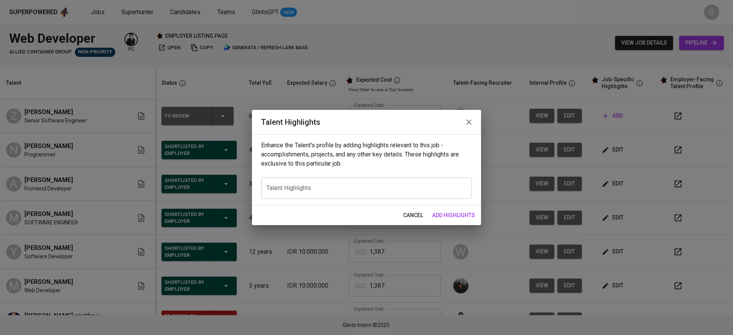
click at [329, 181] on div "x Talent Highlights" at bounding box center [366, 188] width 211 height 21
paste textarea "Zulham Azwar Achmad is an experienced Software Engineer / Software Architect wi…"
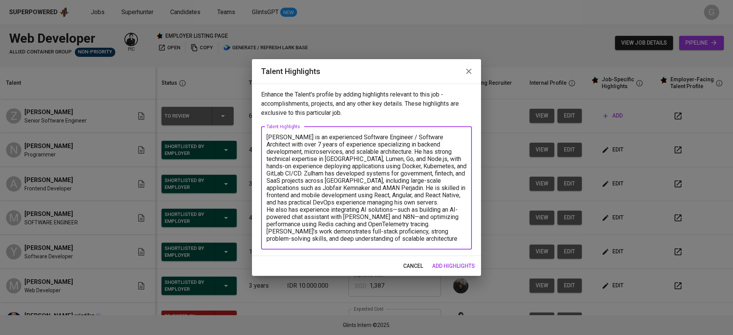
click at [268, 209] on textarea "Zulham Azwar Achmad is an experienced Software Engineer / Software Architect wi…" at bounding box center [366, 188] width 200 height 109
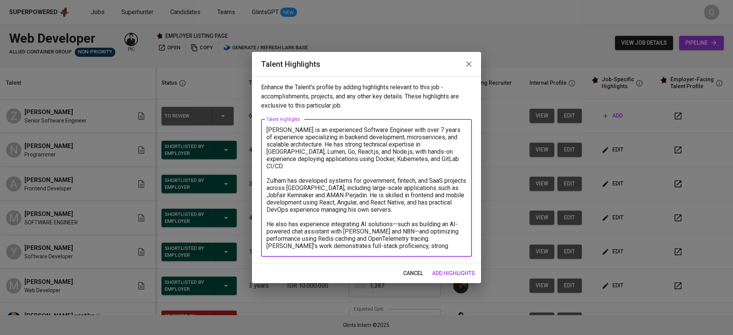
click at [430, 203] on textarea "Zulham is an experienced Software Engineer with over 7 years of experience spec…" at bounding box center [366, 187] width 200 height 123
type textarea "Zulham is an experienced Software Engineer with over 7 years of experience spec…"
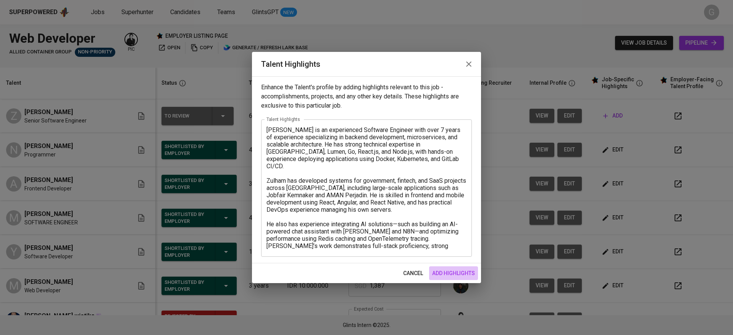
click at [461, 275] on span "add highlights" at bounding box center [453, 274] width 43 height 10
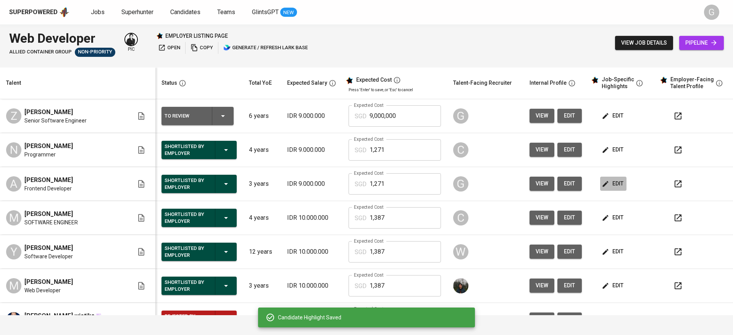
click at [602, 182] on icon "button" at bounding box center [606, 184] width 8 height 8
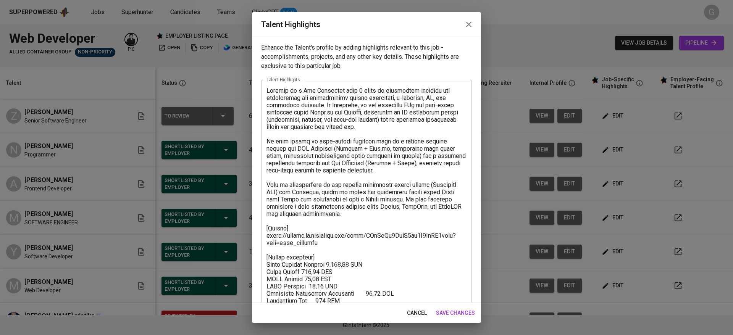
scroll to position [37, 0]
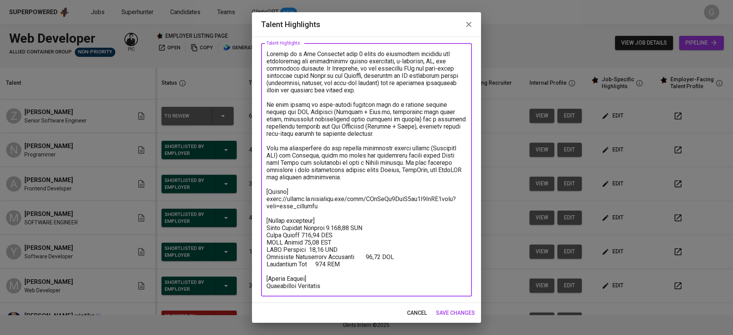
drag, startPoint x: 268, startPoint y: 190, endPoint x: 315, endPoint y: 252, distance: 77.3
click at [315, 252] on textarea at bounding box center [366, 169] width 200 height 239
click at [316, 252] on textarea at bounding box center [366, 169] width 200 height 239
drag, startPoint x: 327, startPoint y: 286, endPoint x: 261, endPoint y: 192, distance: 115.1
click at [261, 192] on div "Enhance the Talent's profile by adding highlights relevant to this job - accomp…" at bounding box center [366, 170] width 229 height 266
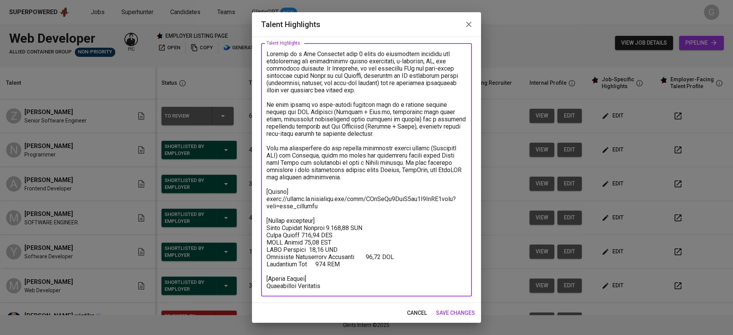
click at [416, 310] on span "cancel" at bounding box center [417, 313] width 20 height 10
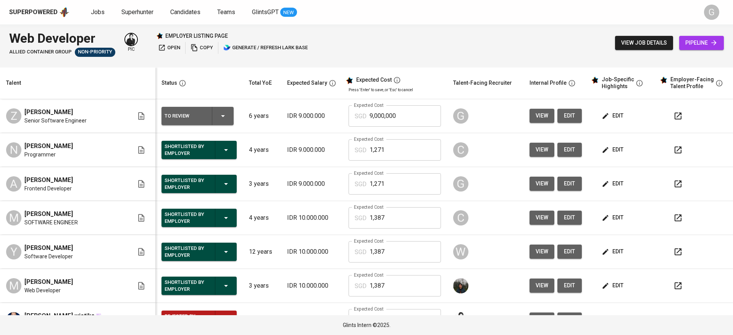
click at [605, 115] on span "edit" at bounding box center [613, 116] width 20 height 10
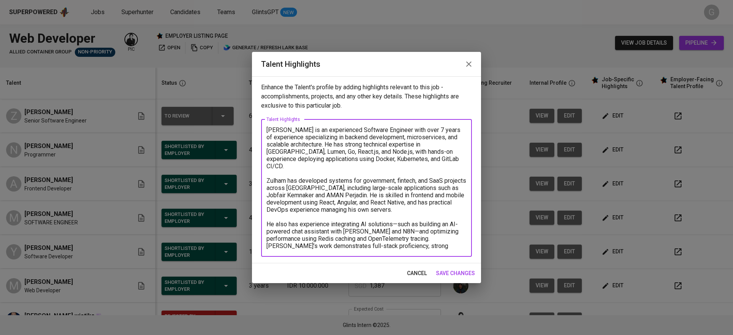
click at [450, 244] on textarea "Zulham is an experienced Software Engineer with over 7 years of experience spec…" at bounding box center [366, 187] width 200 height 123
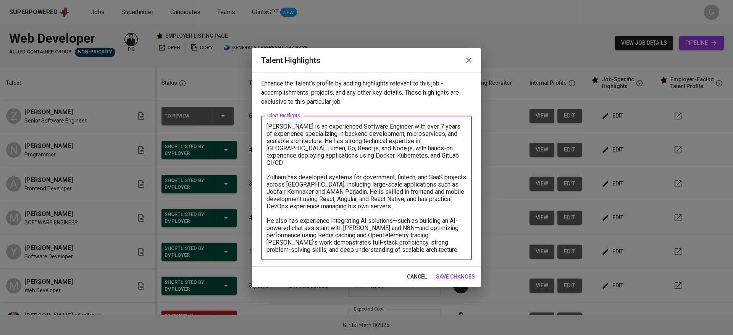
paste textarea "[Resume] https://glints.sg.larksuite.com/file/KOwTbHr2BouI4ux7U9ElXS4kgyd?from=…"
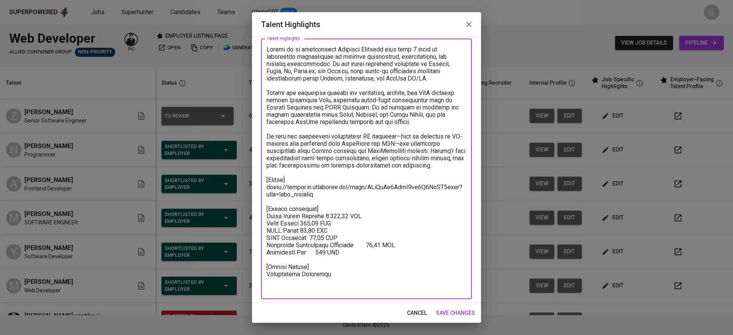
scroll to position [44, 0]
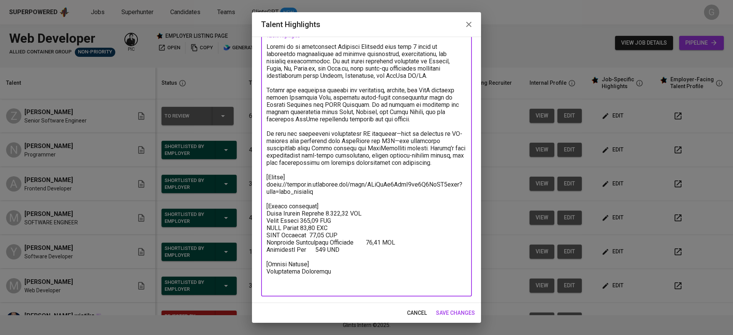
type textarea "Zulham is an experienced Software Engineer with over 7 years of experience spec…"
click at [451, 315] on span "save changes" at bounding box center [455, 313] width 39 height 10
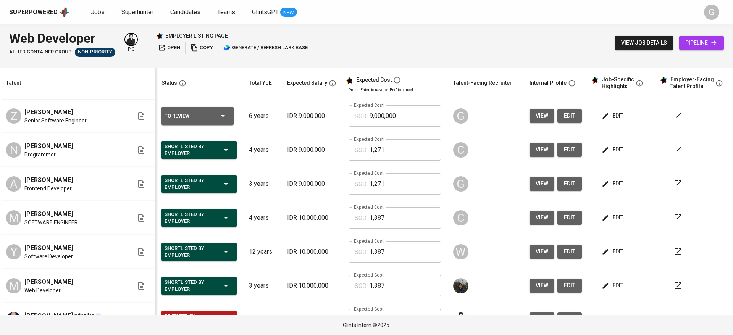
click at [605, 113] on span "edit" at bounding box center [613, 116] width 20 height 10
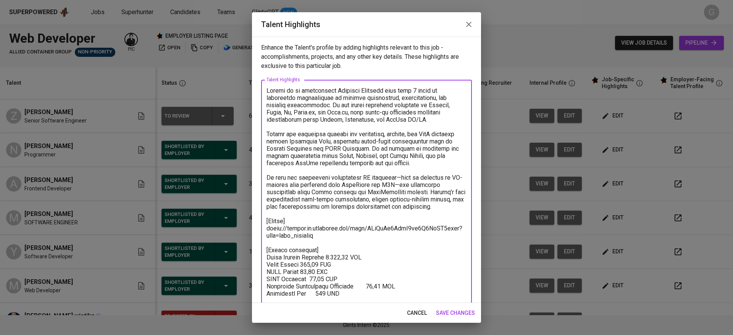
drag, startPoint x: 321, startPoint y: 252, endPoint x: 331, endPoint y: 252, distance: 9.9
click at [322, 251] on textarea at bounding box center [366, 210] width 200 height 247
paste textarea "C4gbCgQDooHeNxVE1vlKZcOggc"
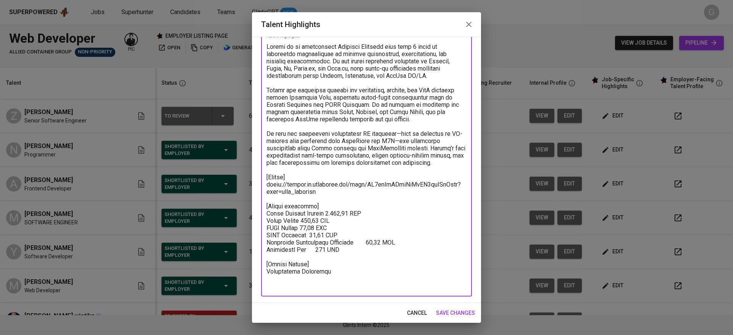
type textarea "Zulham is an experienced Software Engineer with over 7 years of experience spec…"
click at [450, 309] on span "save changes" at bounding box center [455, 313] width 39 height 10
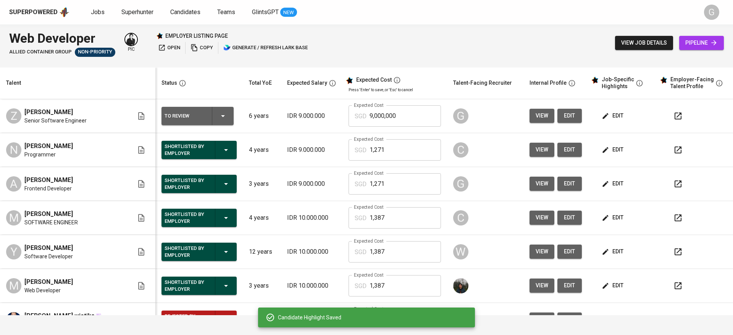
click at [402, 121] on input "9,000,000" at bounding box center [405, 115] width 71 height 21
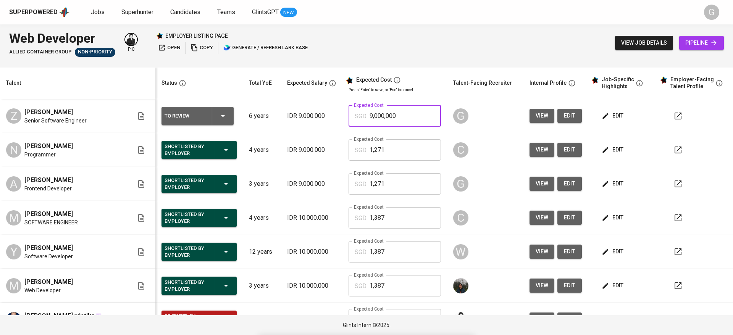
click at [402, 121] on input "9,000,000" at bounding box center [405, 115] width 71 height 21
type input "1,271"
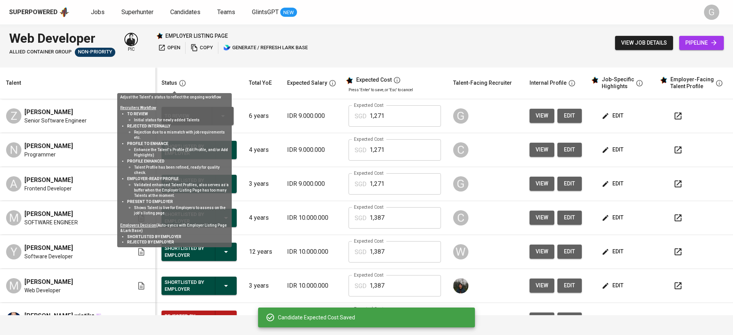
click at [179, 85] on icon "button" at bounding box center [182, 83] width 6 height 6
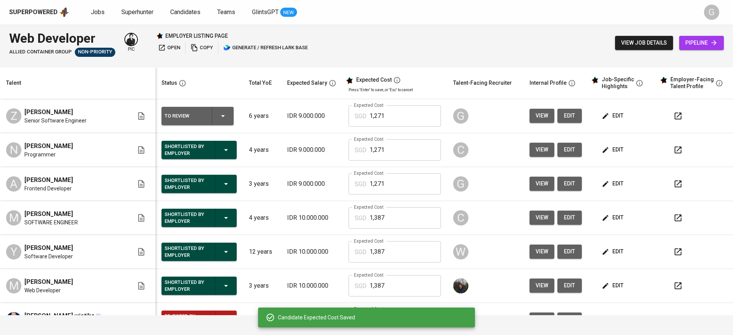
click at [220, 81] on div "Status" at bounding box center [197, 83] width 78 height 10
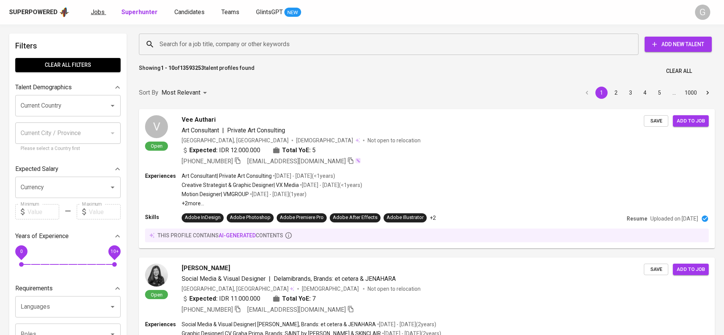
click at [96, 10] on span "Jobs" at bounding box center [98, 11] width 14 height 7
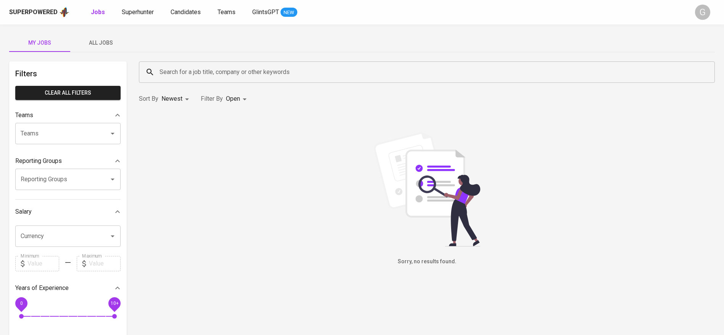
click at [101, 42] on span "All Jobs" at bounding box center [101, 43] width 52 height 10
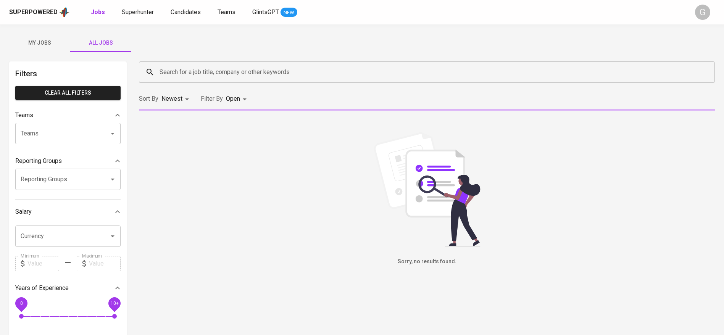
click at [206, 69] on input "Search for a job title, company or other keywords" at bounding box center [429, 72] width 542 height 15
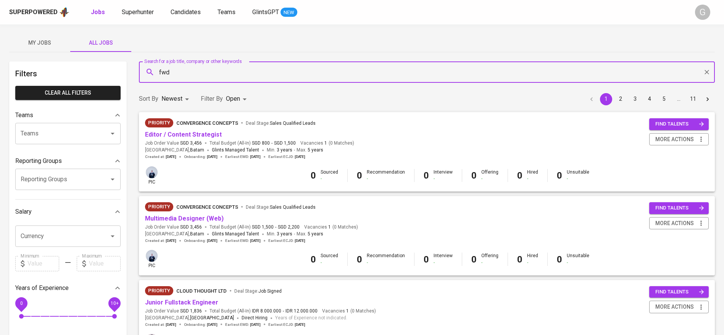
type input "fwd"
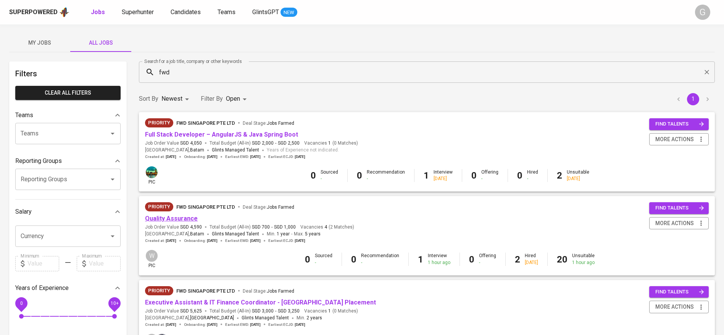
click at [171, 216] on link "Quality Assurance" at bounding box center [171, 218] width 53 height 7
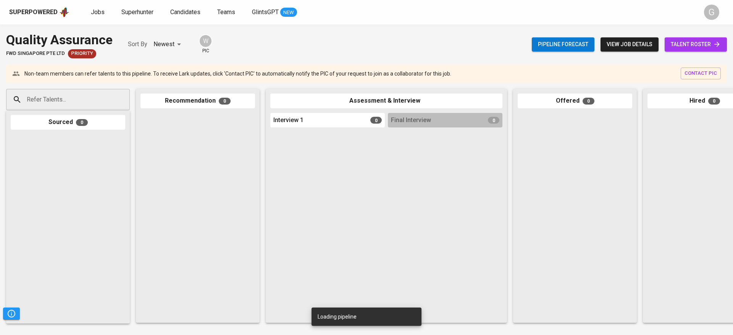
click at [688, 45] on span "talent roster" at bounding box center [696, 45] width 50 height 10
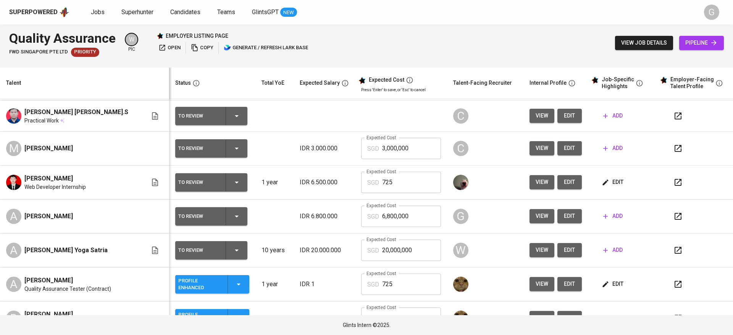
scroll to position [57, 0]
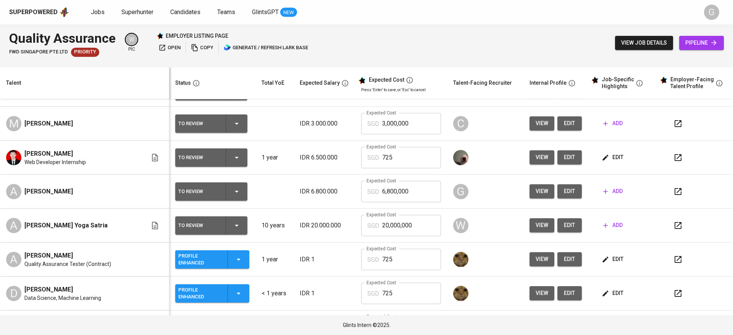
click at [563, 189] on span "edit" at bounding box center [569, 192] width 12 height 10
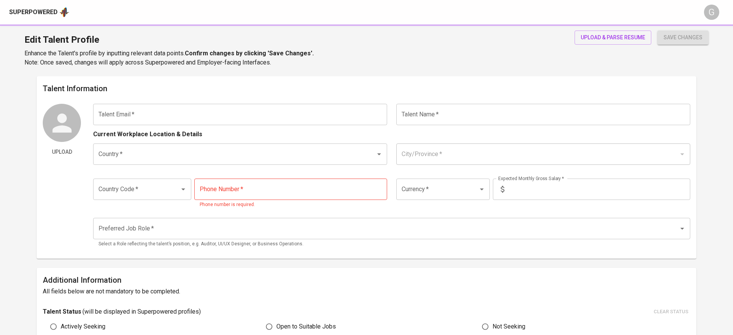
type input "[EMAIL_ADDRESS][DOMAIN_NAME]"
type input "[PERSON_NAME]"
type input "[GEOGRAPHIC_DATA]"
type input "[GEOGRAPHIC_DATA], [GEOGRAPHIC_DATA]"
type input "+62"
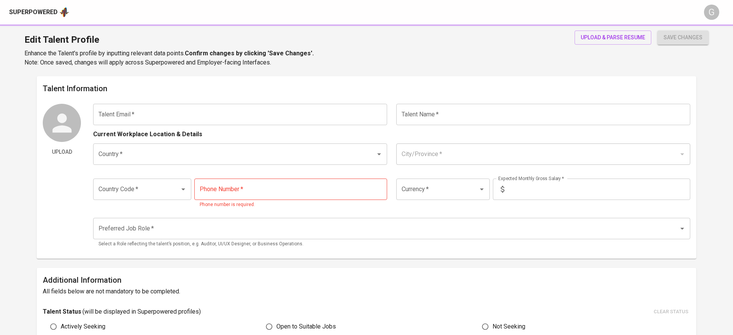
type input "[PHONE_NUMBER]"
type input "IDR"
type input "QA Engineer"
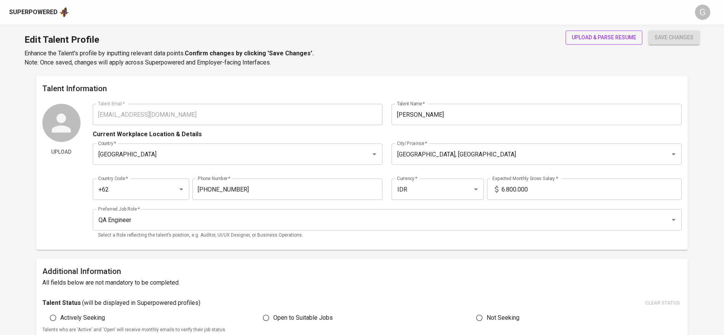
click at [589, 36] on span "upload & parse resume" at bounding box center [604, 38] width 65 height 10
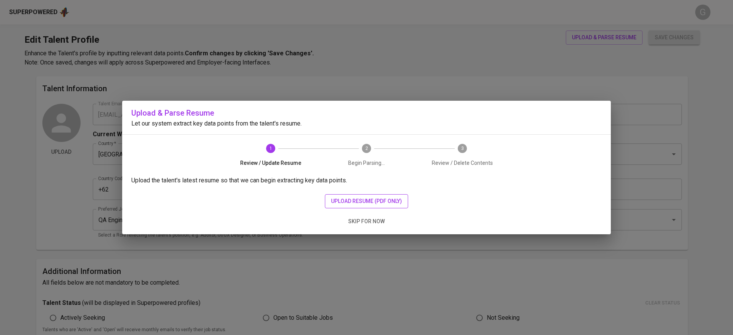
click at [369, 194] on div "Upload the talent's latest resume so that we can begin extracting key data poin…" at bounding box center [366, 205] width 489 height 58
click at [370, 197] on span "upload resume (pdf only)" at bounding box center [366, 202] width 71 height 10
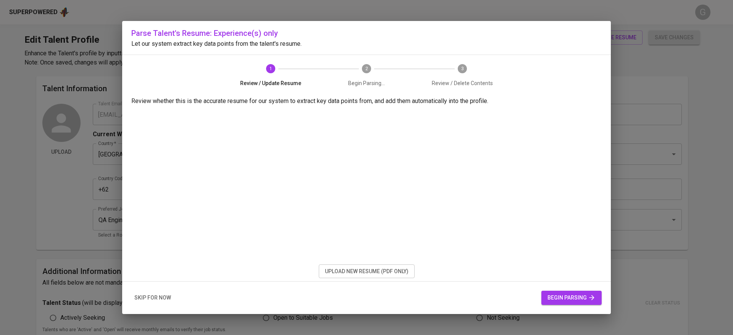
click at [573, 298] on span "begin parsing" at bounding box center [571, 298] width 48 height 10
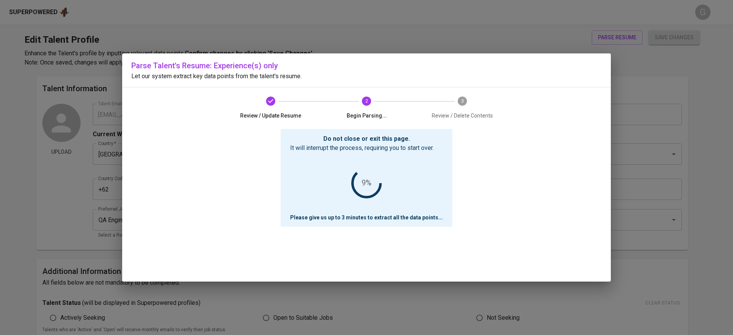
click at [179, 137] on div "Do not close or exit this page. It will interrupt the process, requiring you to…" at bounding box center [366, 205] width 470 height 153
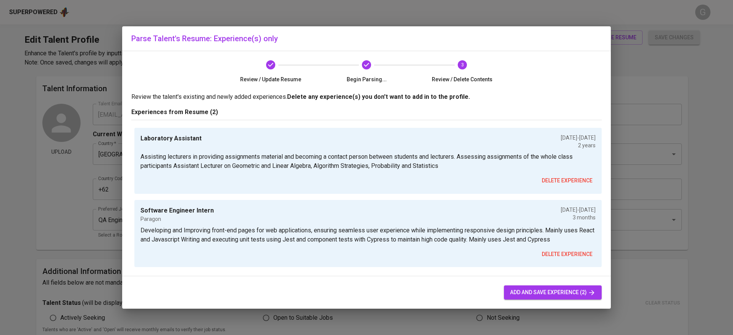
click at [524, 291] on span "add and save experience (2)" at bounding box center [553, 293] width 86 height 10
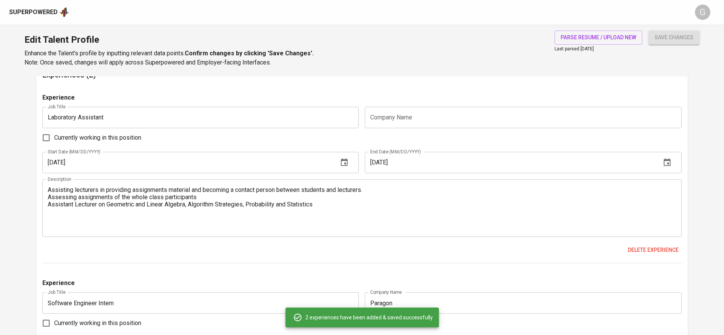
scroll to position [445, 0]
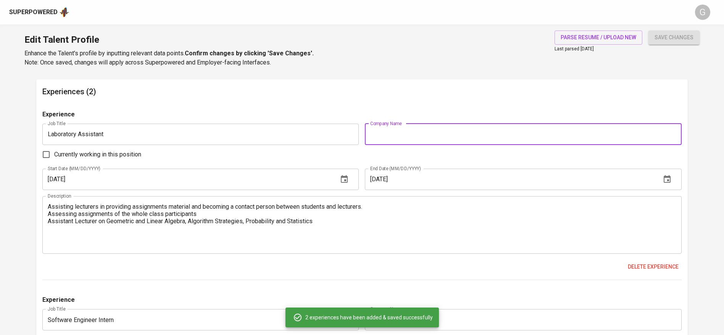
click at [396, 133] on input "text" at bounding box center [523, 134] width 317 height 21
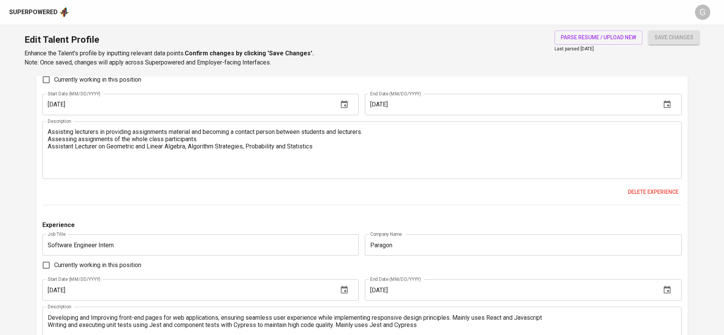
scroll to position [502, 0]
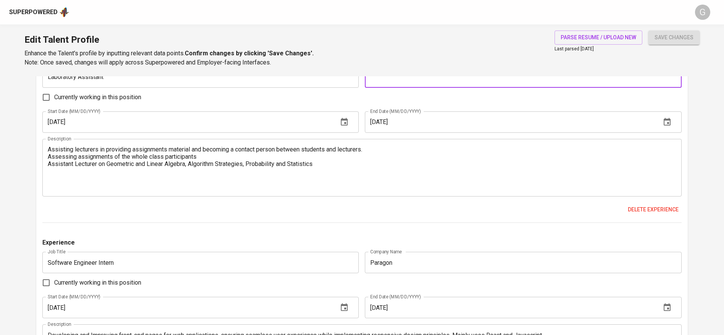
click at [50, 152] on div "Assisting lecturers in providing assignments material and becoming a contact pe…" at bounding box center [361, 168] width 639 height 58
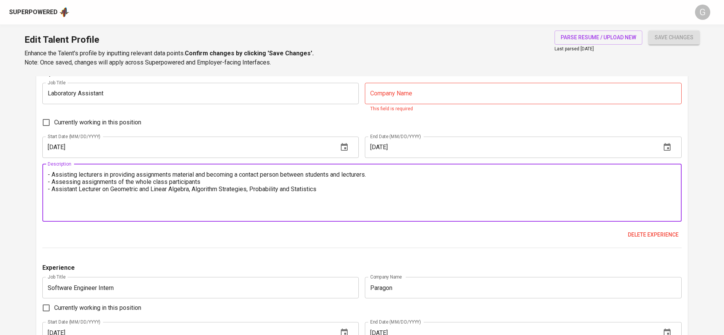
scroll to position [484, 0]
type textarea "- Assisting lecturers in providing assignments material and becoming a contact …"
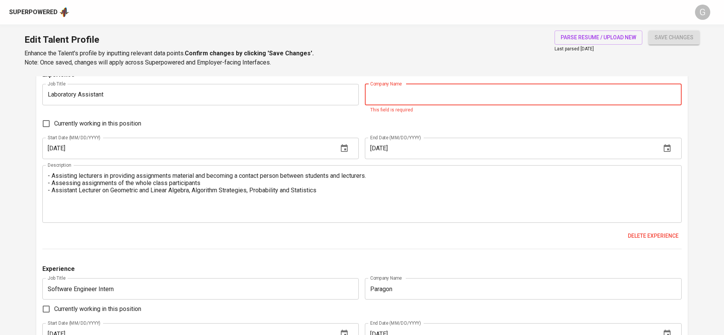
click at [387, 100] on input "text" at bounding box center [523, 94] width 317 height 21
click at [391, 97] on input "Insititute of Technology Bandung" at bounding box center [523, 94] width 317 height 21
type input "Institute of Technology Bandung"
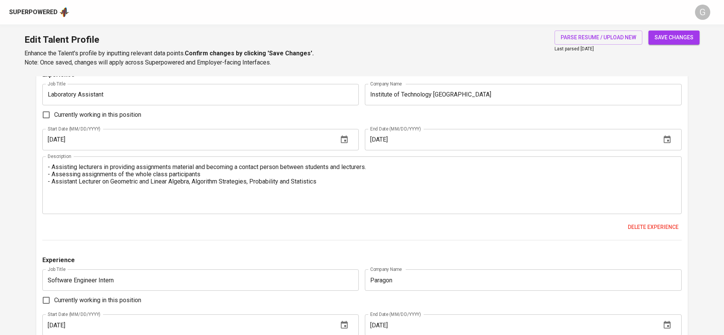
click at [483, 131] on div "Experience Job Title Laboratory Assistant Job Title Company Name Institute of T…" at bounding box center [361, 155] width 639 height 171
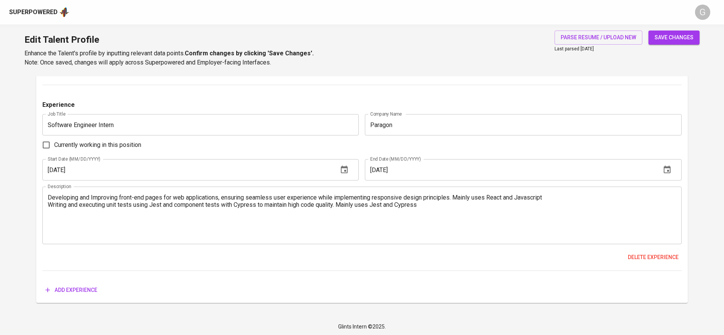
scroll to position [641, 0]
click at [48, 197] on textarea "Developing and Improving front-end pages for web applications, ensuring seamles…" at bounding box center [362, 214] width 629 height 44
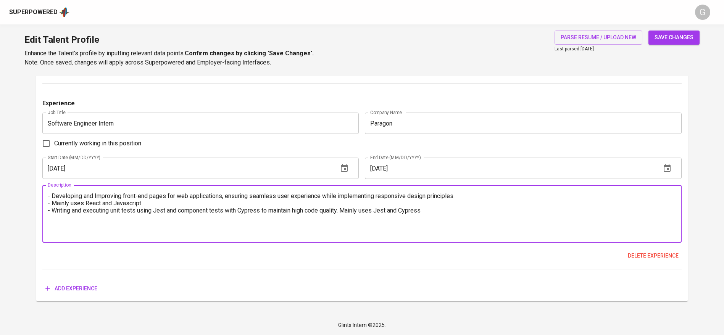
click at [53, 204] on textarea "- Developing and Improving front-end pages for web applications, ensuring seaml…" at bounding box center [362, 214] width 629 height 44
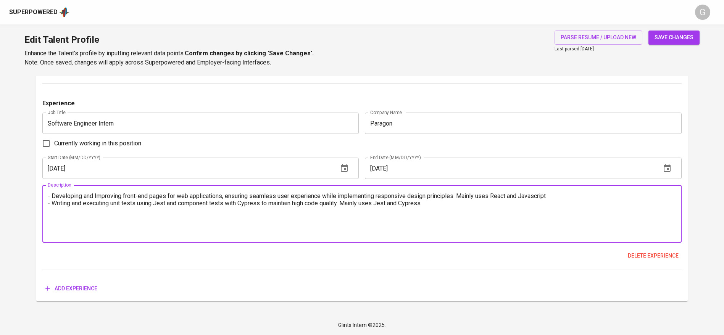
type textarea "- Developing and Improving front-end pages for web applications, ensuring seaml…"
click at [678, 38] on span "save changes" at bounding box center [674, 38] width 39 height 10
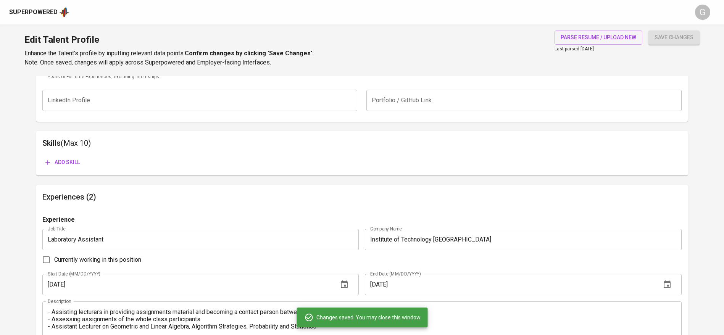
scroll to position [298, 0]
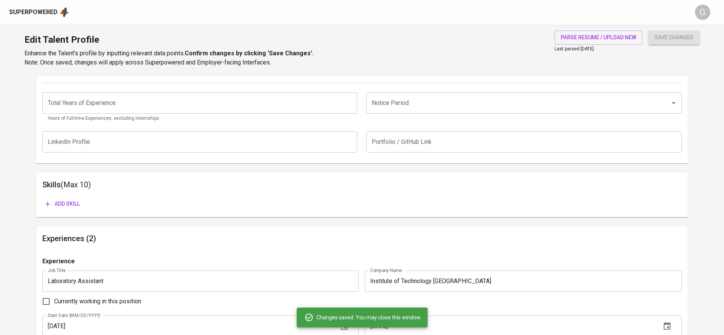
click at [58, 202] on span "Add skill" at bounding box center [62, 204] width 34 height 10
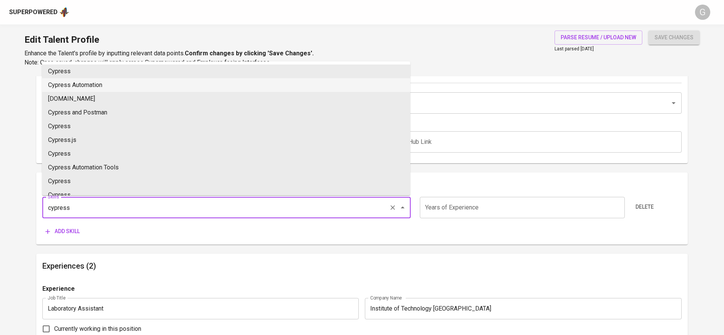
click at [76, 74] on li "Cypress" at bounding box center [226, 72] width 368 height 14
type input "Cypress"
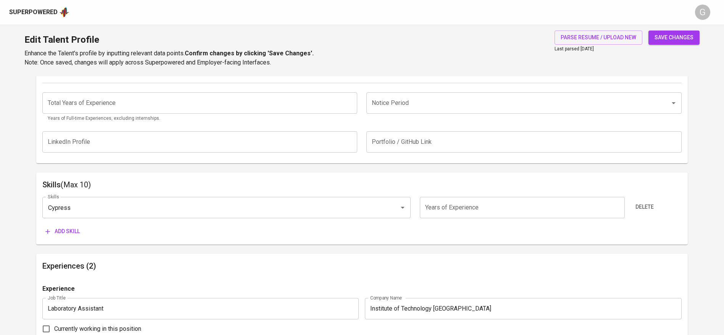
click at [61, 231] on span "Add skill" at bounding box center [62, 232] width 34 height 10
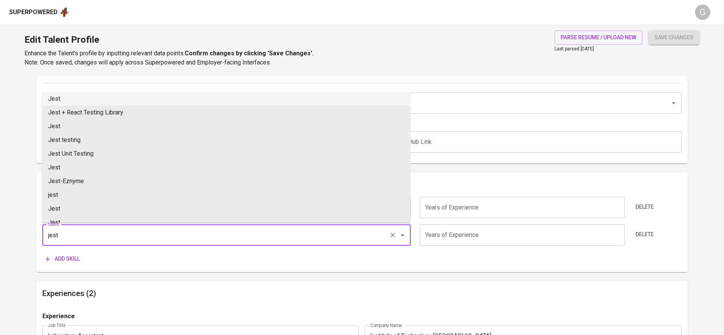
click at [72, 93] on li "Jest" at bounding box center [226, 99] width 368 height 14
type input "Jest"
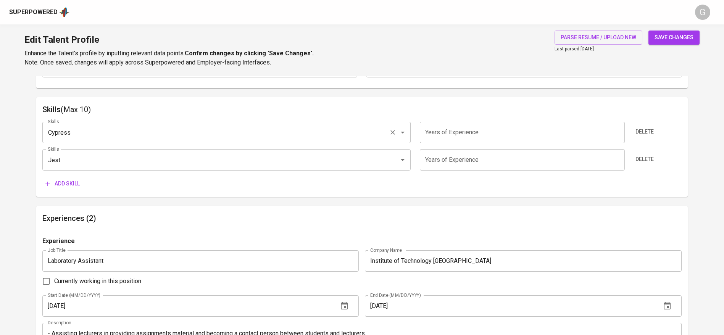
scroll to position [355, 0]
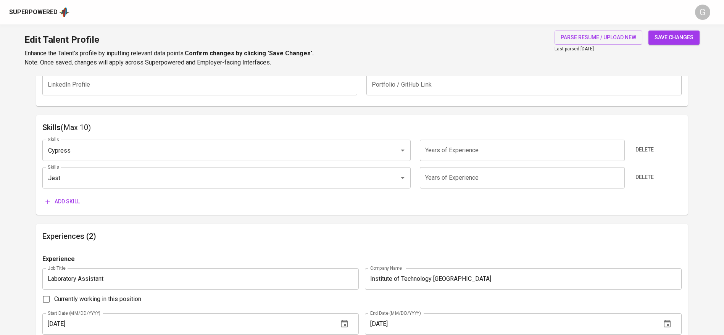
click at [63, 205] on span "Add skill" at bounding box center [62, 202] width 34 height 10
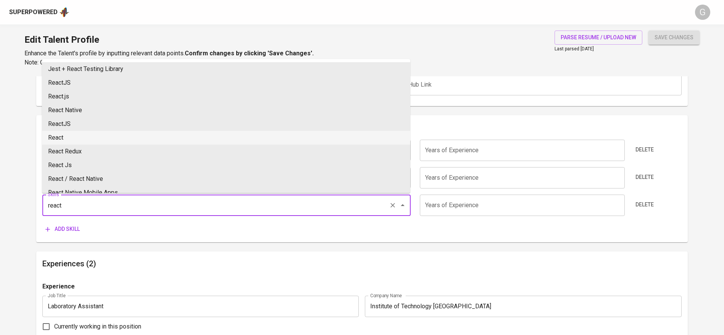
click at [77, 134] on li "React" at bounding box center [226, 138] width 368 height 14
type input "React"
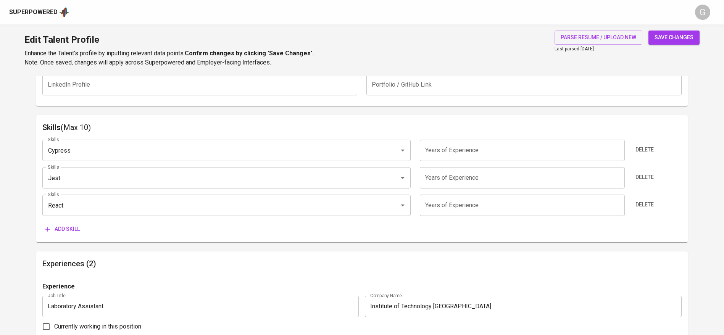
click at [63, 227] on span "Add skill" at bounding box center [62, 229] width 34 height 10
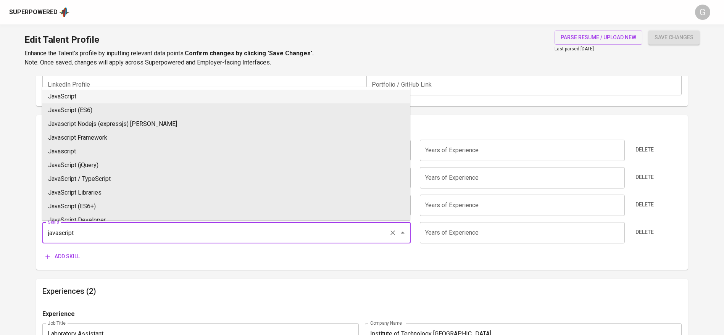
click at [111, 99] on li "JavaScript" at bounding box center [226, 97] width 368 height 14
type input "JavaScript"
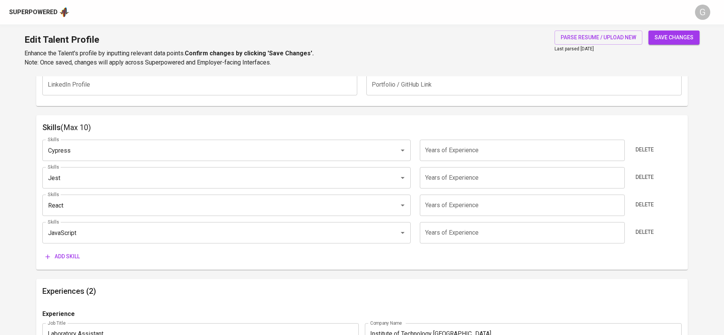
click at [451, 154] on input "number" at bounding box center [522, 150] width 205 height 21
type input "1"
click at [450, 184] on input "number" at bounding box center [522, 177] width 205 height 21
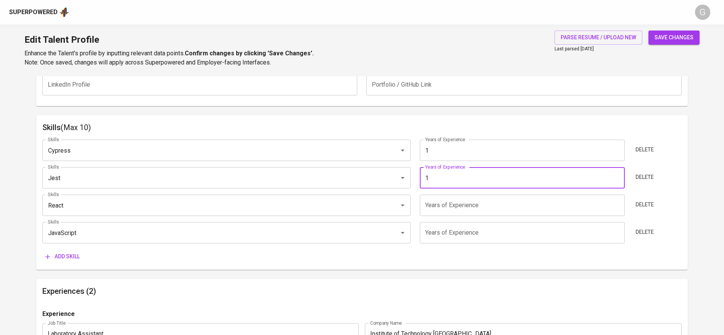
type input "1"
click at [452, 206] on input "number" at bounding box center [522, 205] width 205 height 21
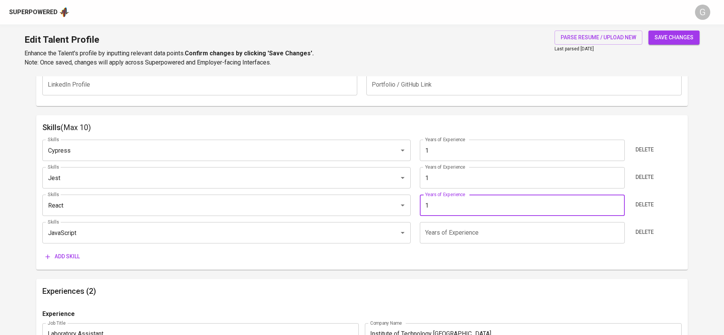
type input "1"
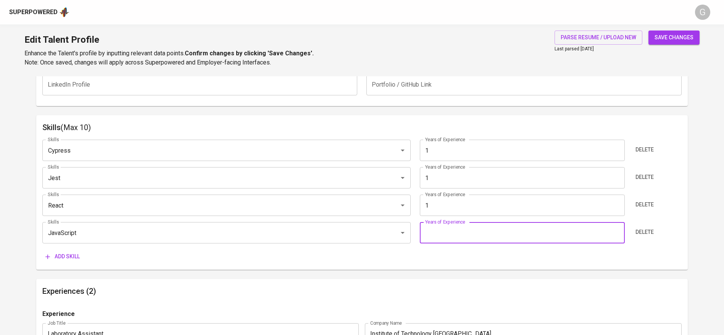
click at [447, 242] on input "number" at bounding box center [522, 232] width 205 height 21
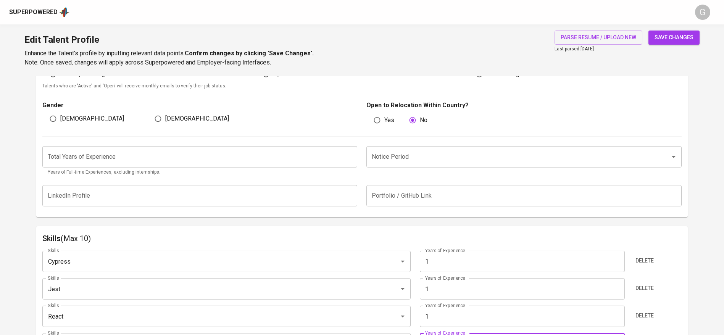
scroll to position [241, 0]
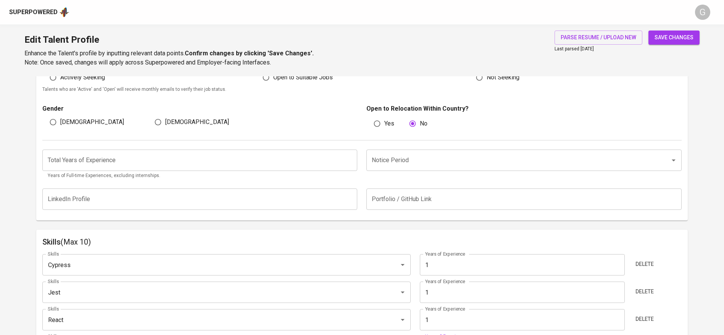
type input "1"
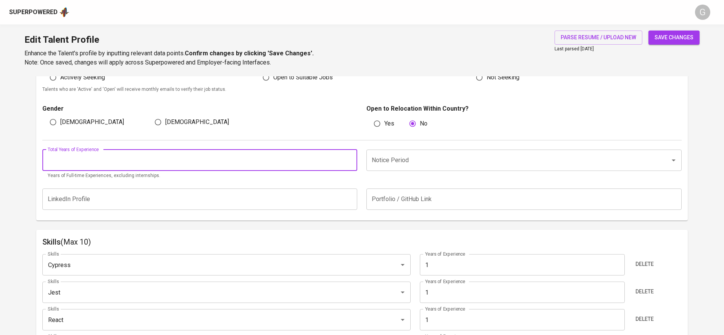
click at [128, 151] on input "number" at bounding box center [199, 160] width 315 height 21
type input "1"
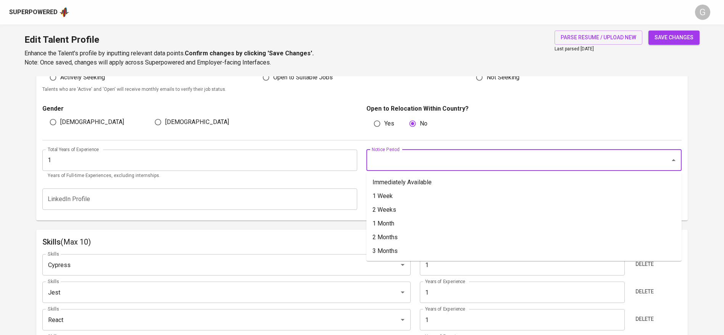
click at [401, 166] on input "Notice Period" at bounding box center [513, 160] width 287 height 15
click at [389, 182] on li "Immediately Available" at bounding box center [523, 183] width 315 height 14
type input "Immediately Available"
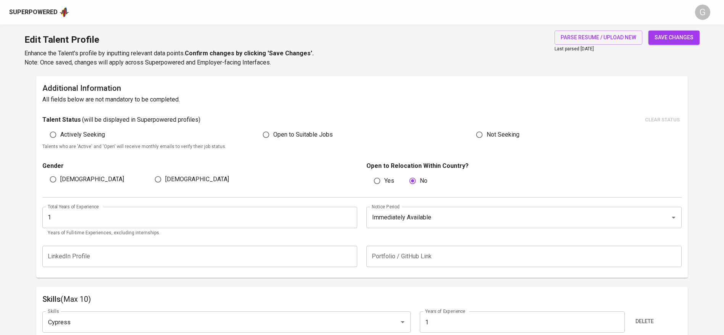
click at [59, 181] on input "Male" at bounding box center [53, 179] width 15 height 15
radio input "true"
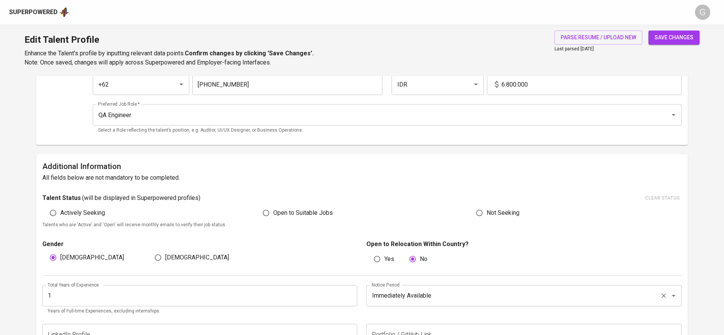
scroll to position [183, 0]
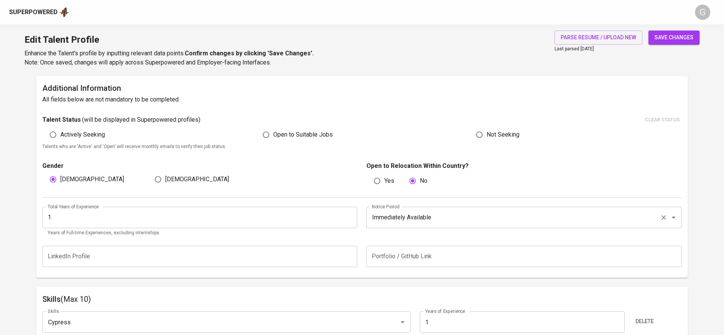
click at [455, 212] on input "Immediately Available" at bounding box center [513, 217] width 287 height 15
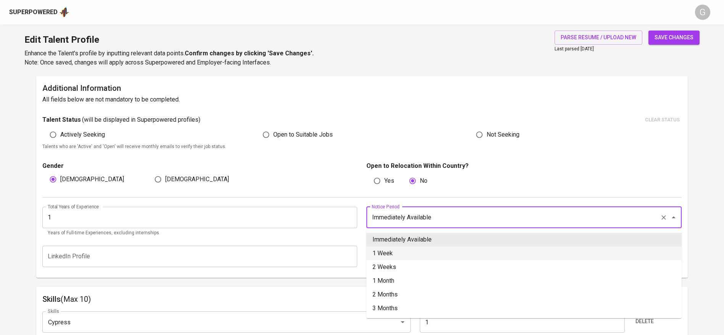
click at [412, 251] on li "1 Week" at bounding box center [523, 254] width 315 height 14
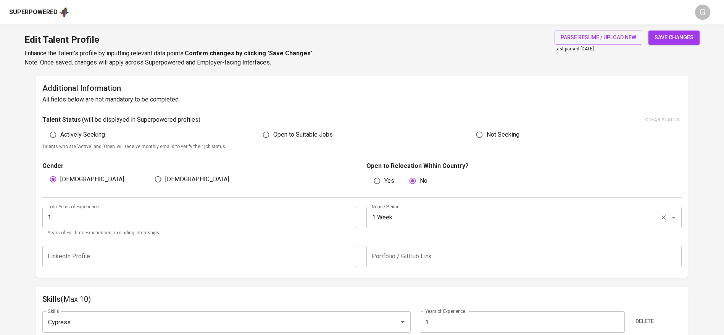
click at [427, 215] on input "1 Week" at bounding box center [513, 217] width 287 height 15
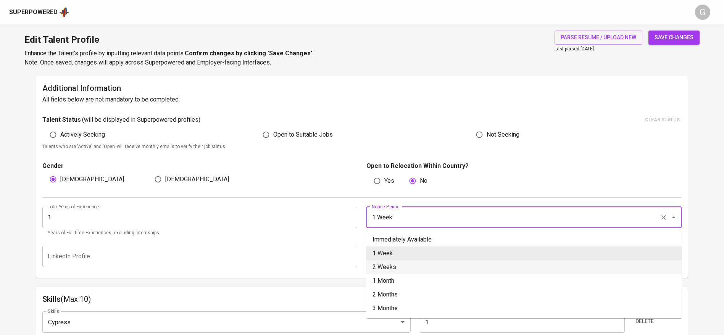
click at [415, 262] on li "2 Weeks" at bounding box center [523, 267] width 315 height 14
type input "2 Weeks"
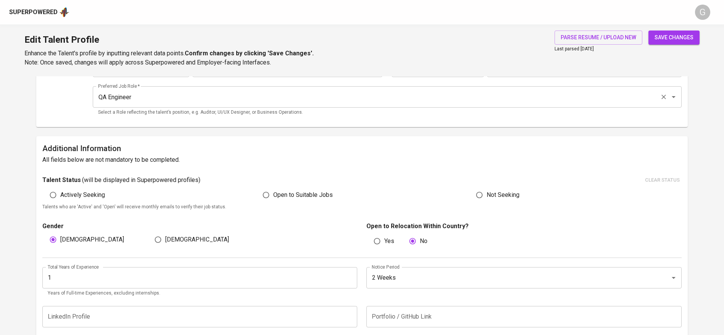
scroll to position [11, 0]
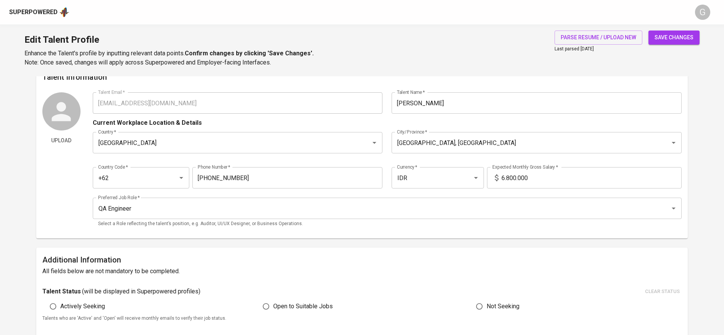
click at [653, 39] on button "save changes" at bounding box center [674, 38] width 51 height 14
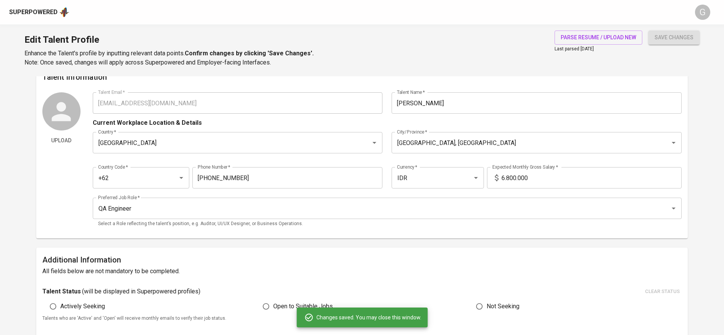
type input "JavaScript"
type input "React.js"
type input "Jest"
type input "Cypress"
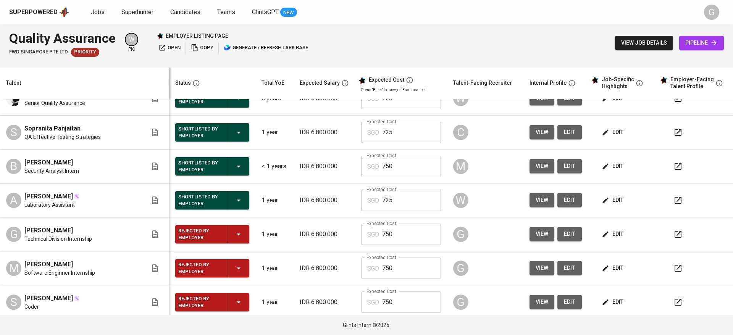
scroll to position [344, 0]
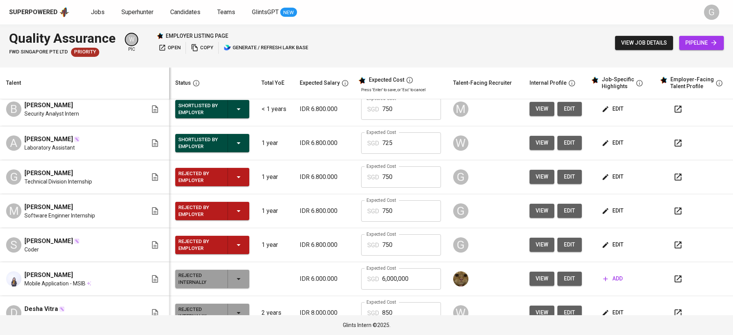
click at [607, 217] on button "edit" at bounding box center [613, 211] width 26 height 14
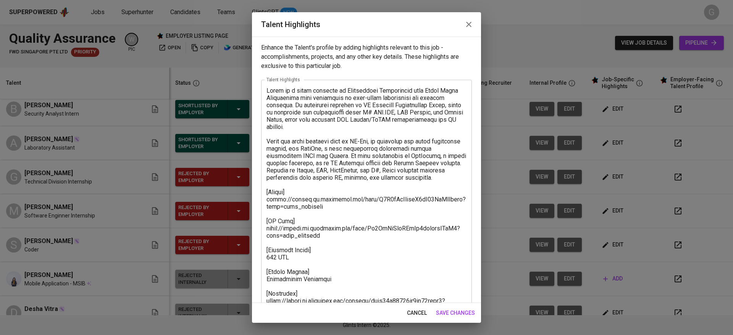
click at [296, 221] on textarea at bounding box center [366, 203] width 200 height 232
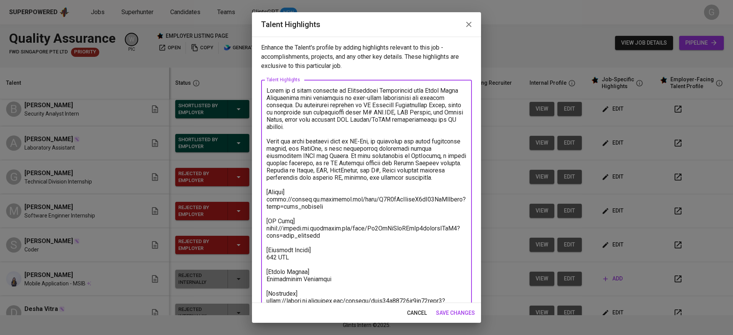
scroll to position [29, 0]
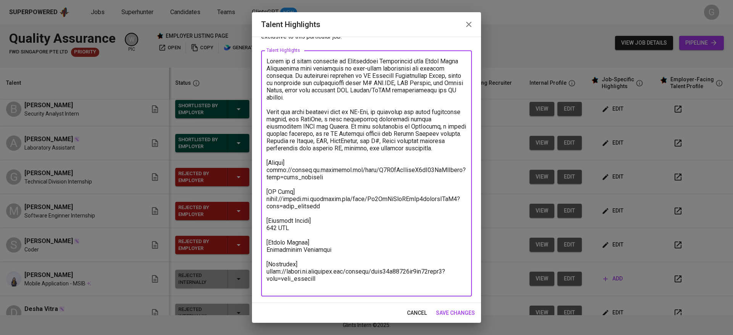
drag, startPoint x: 266, startPoint y: 199, endPoint x: 324, endPoint y: 305, distance: 120.3
click at [324, 305] on div "Talent Highlights Enhance the Talent's profile by adding highlights relevant to…" at bounding box center [366, 167] width 229 height 311
click at [420, 312] on span "cancel" at bounding box center [417, 313] width 20 height 10
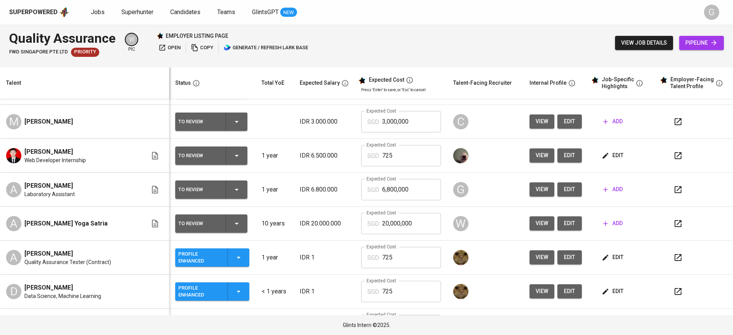
scroll to position [57, 0]
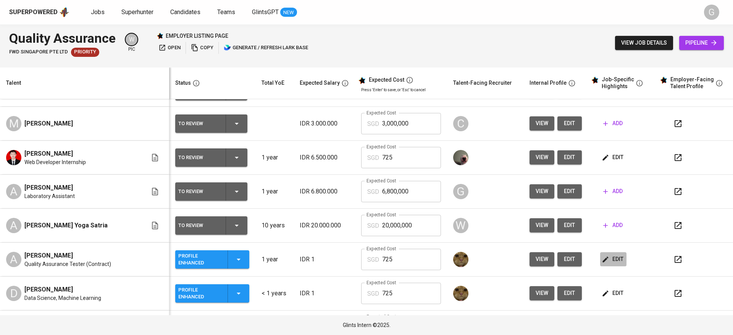
click at [604, 259] on span "edit" at bounding box center [613, 260] width 20 height 10
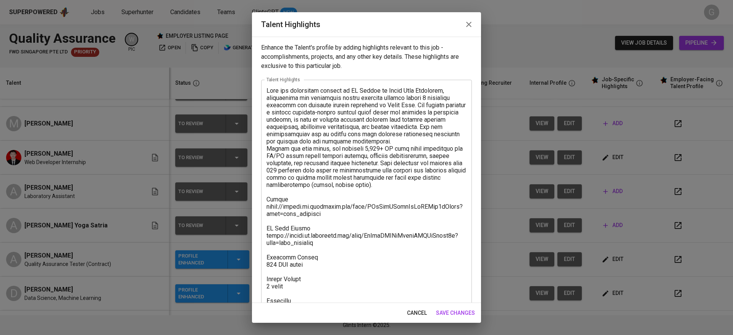
click at [421, 318] on button "cancel" at bounding box center [417, 313] width 26 height 14
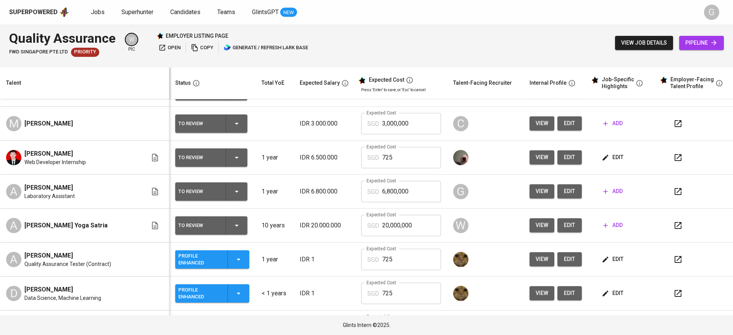
click at [603, 195] on span "add" at bounding box center [612, 192] width 19 height 10
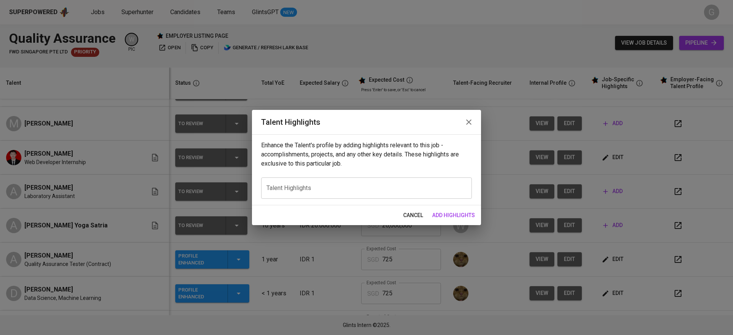
click at [324, 187] on textarea at bounding box center [366, 187] width 200 height 7
paste textarea "[Resume] [URL][DOMAIN_NAME] [EF Test] [URL][DOMAIN_NAME] [Expected Salary] 750 …"
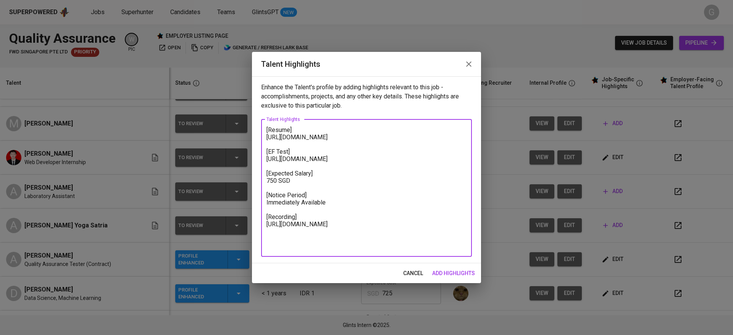
click at [303, 134] on textarea "[Resume] [URL][DOMAIN_NAME] [EF Test] [URL][DOMAIN_NAME] [Expected Salary] 750 …" at bounding box center [366, 187] width 200 height 123
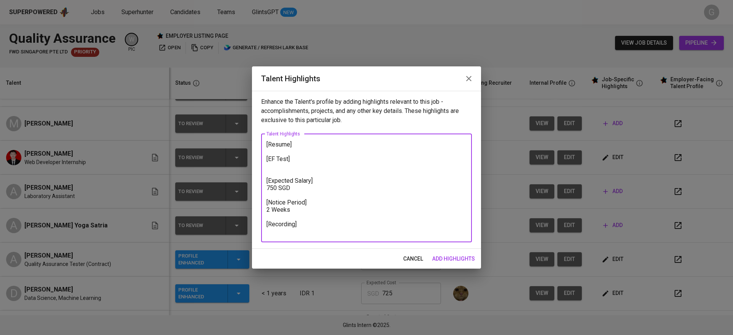
paste textarea "[URL][DOMAIN_NAME]"
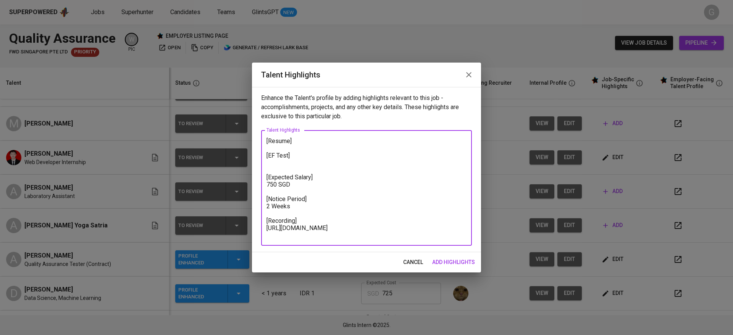
type textarea "[Resume] [EF Test] [Expected Salary] 750 SGD [Notice Period] 2 Weeks [Recording…"
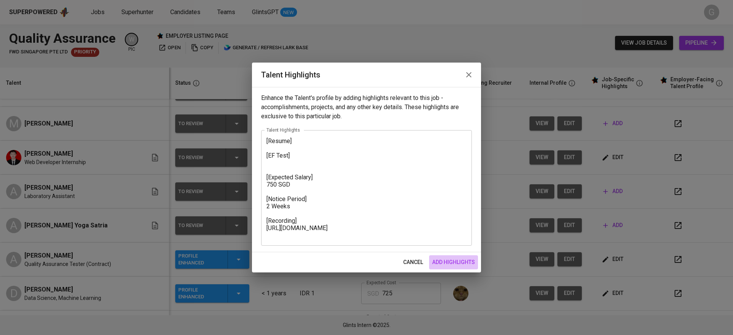
click at [450, 265] on span "add highlights" at bounding box center [453, 263] width 43 height 10
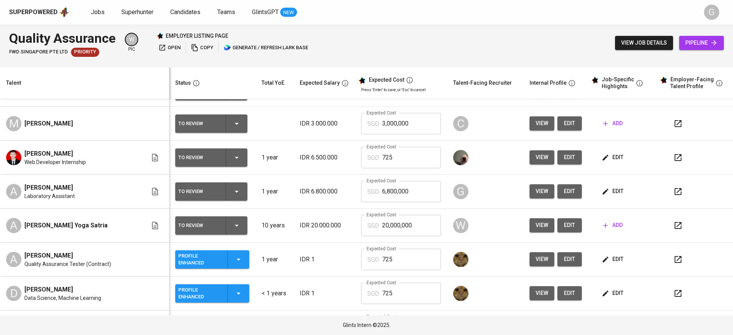
click at [603, 191] on span "edit" at bounding box center [613, 192] width 20 height 10
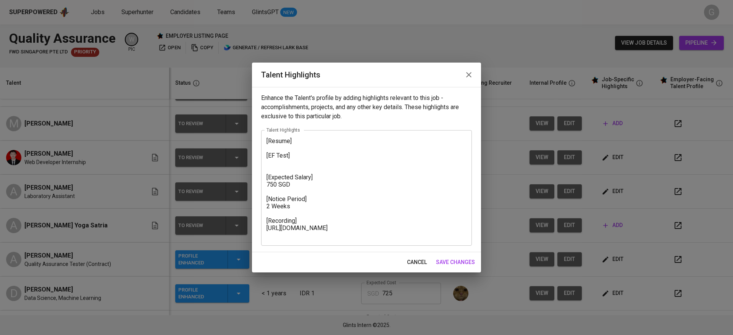
click at [322, 165] on textarea "[Resume] [EF Test] [Expected Salary] 750 SGD [Notice Period] 2 Weeks [Recording…" at bounding box center [366, 188] width 200 height 102
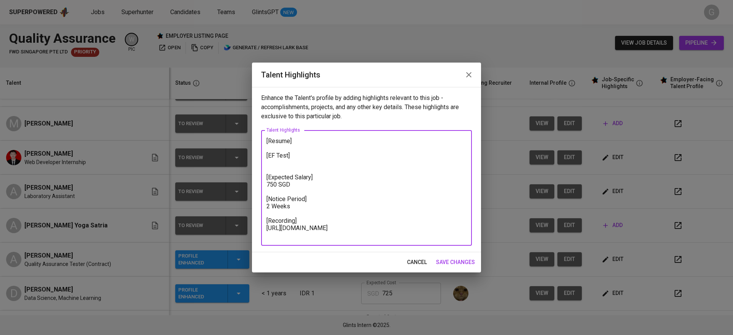
paste textarea "[URL][DOMAIN_NAME]"
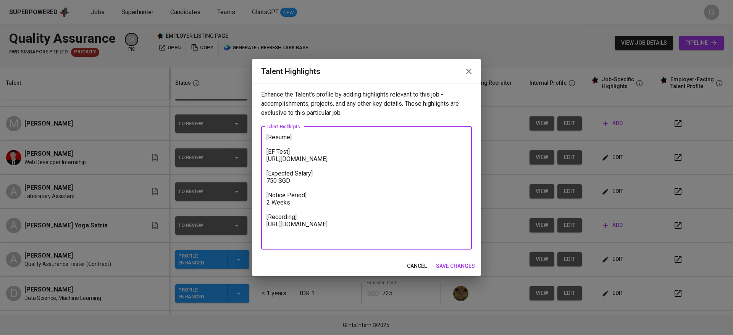
click at [306, 157] on textarea "[Resume] [EF Test] [URL][DOMAIN_NAME] [Expected Salary] 750 SGD [Notice Period]…" at bounding box center [366, 188] width 200 height 109
click at [307, 140] on textarea "[Resume] [EF Test] [URL][DOMAIN_NAME] [Expected Salary] 750 SGD [Notice Period]…" at bounding box center [366, 188] width 200 height 109
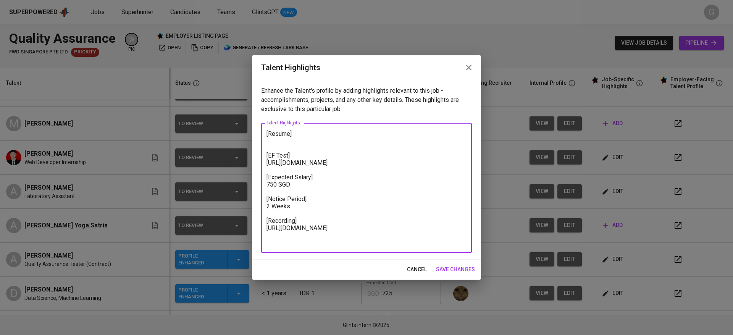
paste textarea "[URL][DOMAIN_NAME]"
type textarea "[Resume] [URL][DOMAIN_NAME] [EF Test] [URL][DOMAIN_NAME] [Expected Salary] 750 …"
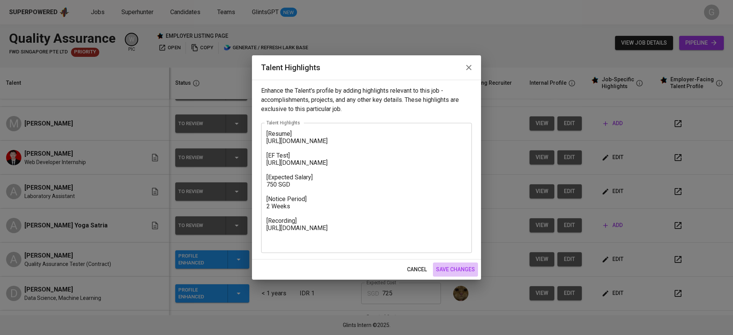
click at [464, 270] on span "save changes" at bounding box center [455, 270] width 39 height 10
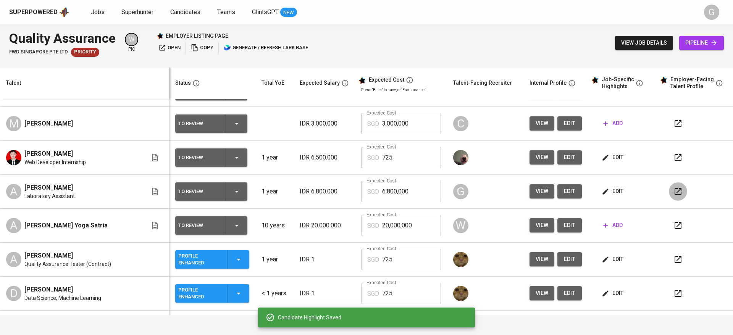
click at [673, 191] on icon "button" at bounding box center [677, 191] width 9 height 9
click at [603, 190] on span "edit" at bounding box center [613, 192] width 20 height 10
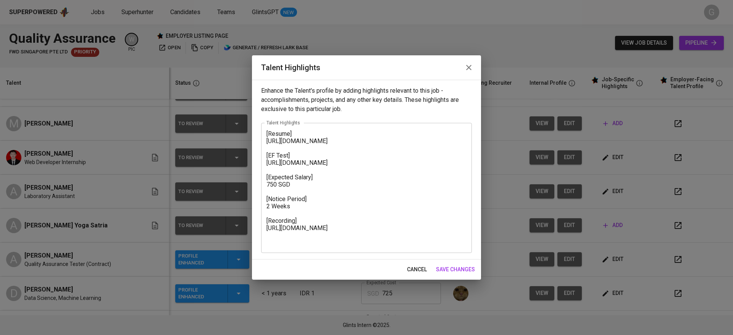
click at [266, 134] on textarea "[Resume] [URL][DOMAIN_NAME] [EF Test] [URL][DOMAIN_NAME] [Expected Salary] 750 …" at bounding box center [366, 188] width 200 height 116
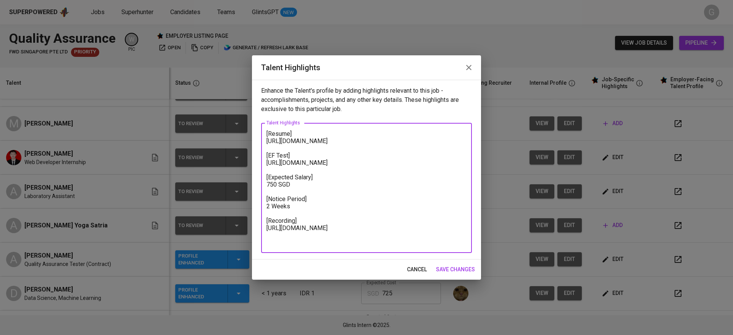
paste textarea "Lore Ipsumd si a consec Adipiscinge Seddoeiusmo temporin utla Etdolor Magnaaliq…"
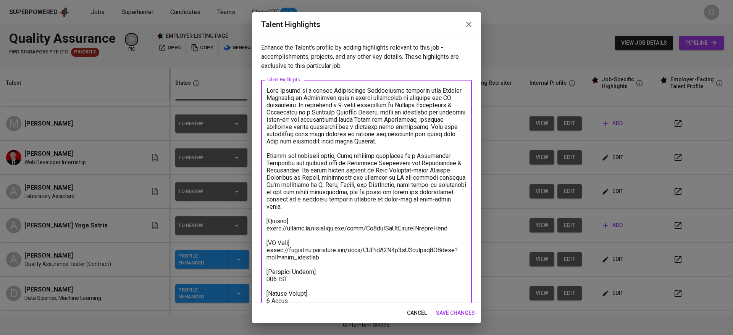
click at [296, 92] on textarea at bounding box center [366, 210] width 200 height 247
type textarea "Lore ip d sitame Consectetur Adipiscinge seddoeiu temp Incidid Utlaboree do Mag…"
click at [461, 305] on div "cancel save changes" at bounding box center [366, 313] width 229 height 20
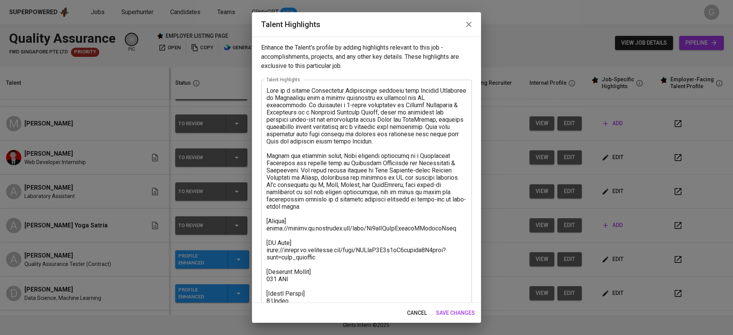
click at [459, 312] on span "save changes" at bounding box center [455, 313] width 39 height 10
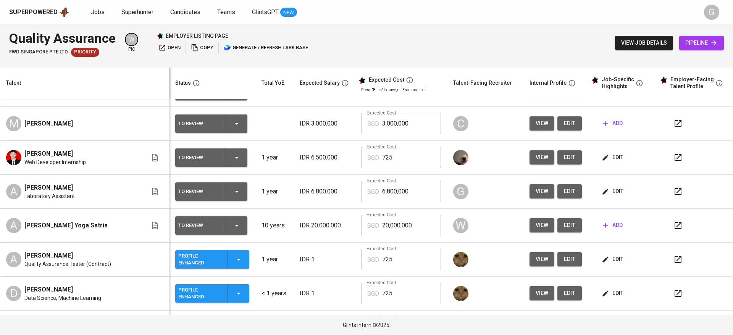
click at [403, 194] on input "6,800,000" at bounding box center [411, 191] width 59 height 21
type input "750"
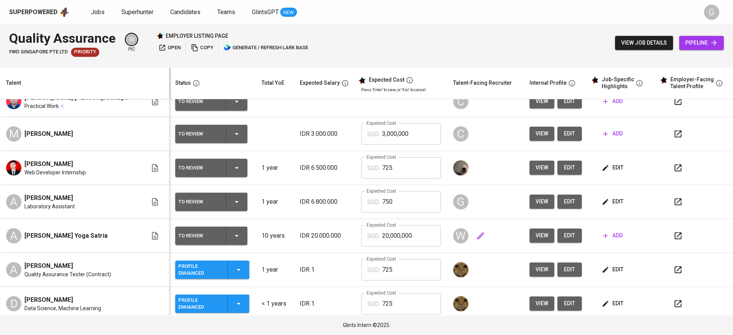
scroll to position [0, 0]
